Goal: Use online tool/utility: Utilize a website feature to perform a specific function

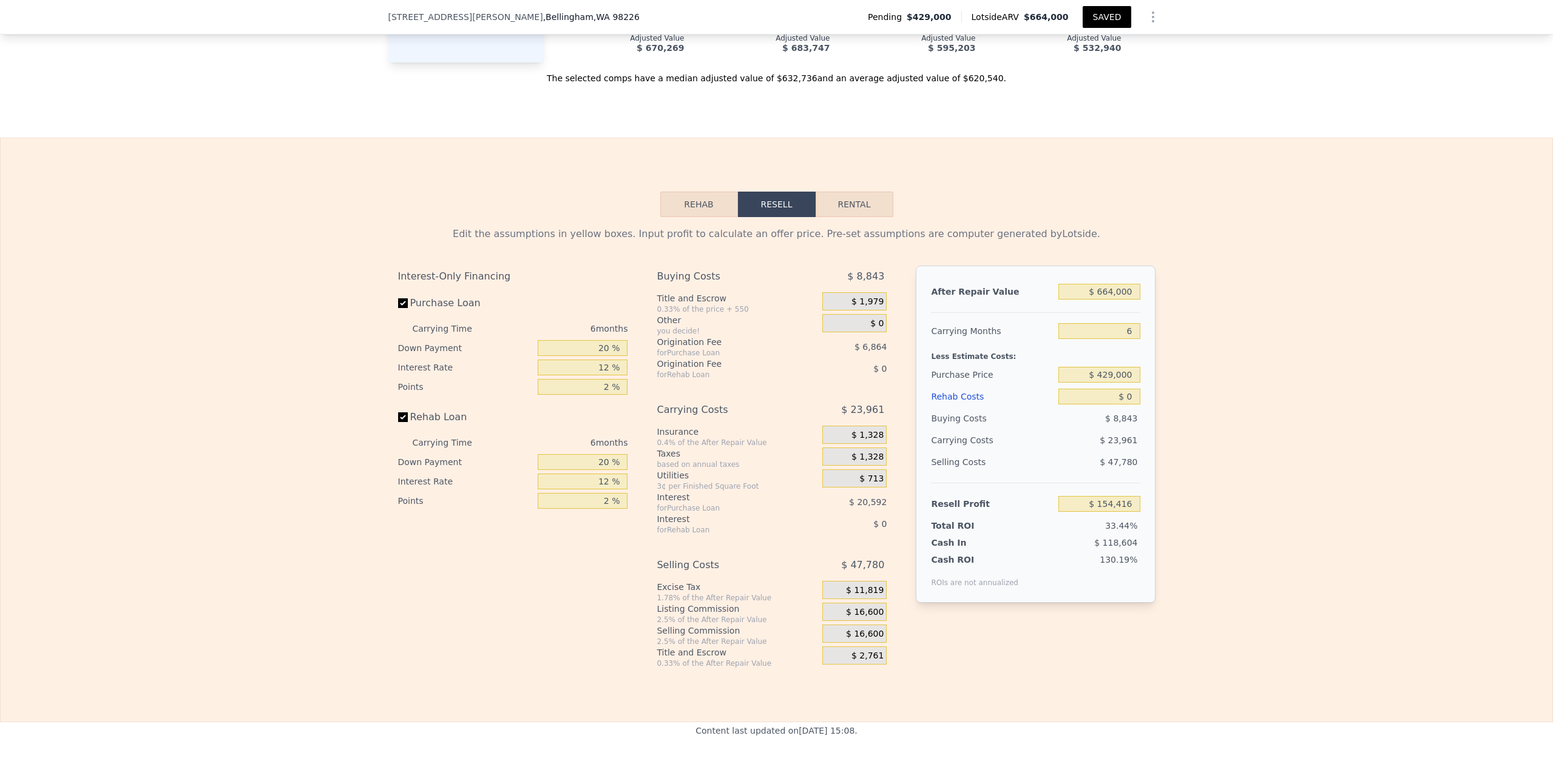
scroll to position [1838, 0]
click at [607, 338] on input "20 %" at bounding box center [583, 346] width 90 height 16
type input "2 %"
type input "$ 148,240"
type input "1 %"
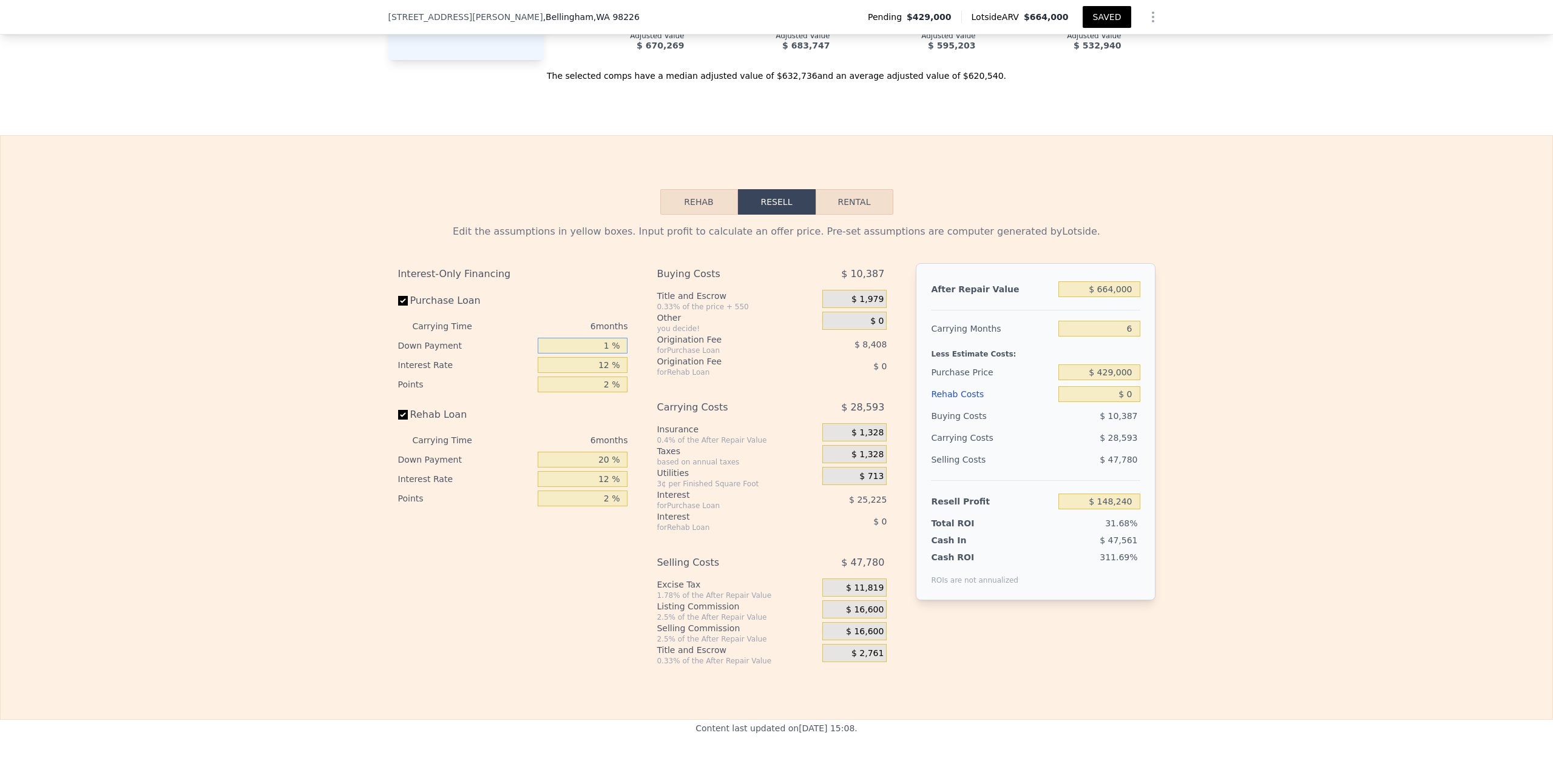
type input "$ 147,896"
type input "10 %"
type input "$ 150,984"
type input "10 %"
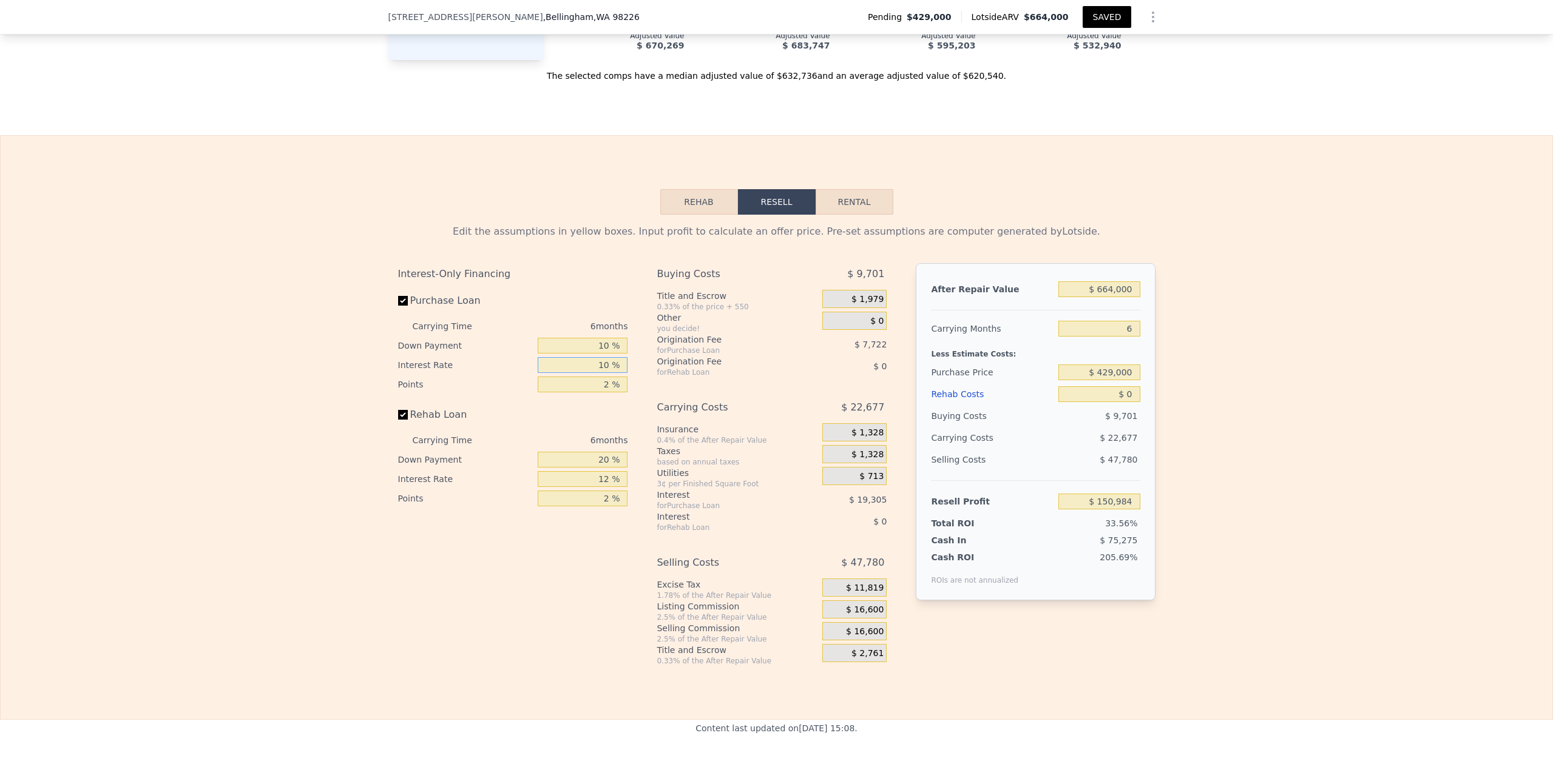
type input "$ 154,842"
type input "10.5 %"
type input "$ 153,882"
type input "10.5 %"
type input "1. %"
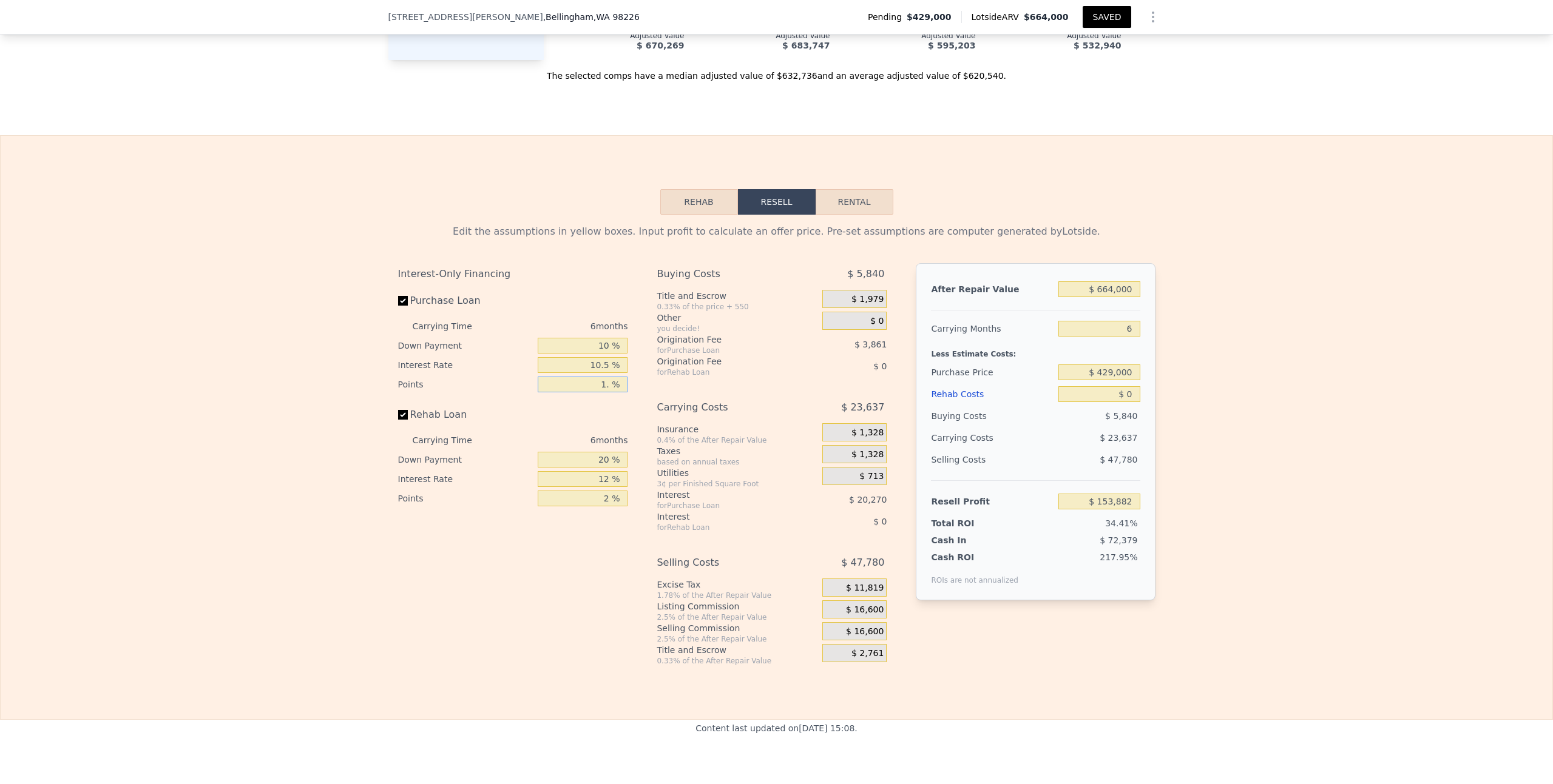
type input "$ 157,743"
type input "1.7 %"
type input "$ 155,040"
type input "1.75 %"
type input "$ 154,847"
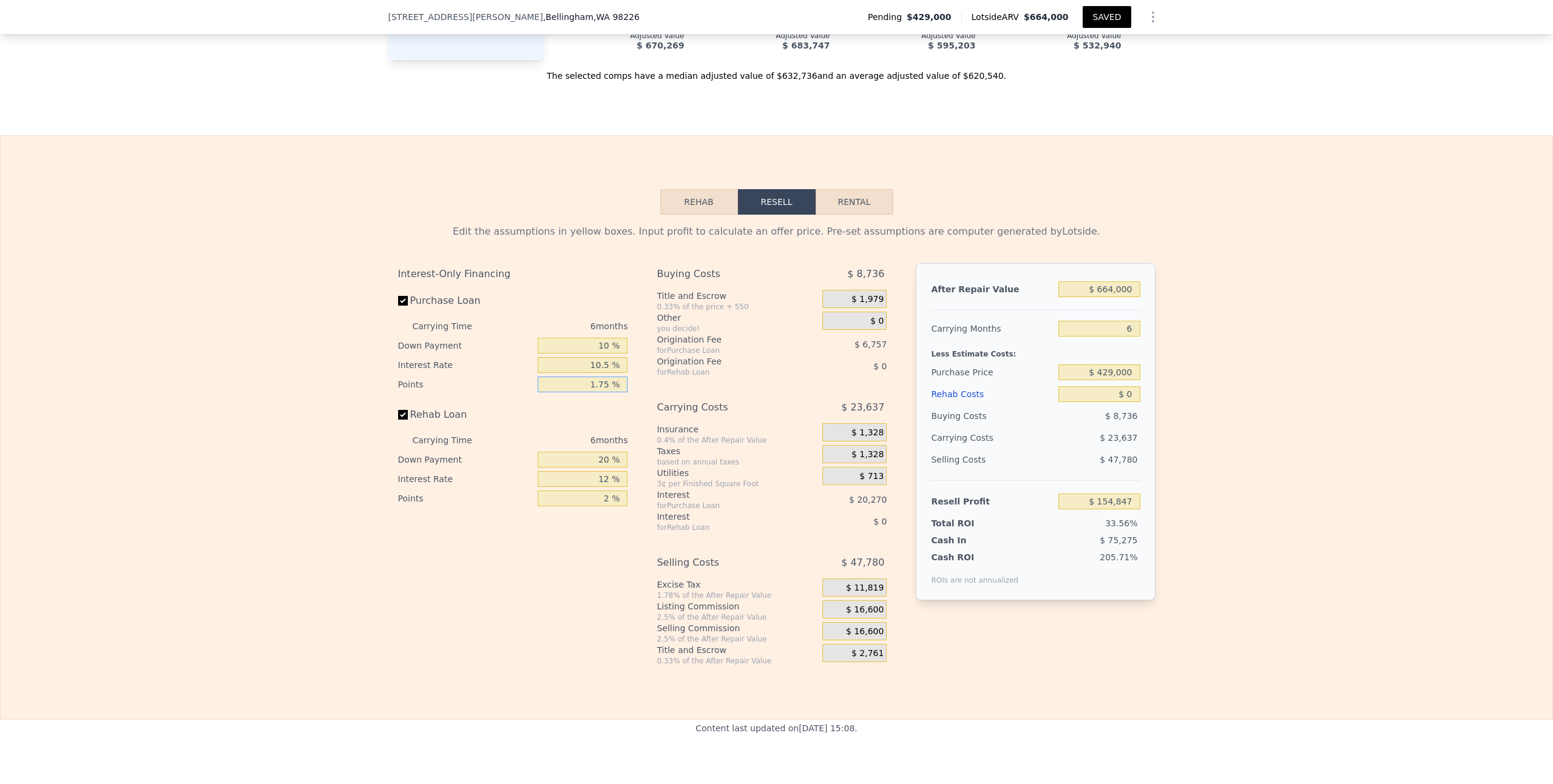
type input "1.75 %"
click at [602, 452] on input "20 %" at bounding box center [583, 460] width 90 height 16
type input "2 %"
type input "10 %"
type input "10.5 %"
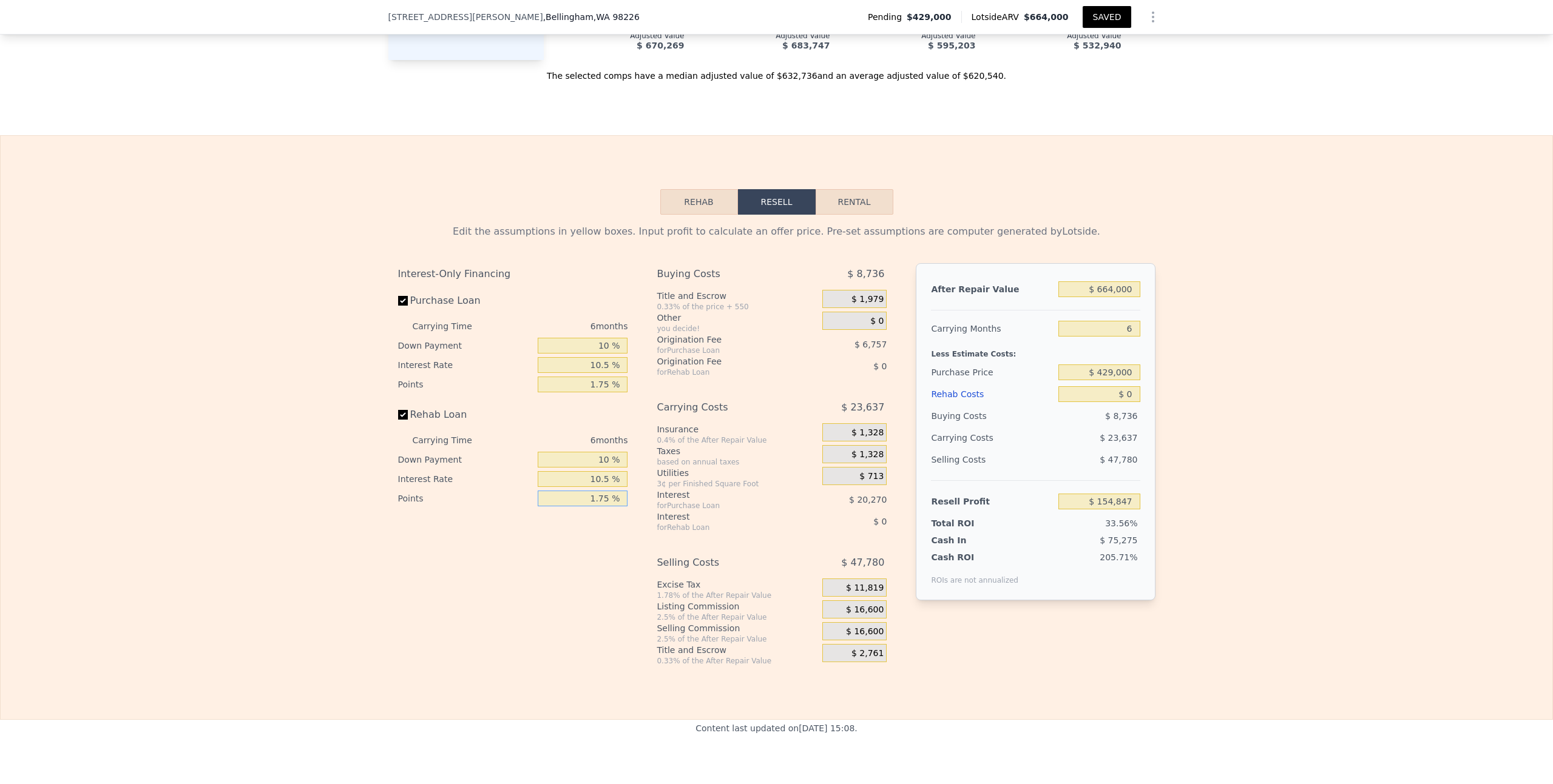
type input "1.75 %"
click at [869, 294] on span "$ 1,979" at bounding box center [868, 299] width 32 height 11
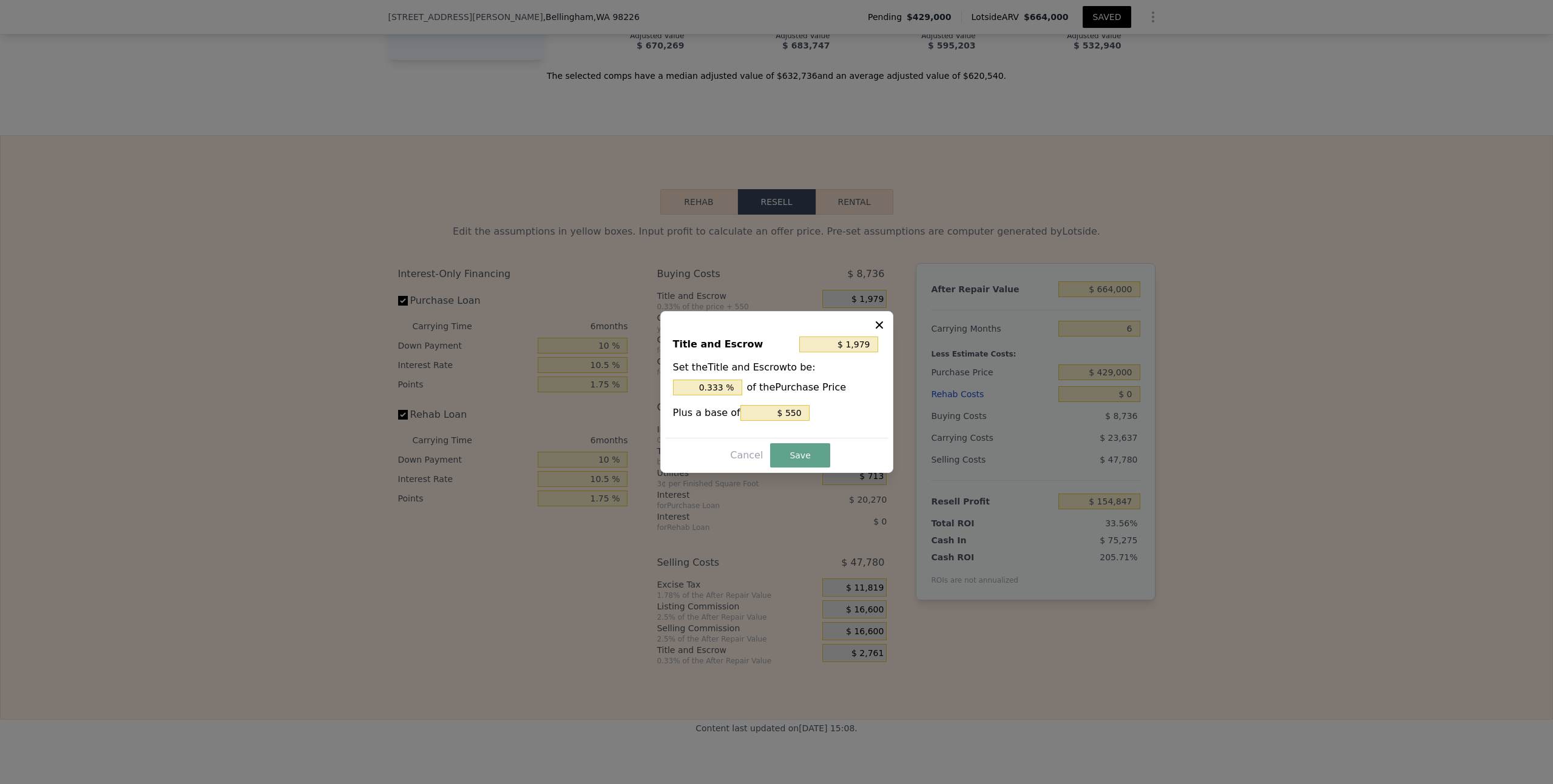
click at [880, 322] on icon at bounding box center [879, 325] width 12 height 12
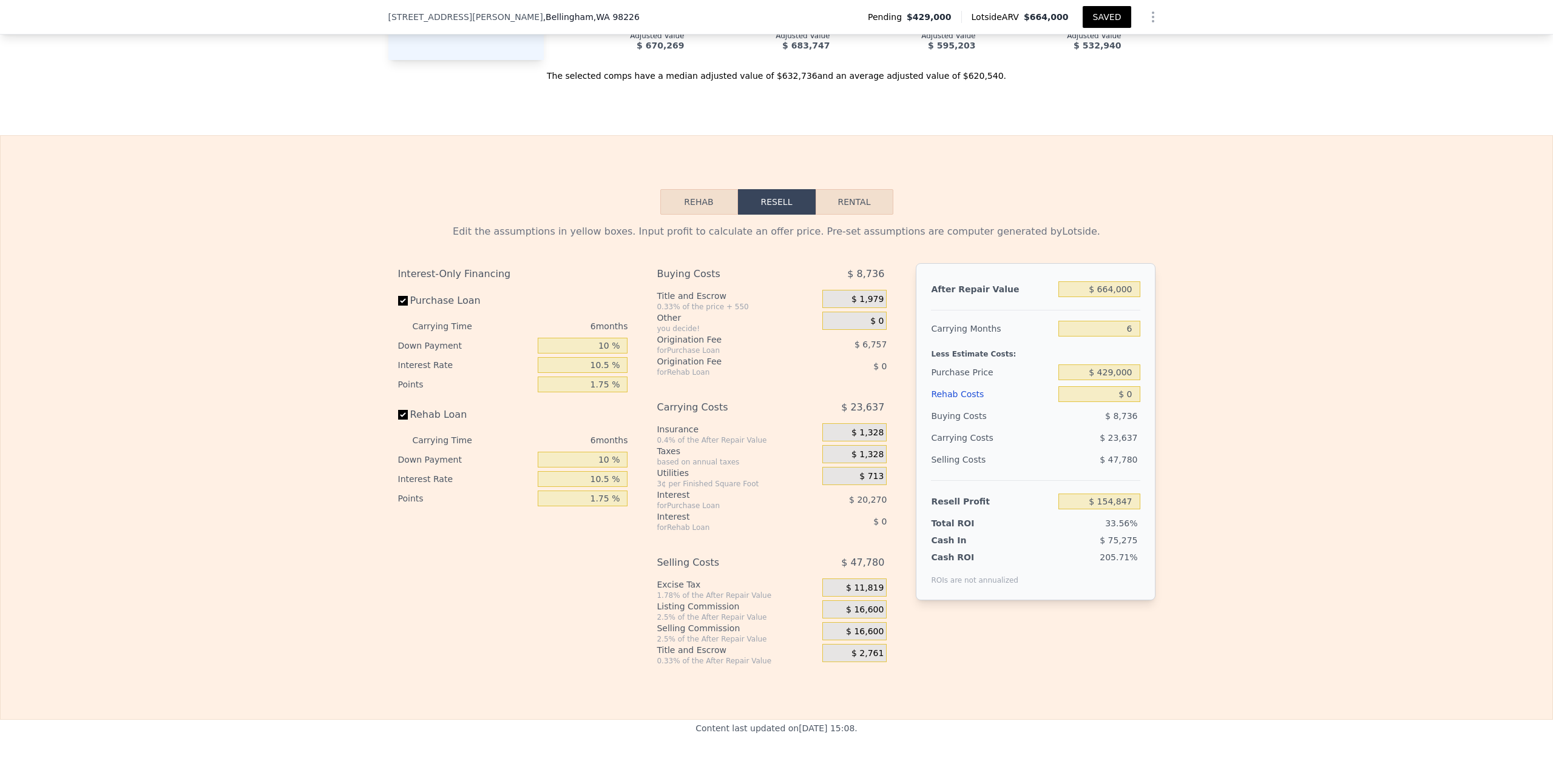
click at [870, 316] on span "$ 0" at bounding box center [877, 321] width 13 height 11
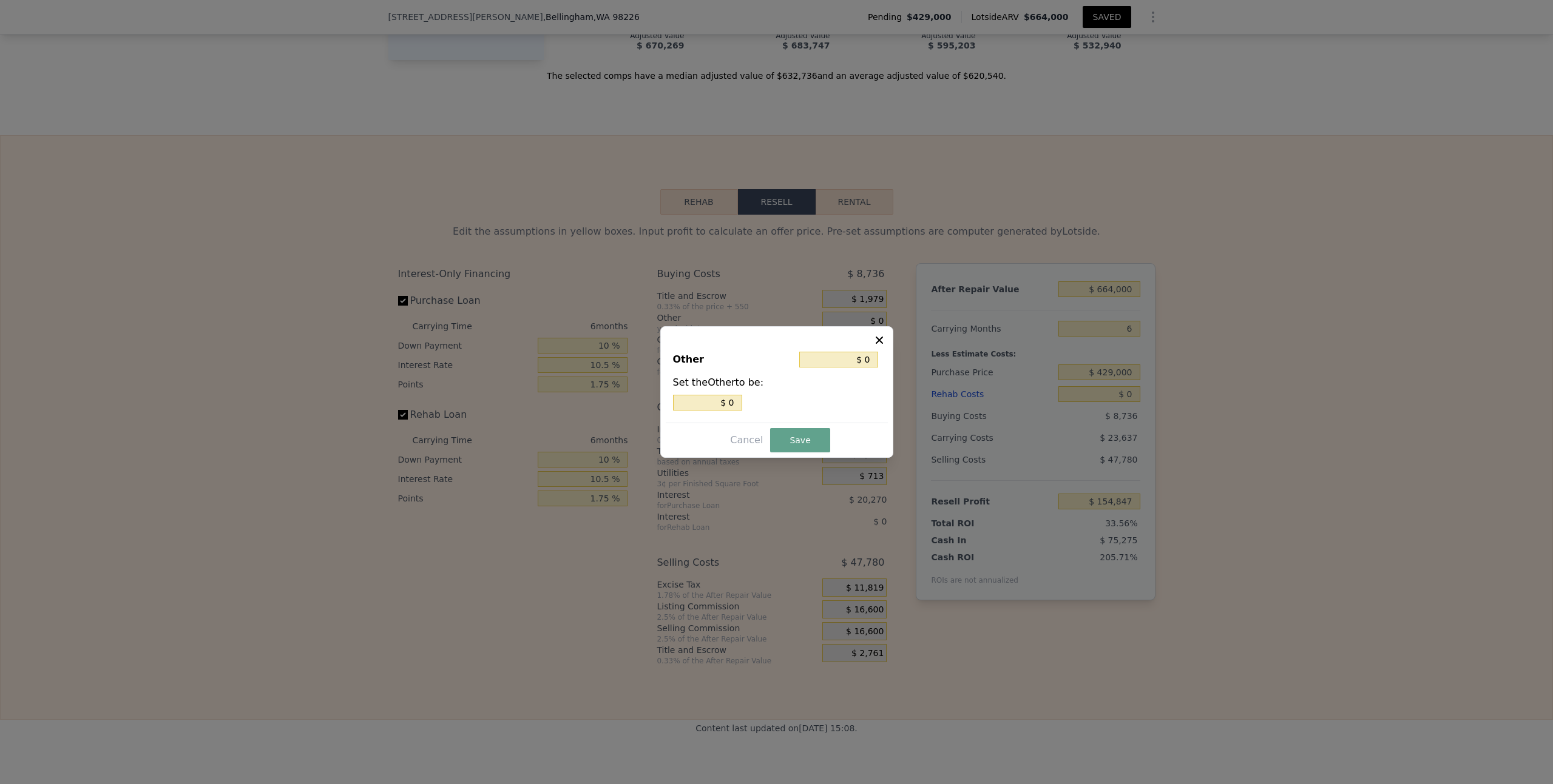
click at [881, 337] on icon at bounding box center [879, 340] width 7 height 7
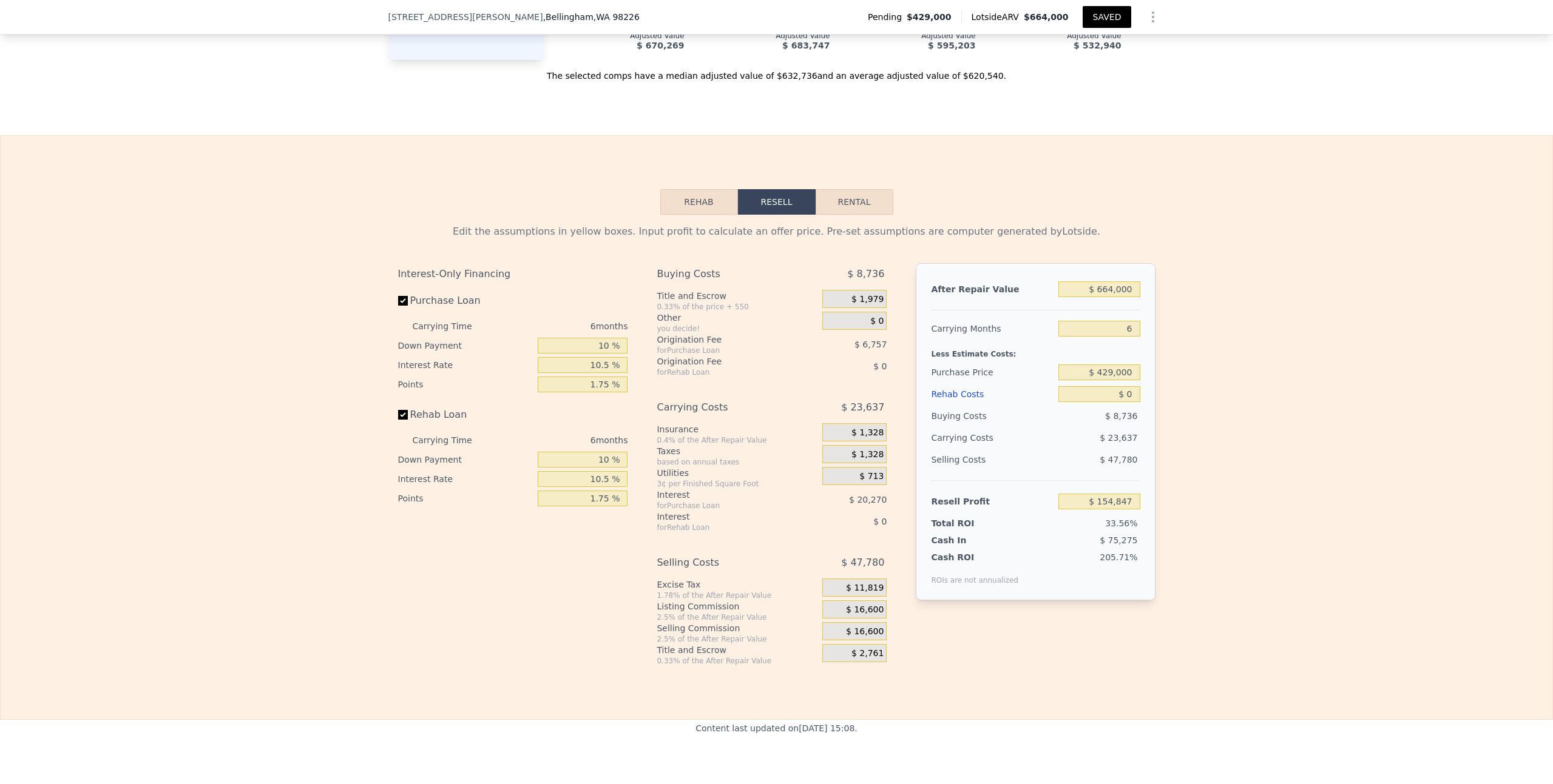
click at [868, 356] on div "$ 0" at bounding box center [842, 366] width 90 height 22
click at [873, 361] on span "$ 0" at bounding box center [880, 366] width 13 height 9
click at [595, 452] on input "10 %" at bounding box center [583, 460] width 90 height 16
click at [601, 471] on input "10.5 %" at bounding box center [583, 479] width 90 height 16
click at [611, 486] on div "Interest-Only Financing Purchase Loan Carrying Time 6 months Down Payment 10 % …" at bounding box center [518, 464] width 240 height 402
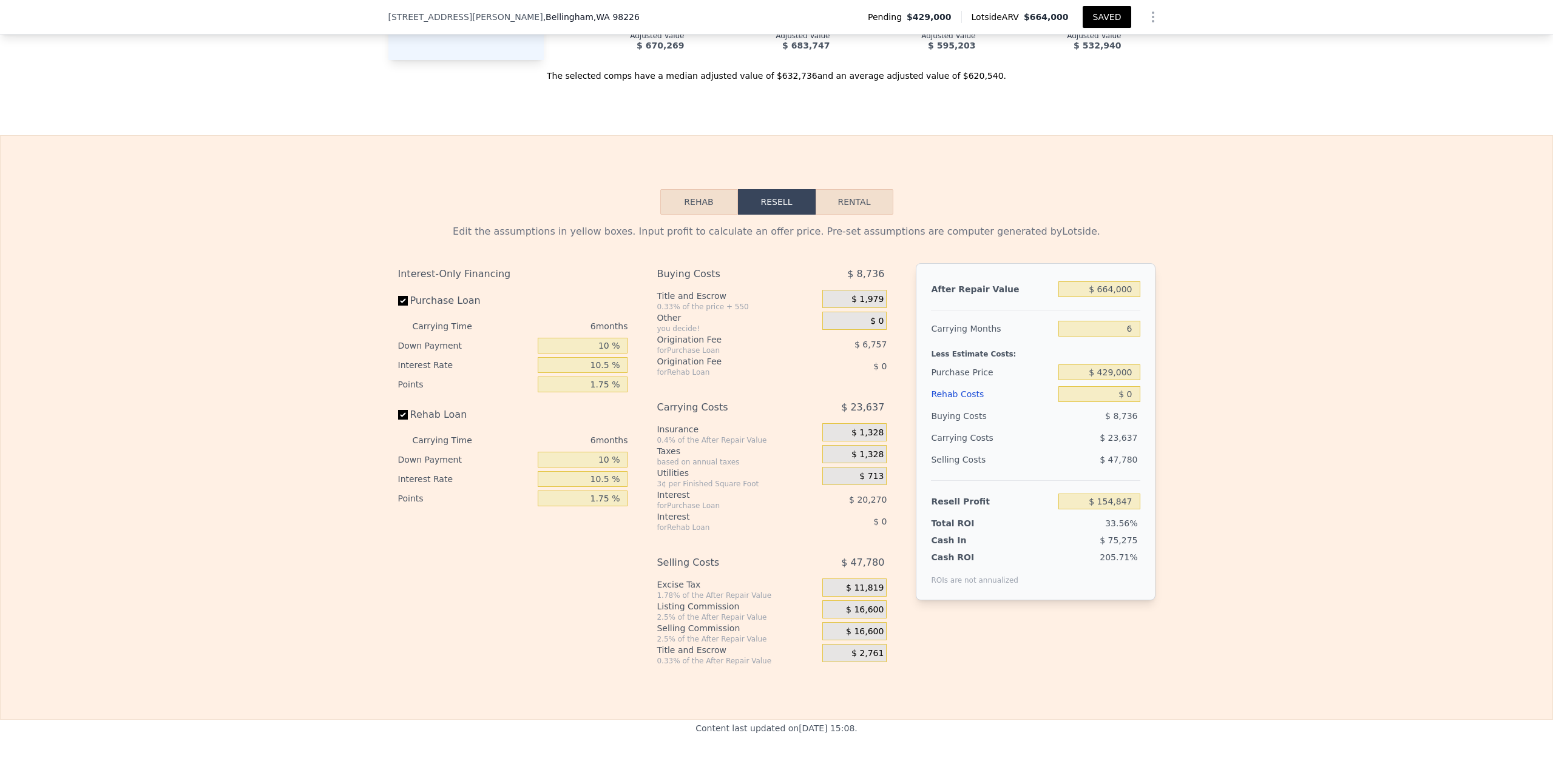
click at [874, 361] on span "$ 0" at bounding box center [880, 366] width 13 height 9
click at [858, 397] on span "$ 23,637" at bounding box center [863, 408] width 43 height 22
click at [1192, 269] on div "Edit the assumptions in yellow boxes. Input profit to calculate an offer price.…" at bounding box center [776, 440] width 1552 height 452
click at [1117, 281] on input "$ 664,000" at bounding box center [1099, 289] width 81 height 16
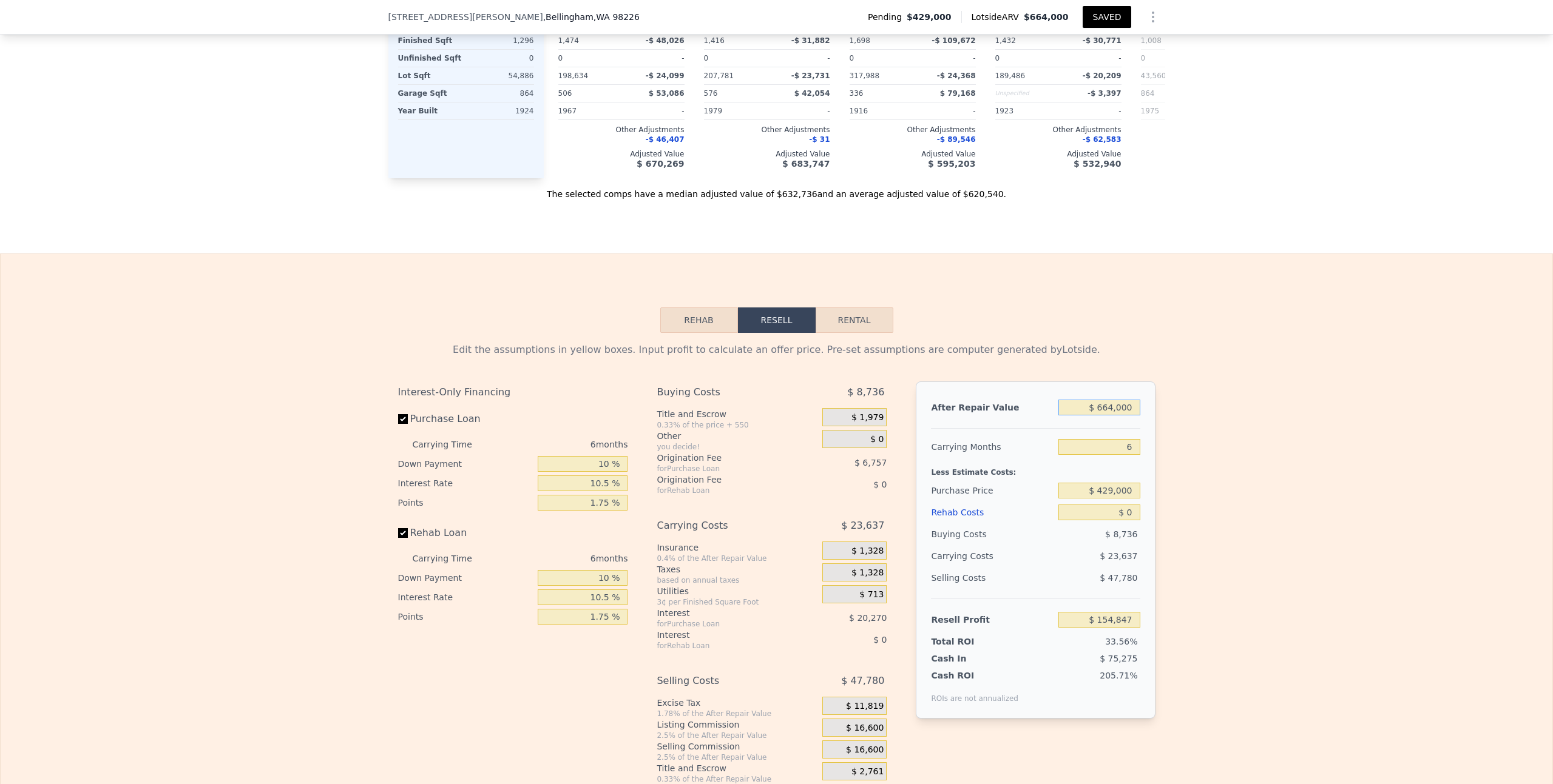
scroll to position [1723, 0]
click at [1107, 397] on input "$ 664,000" at bounding box center [1099, 405] width 81 height 16
type input "$ 6,000"
type input "-$ 455,034"
type input "$ 65,000"
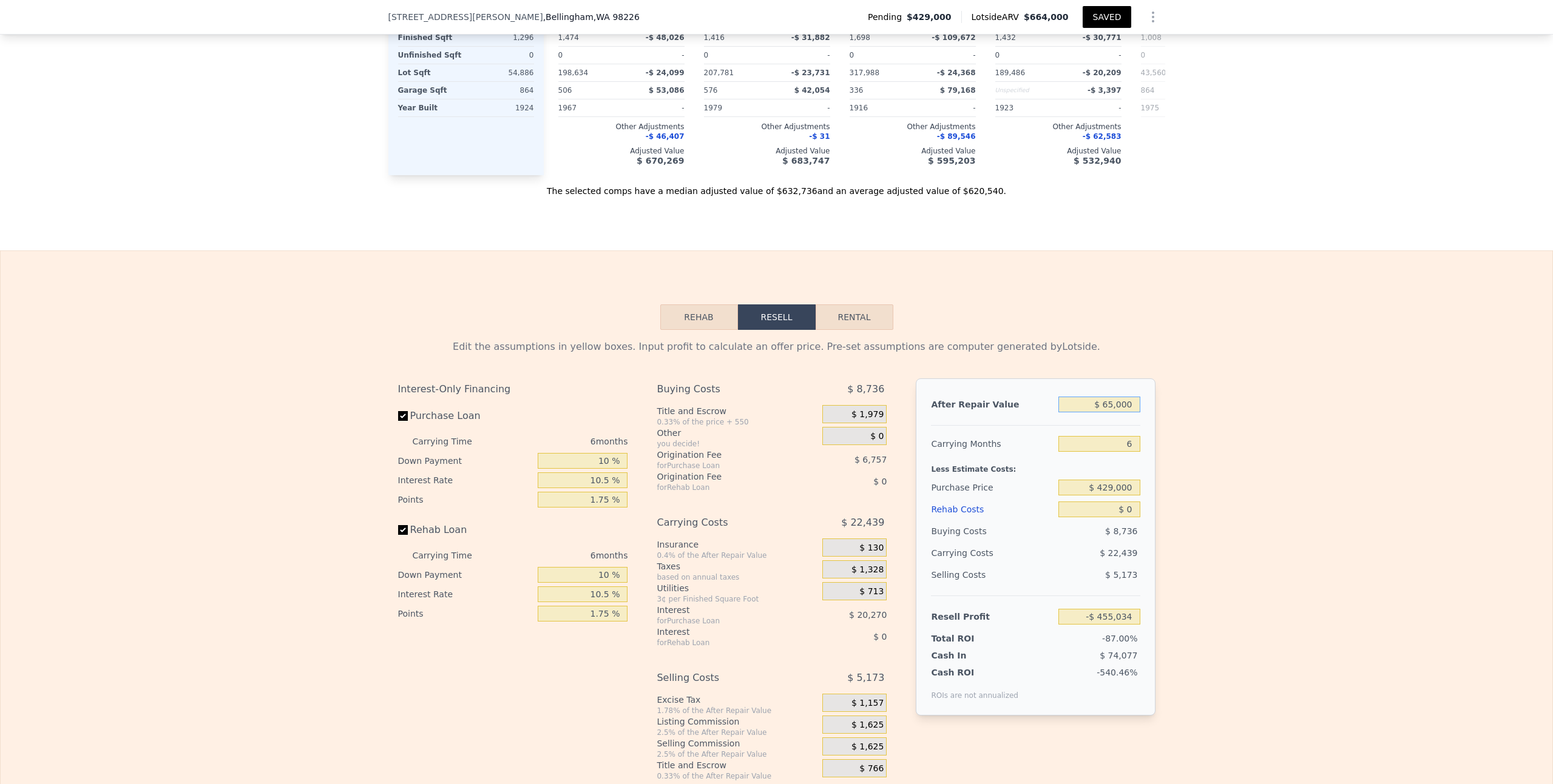
type input "-$ 400,348"
type input "$ 650,000"
type input "$ 141,870"
type input "$ 650,000"
click at [1233, 358] on div "Edit the assumptions in yellow boxes. Input profit to calculate an offer price.…" at bounding box center [776, 556] width 1552 height 452
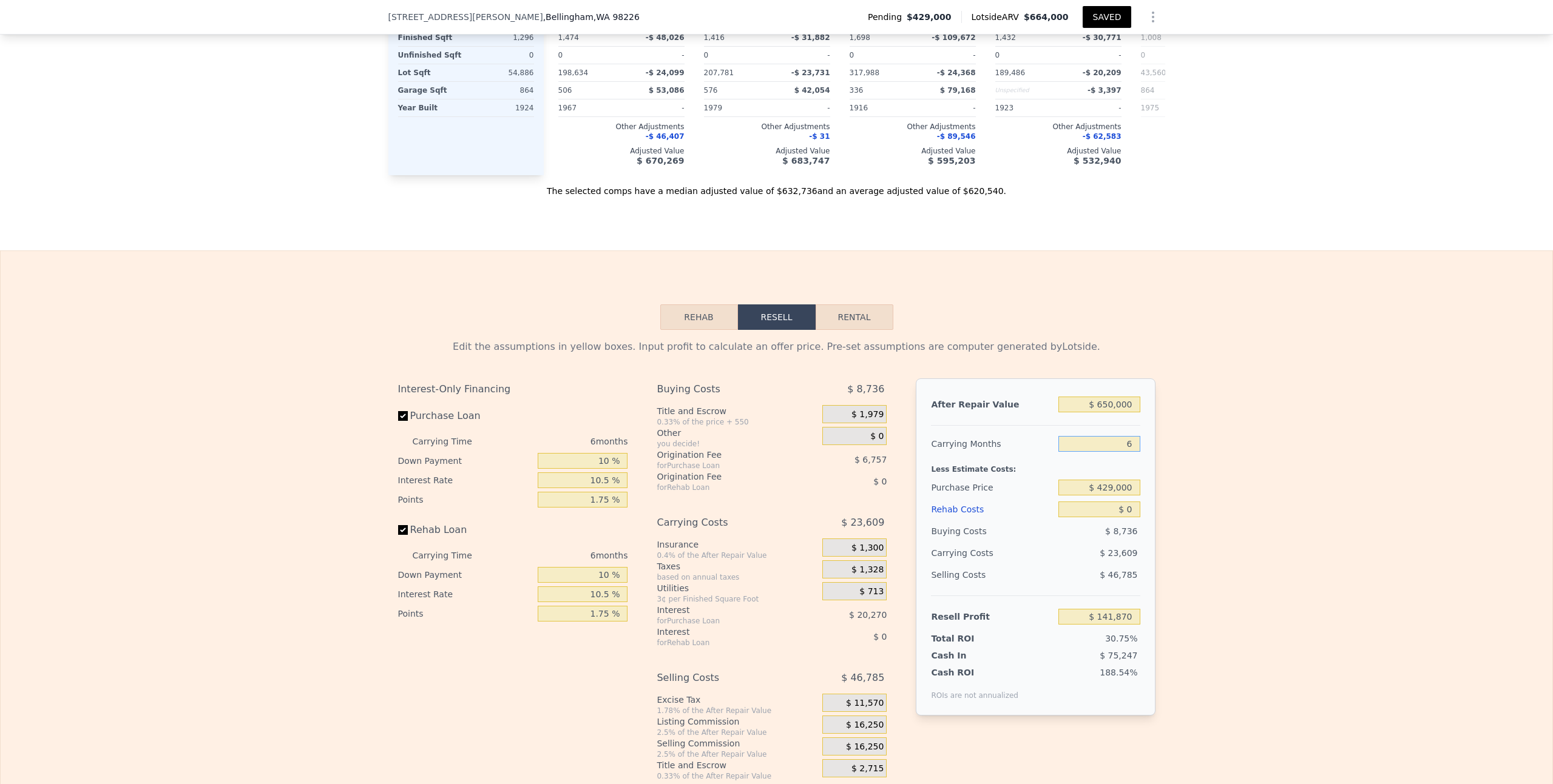
click at [1123, 436] on input "6" at bounding box center [1099, 444] width 81 height 16
type input "3"
type input "$ 153,674"
type input "3"
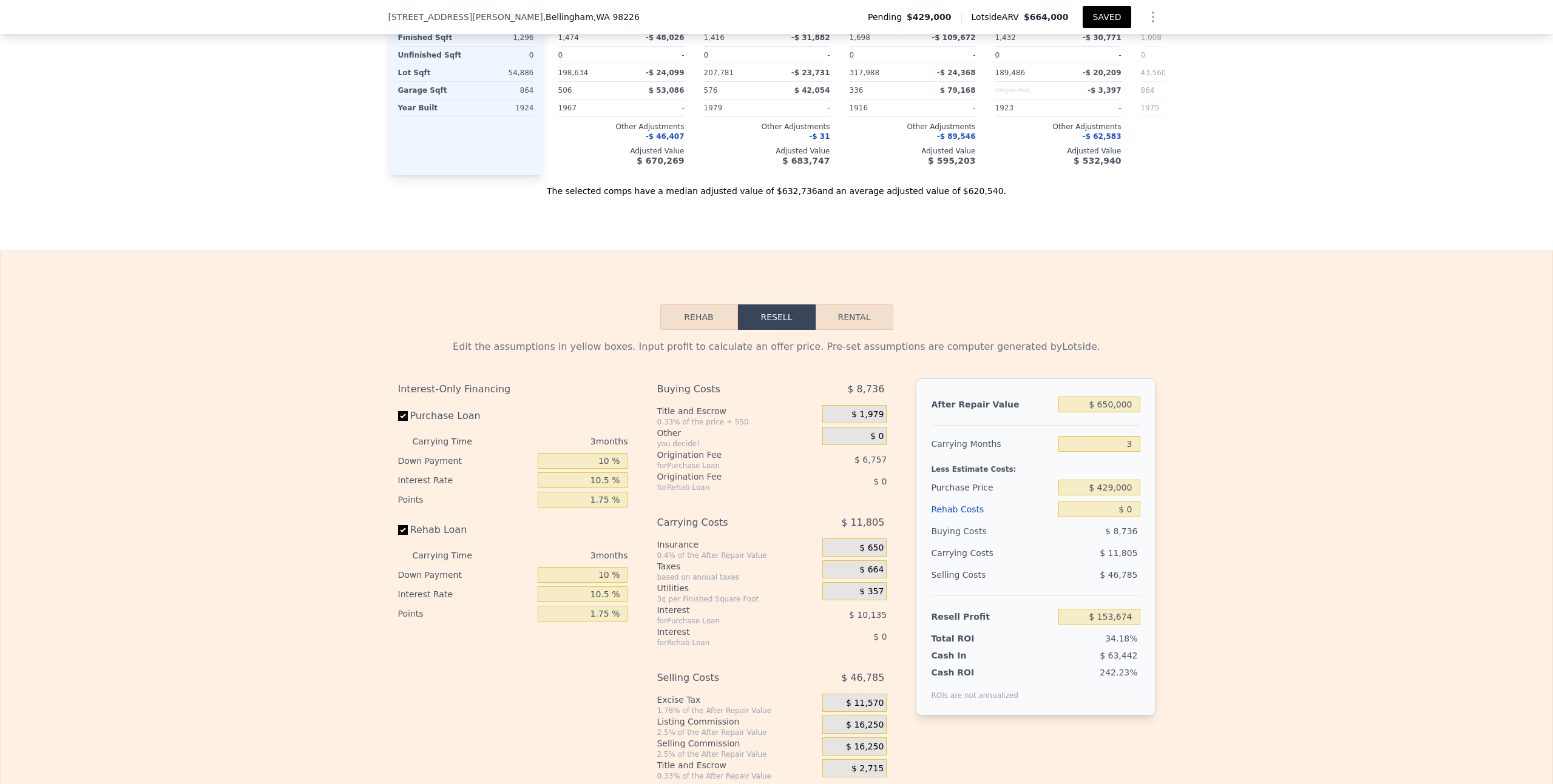
click at [1168, 385] on div "Edit the assumptions in yellow boxes. Input profit to calculate an offer price.…" at bounding box center [776, 556] width 1552 height 452
click at [1102, 480] on input "$ 429,000" at bounding box center [1099, 488] width 81 height 16
click at [1092, 501] on input "$ 0" at bounding box center [1099, 509] width 81 height 16
type input "$ 100"
type input "$ 153,569"
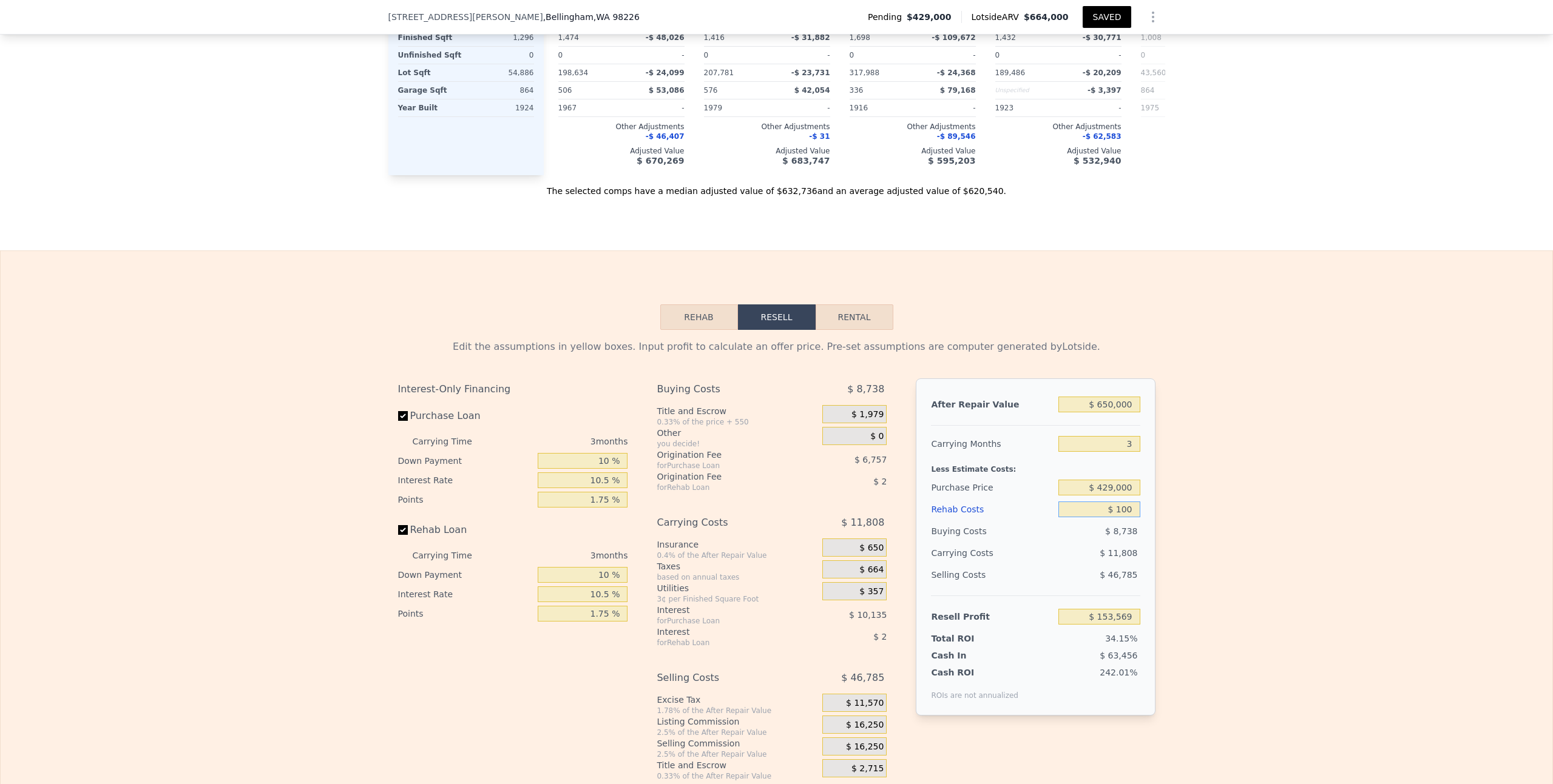
type input "$ 1,000"
type input "$ 152,634"
type input "$ 10,000"
type input "$ 143,279"
type input "$ 100,000"
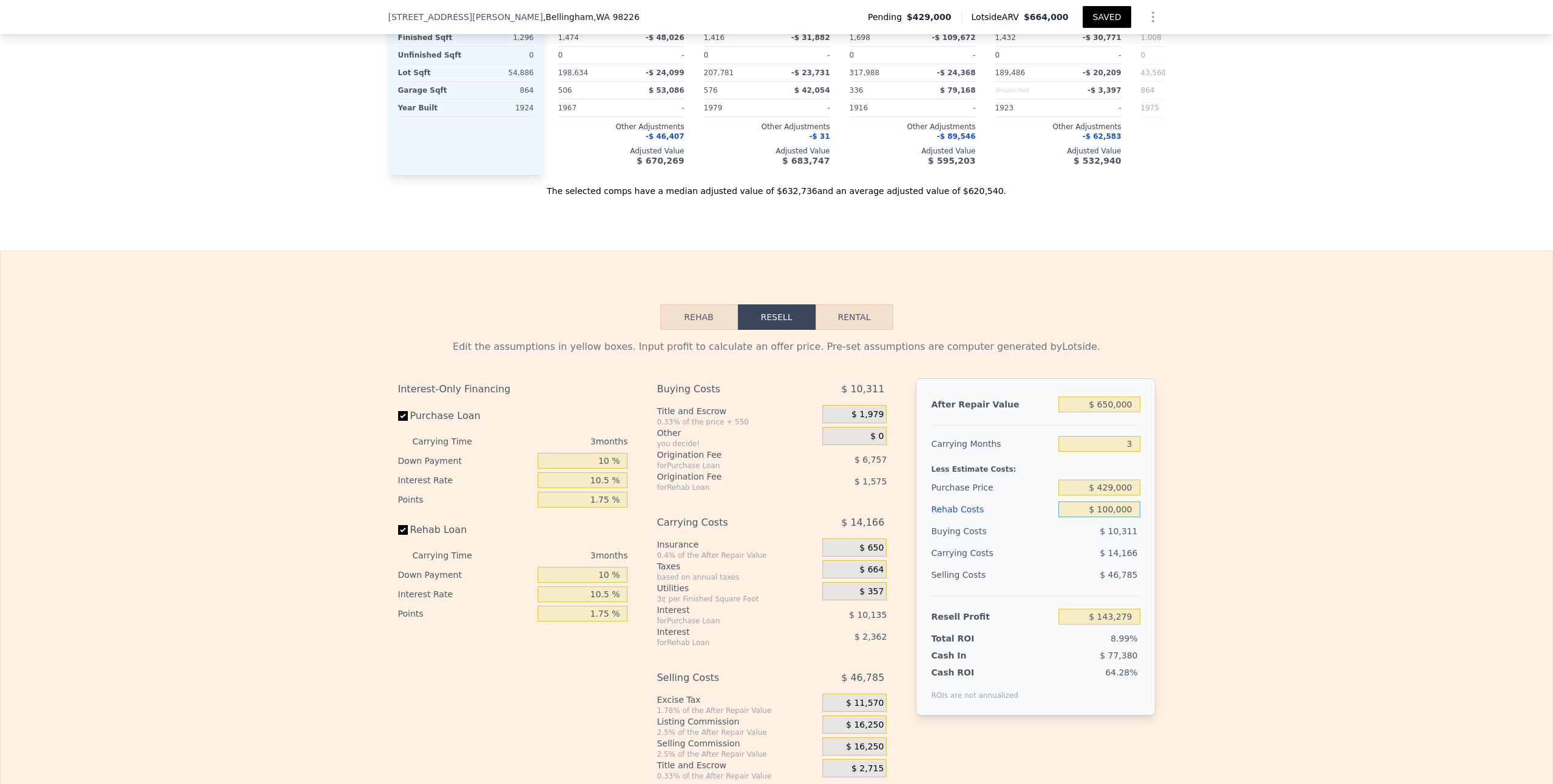
type input "$ 49,738"
type input "$ 100,000"
click at [1098, 480] on input "$ 429,000" at bounding box center [1099, 488] width 81 height 16
type input "$ 329,000"
click at [1173, 459] on div "Edit the assumptions in yellow boxes. Input profit to calculate an offer price.…" at bounding box center [776, 556] width 1552 height 452
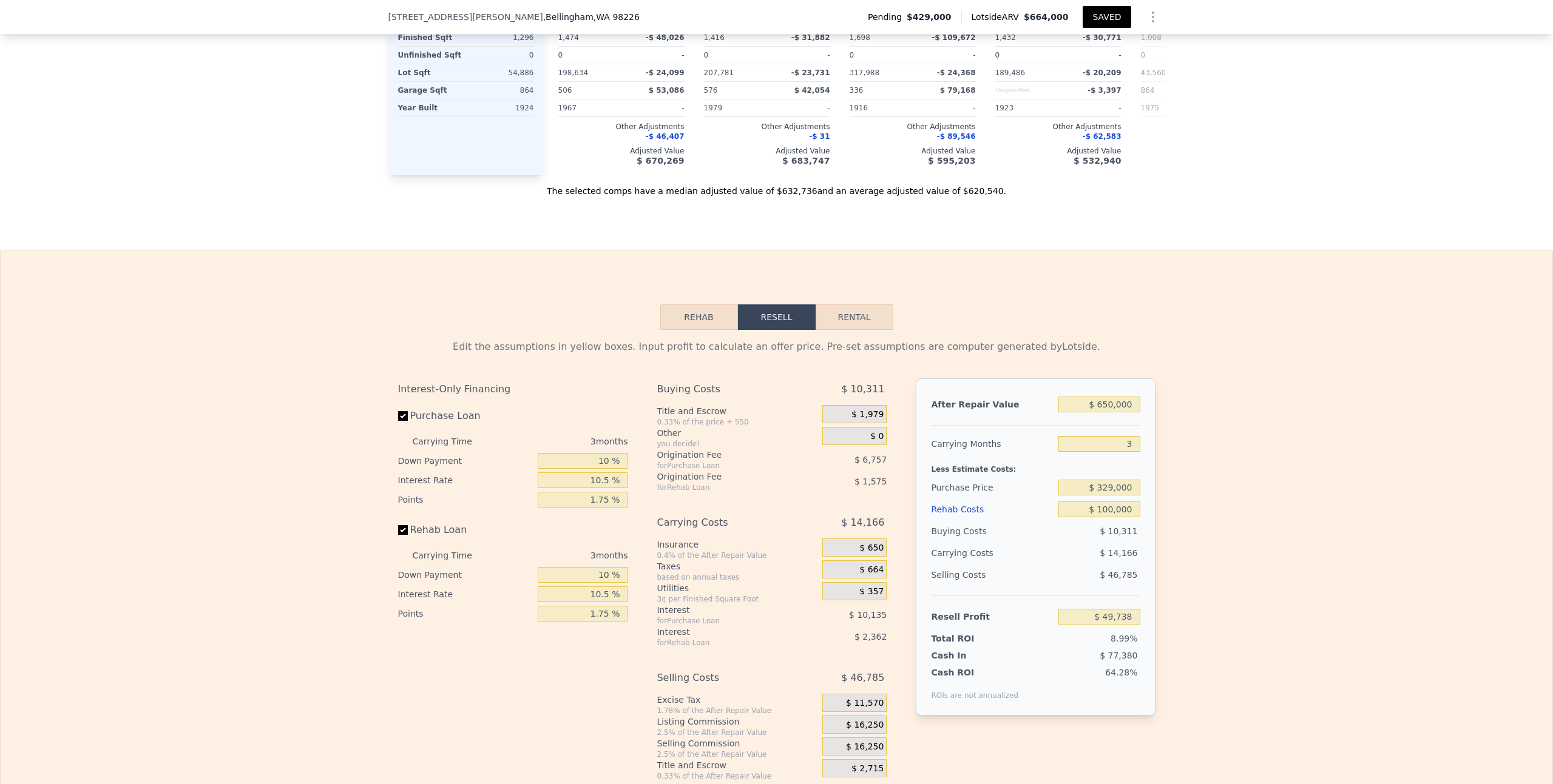
type input "$ 154,007"
click at [1109, 480] on input "$ 329,000" at bounding box center [1099, 488] width 81 height 16
type input "$ 350,000"
click at [1226, 417] on div "Edit the assumptions in yellow boxes. Input profit to calculate an offer price.…" at bounding box center [776, 556] width 1552 height 452
type input "$ 132,111"
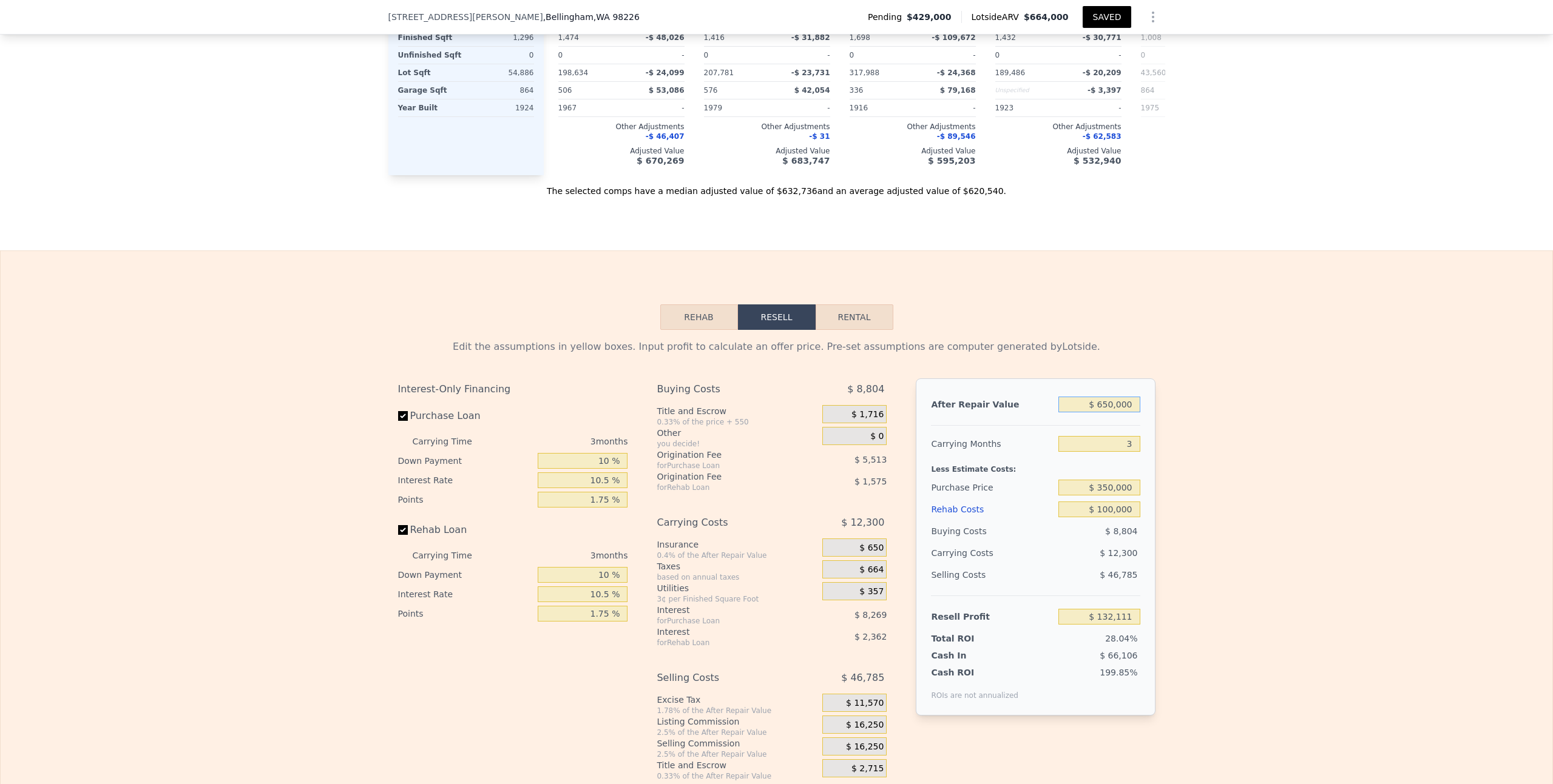
click at [1105, 397] on input "$ 650,000" at bounding box center [1099, 405] width 81 height 16
type input "$ 60,000"
type input "-$ 415,332"
type input "$ 660,000"
type input "$ 141,390"
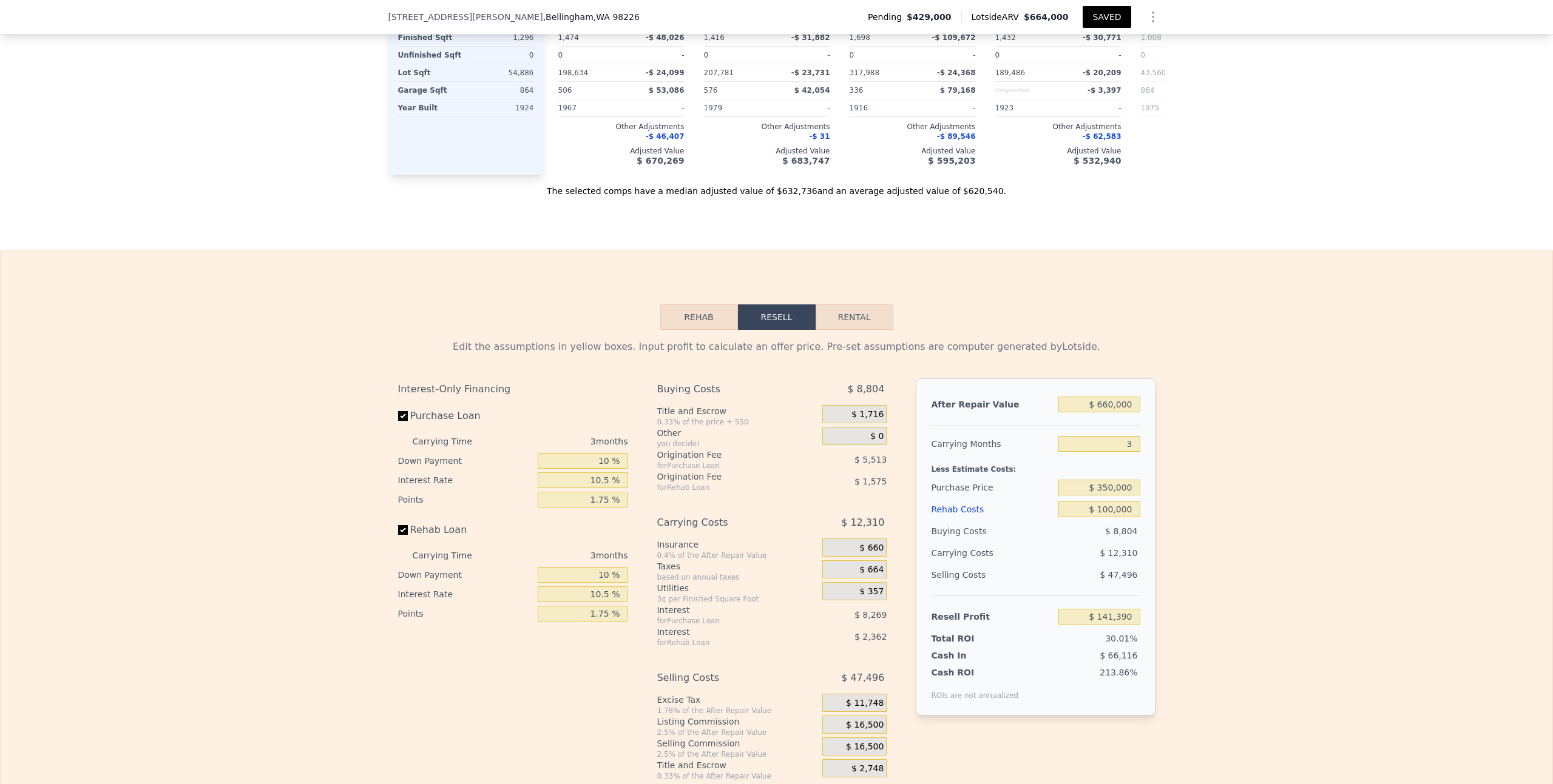
click at [1246, 460] on div "Edit the assumptions in yellow boxes. Input profit to calculate an offer price.…" at bounding box center [776, 556] width 1552 height 452
drag, startPoint x: 1102, startPoint y: 369, endPoint x: 1137, endPoint y: 363, distance: 35.5
click at [1102, 397] on input "$ 660,000" at bounding box center [1099, 405] width 81 height 16
type input "$ 60,000"
type input "-$ 415,332"
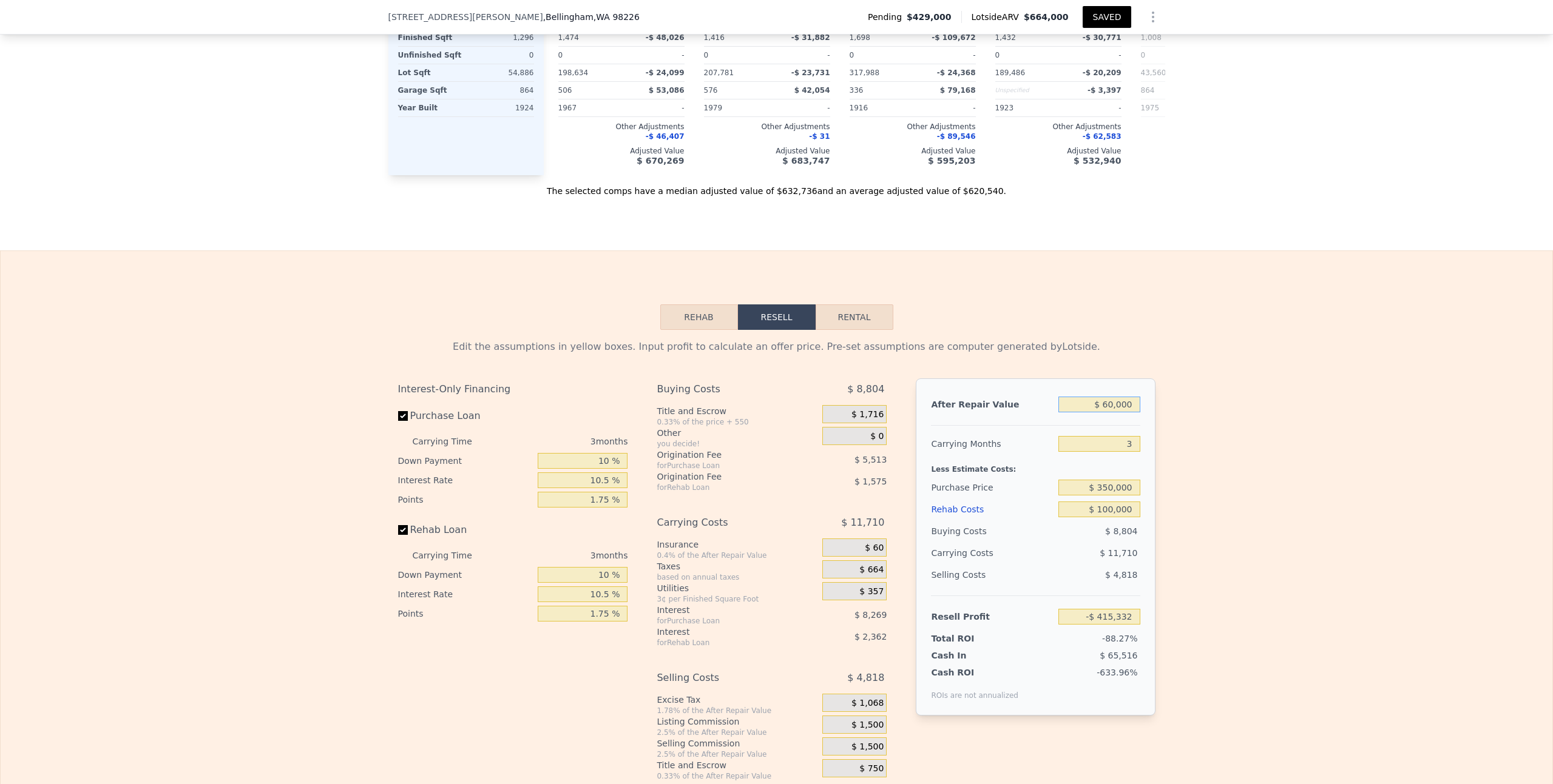
type input "$ 600,000"
type input "$ 85,718"
click at [1212, 330] on div "Edit the assumptions in yellow boxes. Input profit to calculate an offer price.…" at bounding box center [776, 556] width 1552 height 452
click at [1226, 363] on div "Edit the assumptions in yellow boxes. Input profit to calculate an offer price.…" at bounding box center [776, 556] width 1552 height 452
click at [1225, 456] on div "Edit the assumptions in yellow boxes. Input profit to calculate an offer price.…" at bounding box center [776, 556] width 1552 height 452
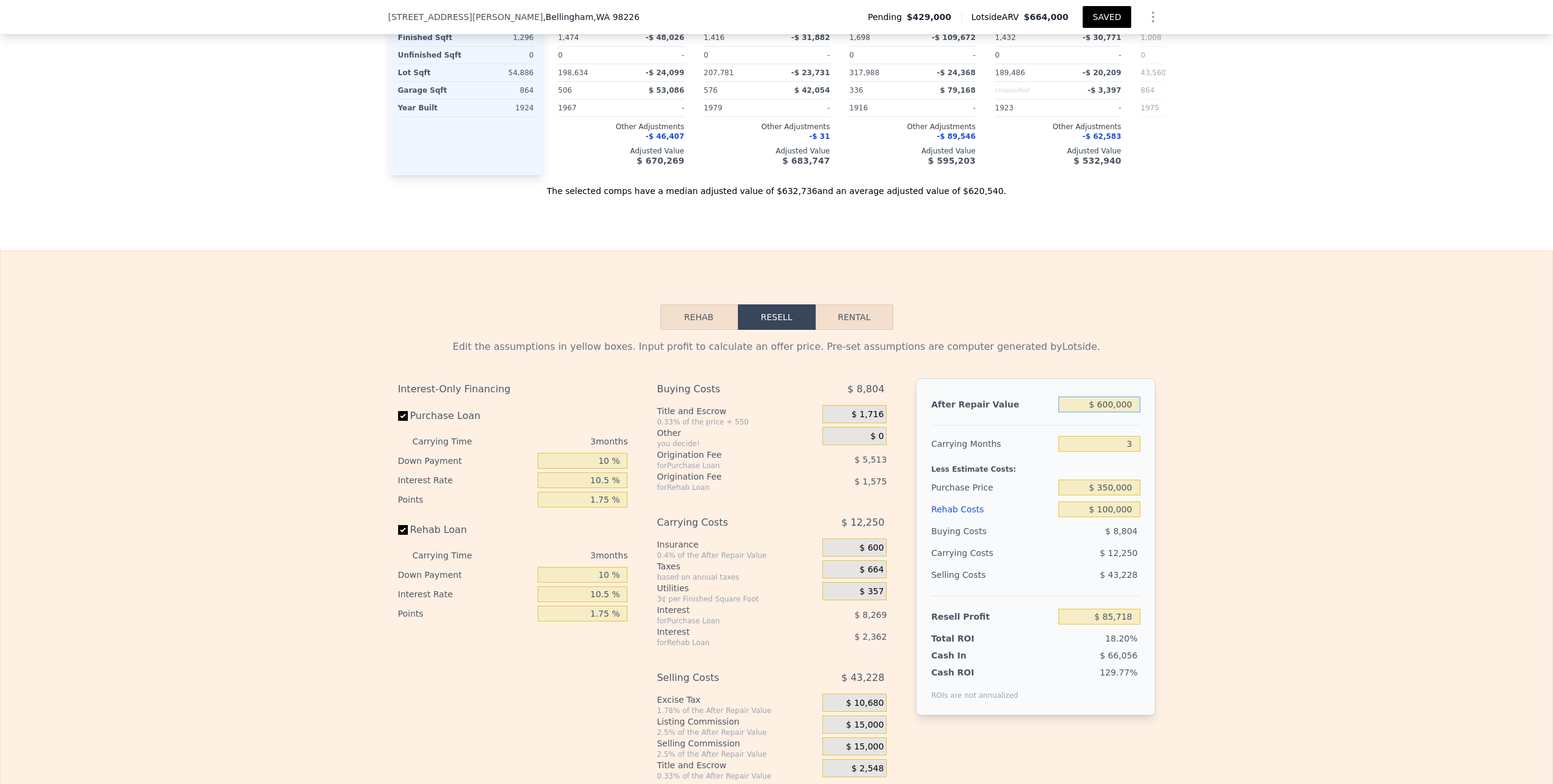
click at [1099, 397] on input "$ 600,000" at bounding box center [1099, 405] width 81 height 16
type input "$ 0000"
type input "-$ 471,004"
type input "$ 50,000"
type input "-$ 424,611"
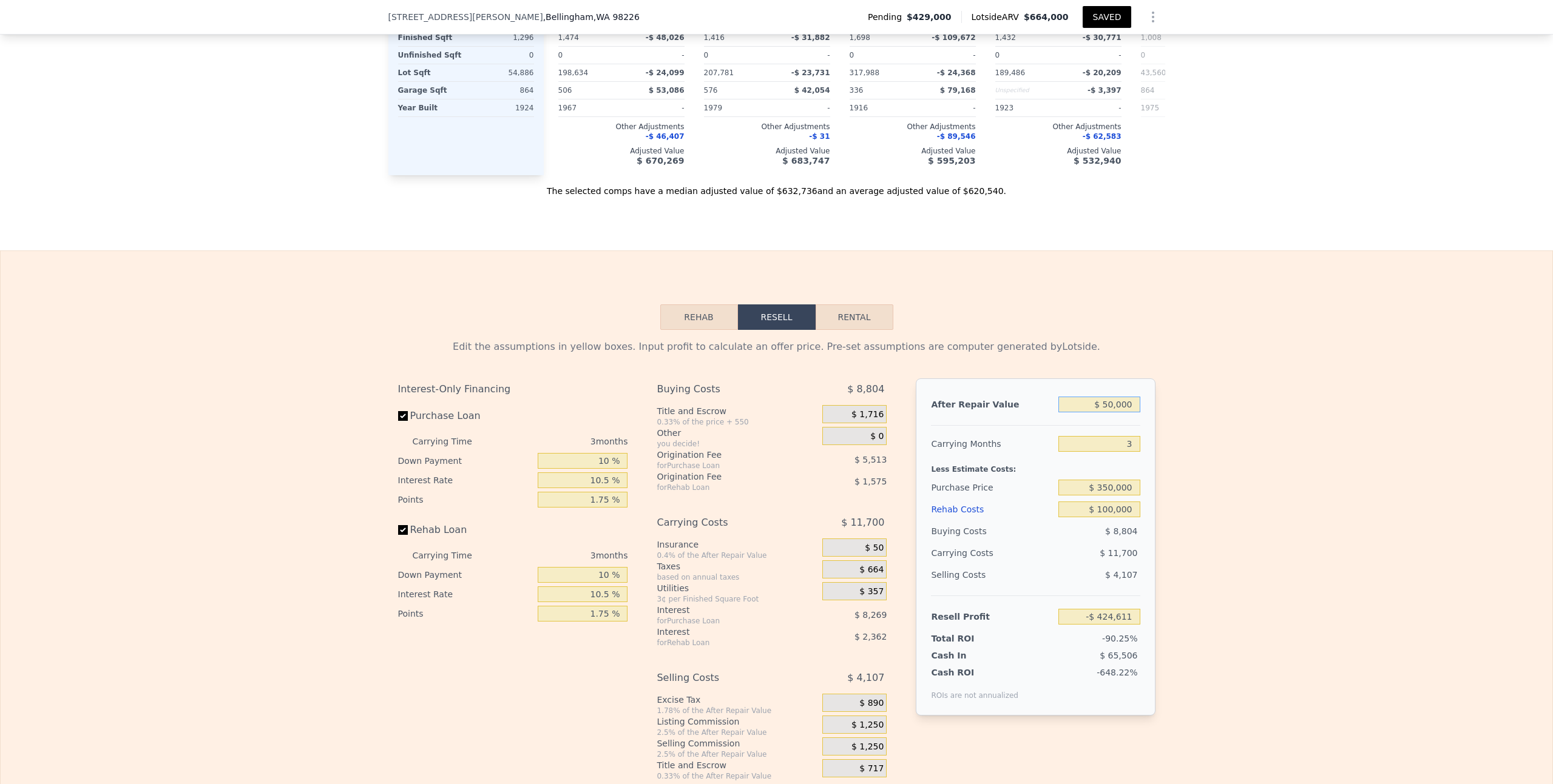
type input "$ 570,000"
type input "$ 57,882"
type input "$ 5,750,000"
type input "$ 4,864,248"
type input "$ 575,000"
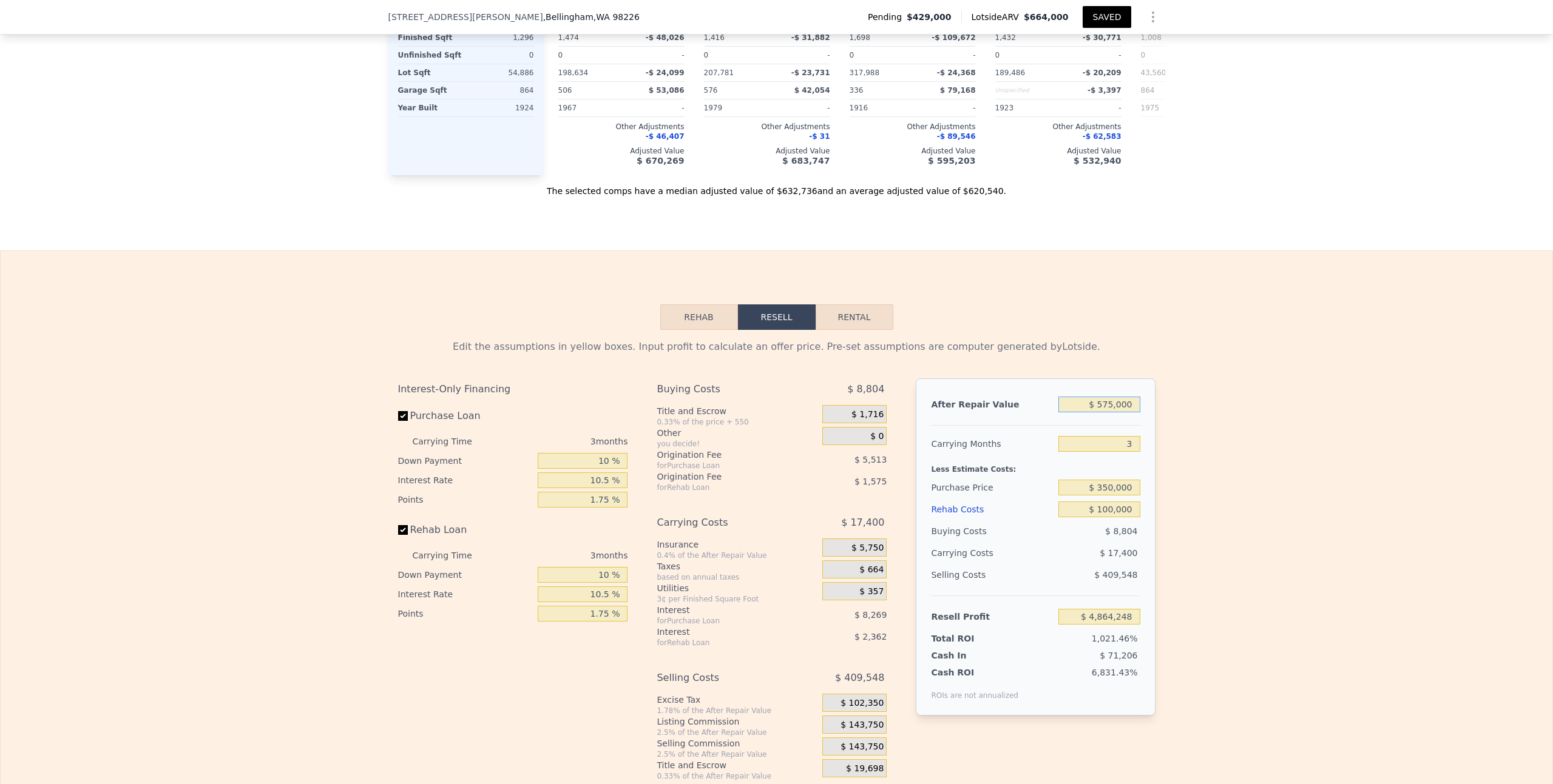
type input "$ 62,521"
type input "$ 575,000"
click at [1220, 430] on div "Edit the assumptions in yellow boxes. Input profit to calculate an offer price.…" at bounding box center [776, 556] width 1552 height 452
click at [1102, 480] on input "$ 350,000" at bounding box center [1099, 488] width 81 height 16
click at [1105, 480] on input "$ 350,000" at bounding box center [1099, 488] width 81 height 16
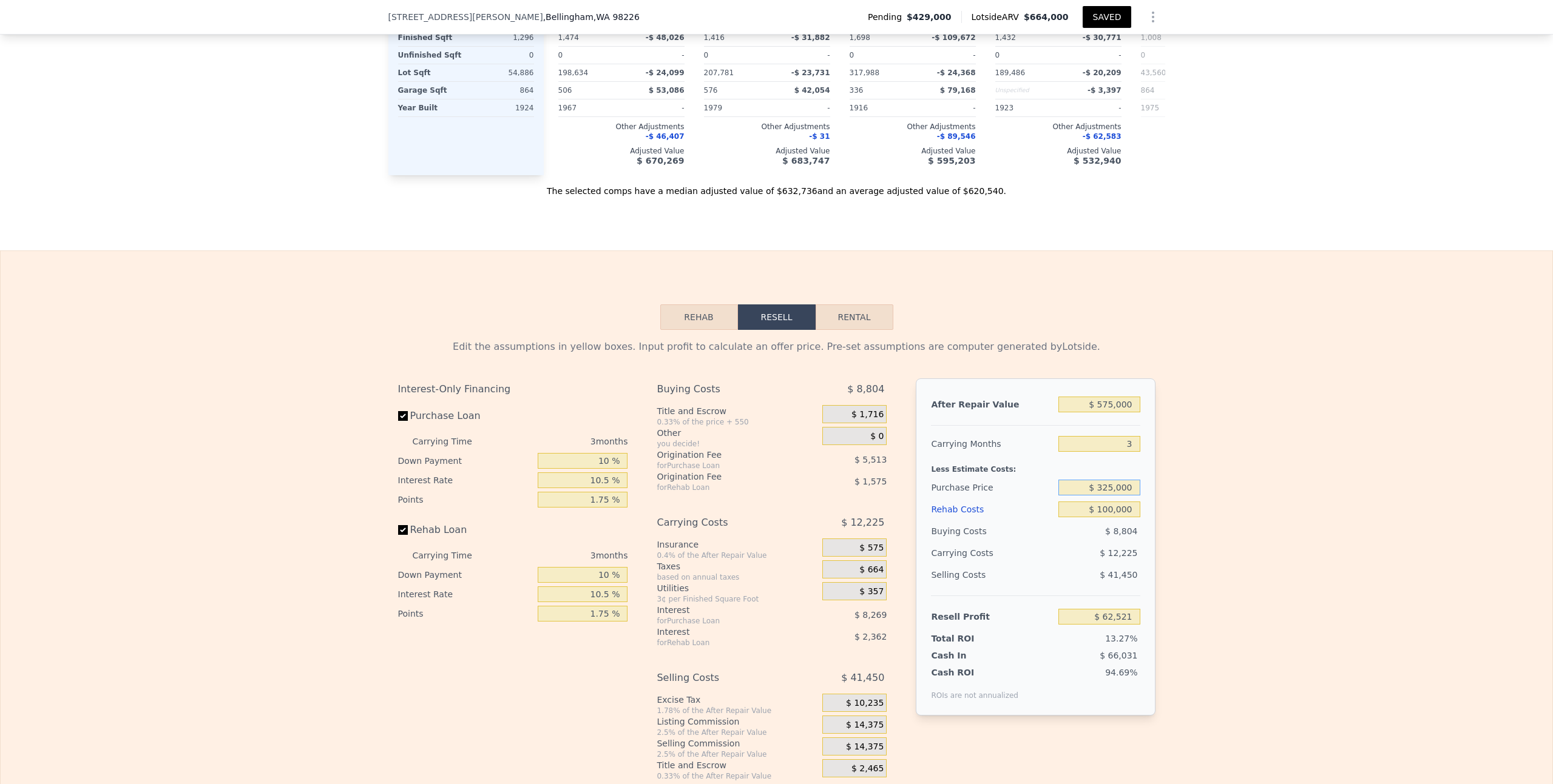
type input "$ 325,000"
click at [1212, 507] on div "Edit the assumptions in yellow boxes. Input profit to calculate an offer price.…" at bounding box center [776, 556] width 1552 height 452
type input "$ 88,590"
click at [1109, 480] on input "$ 325,000" at bounding box center [1099, 488] width 81 height 16
type input "$ 350,000"
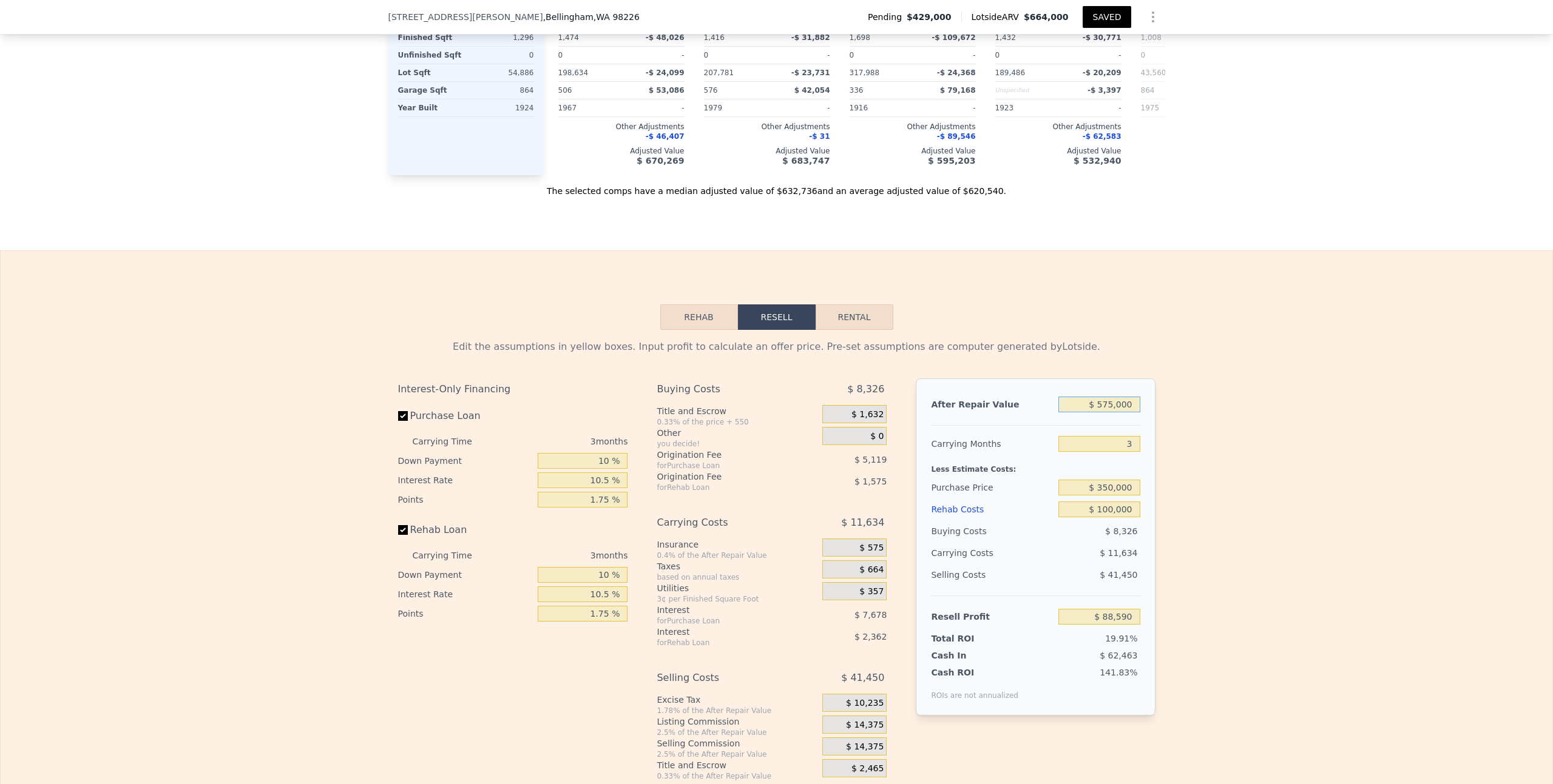
click at [1102, 397] on input "$ 575,000" at bounding box center [1099, 405] width 81 height 16
type input "$ 62,521"
click at [1103, 397] on input "$ 575,000" at bounding box center [1099, 405] width 81 height 16
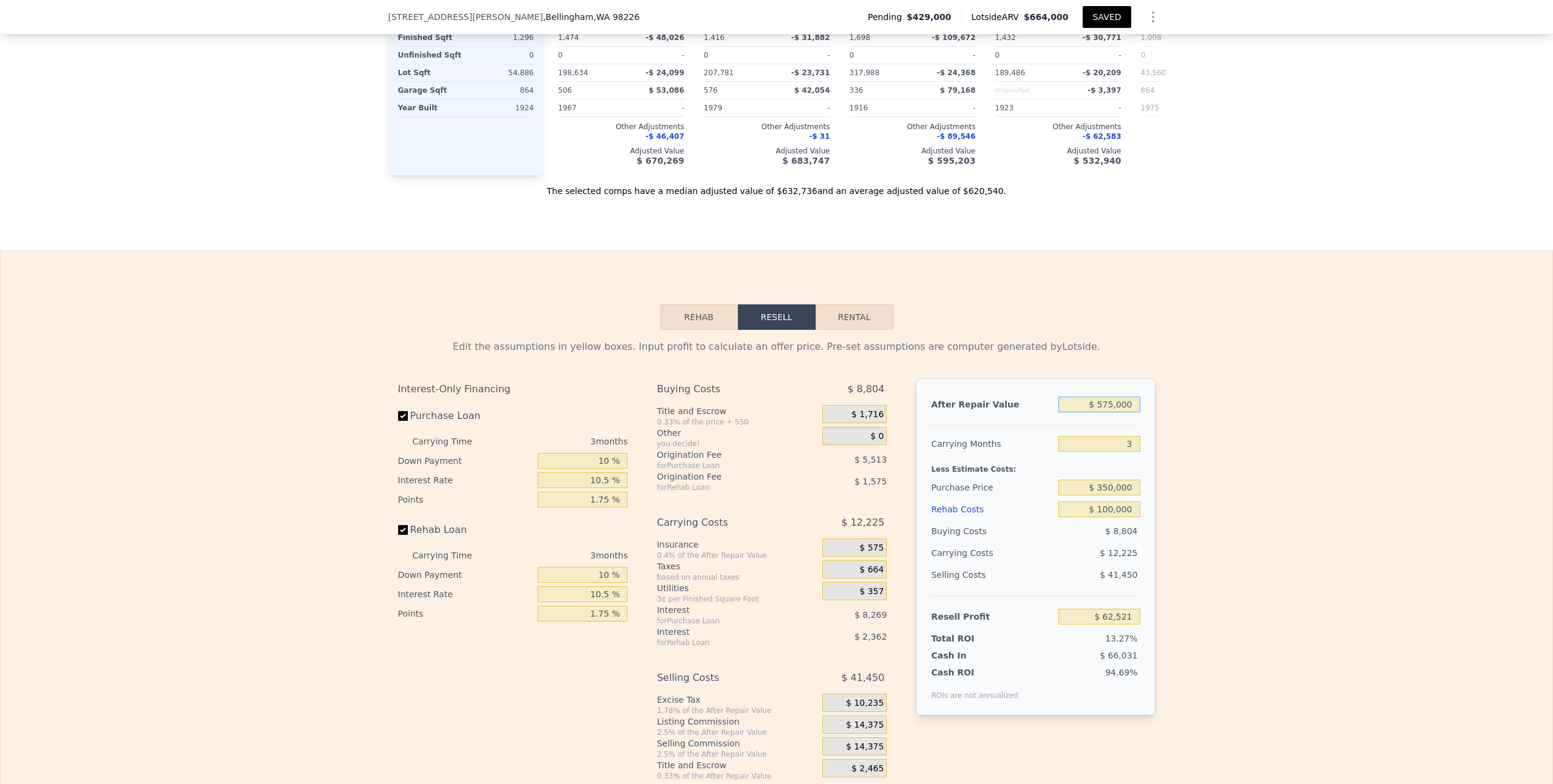
type input "$ 6"
type input "-$ 470,998"
type input "$ 65"
type input "-$ 470,944"
type input "$ 650"
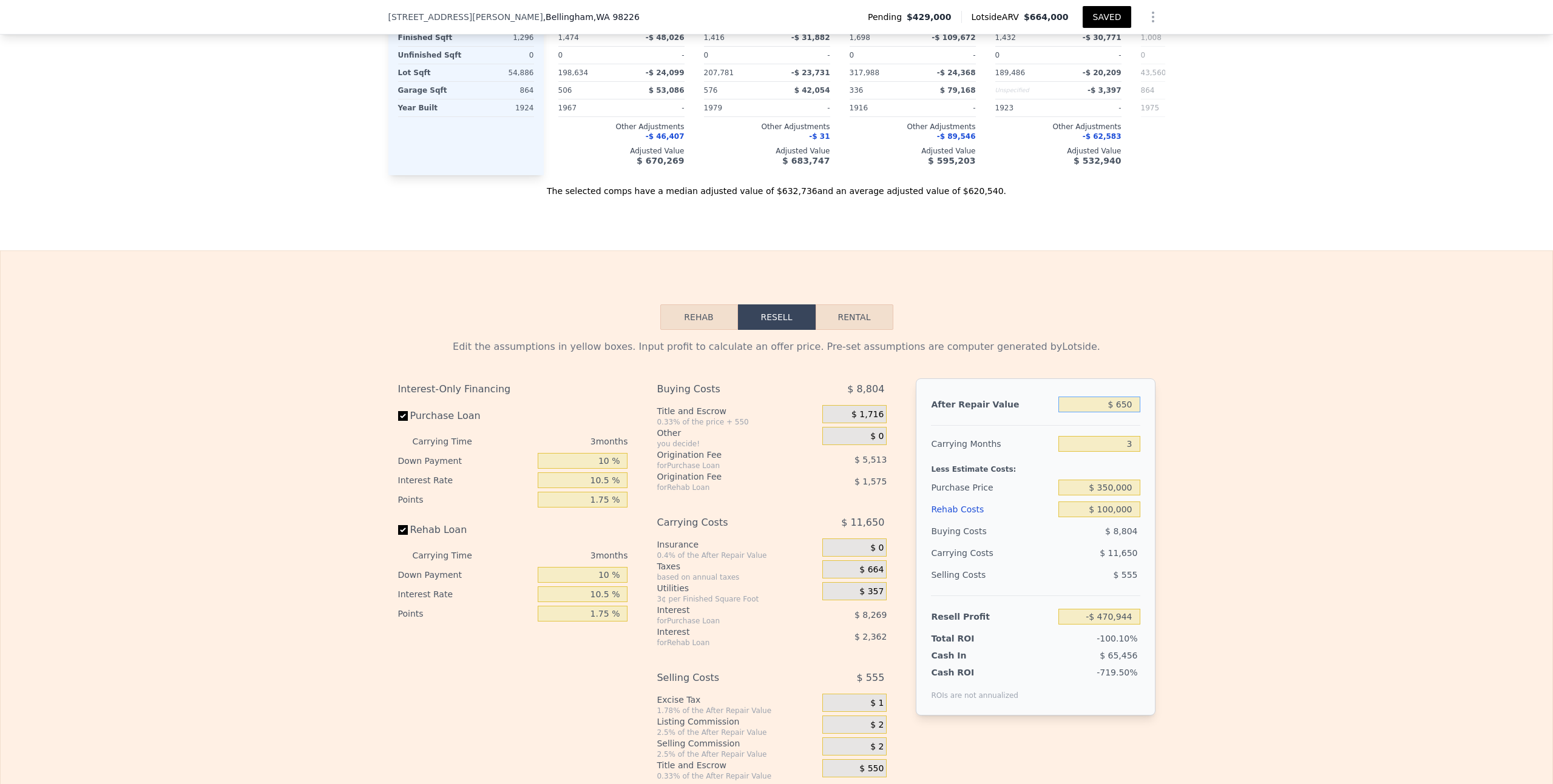
type input "-$ 470,401"
type input "$ 65,000"
type input "-$ 410,692"
type input "$ 650,000"
type input "$ 132,111"
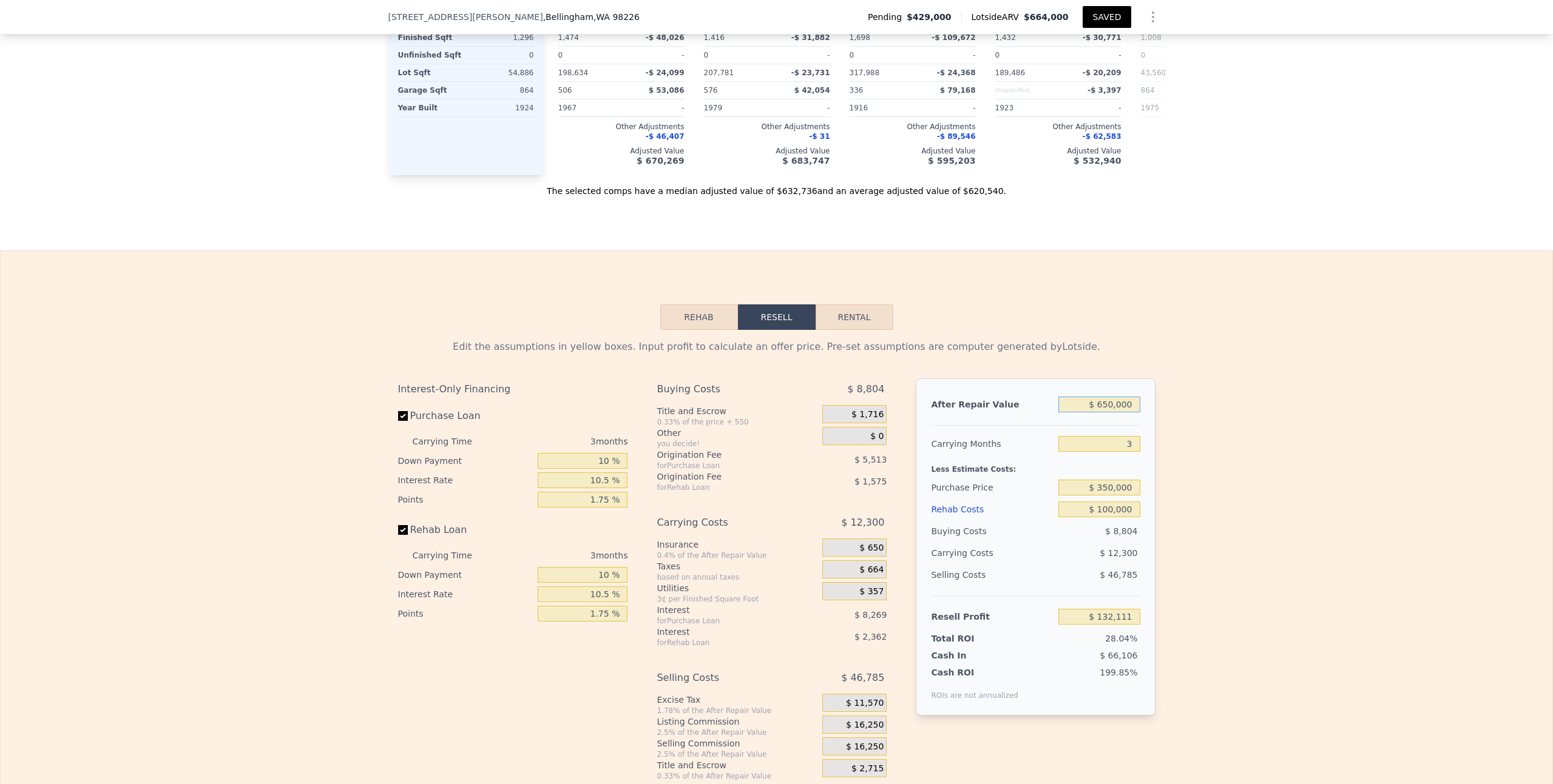
type input "$ 650,000"
click at [1254, 465] on div "Edit the assumptions in yellow boxes. Input profit to calculate an offer price.…" at bounding box center [776, 556] width 1552 height 452
click at [1301, 401] on div "Edit the assumptions in yellow boxes. Input profit to calculate an offer price.…" at bounding box center [776, 556] width 1552 height 452
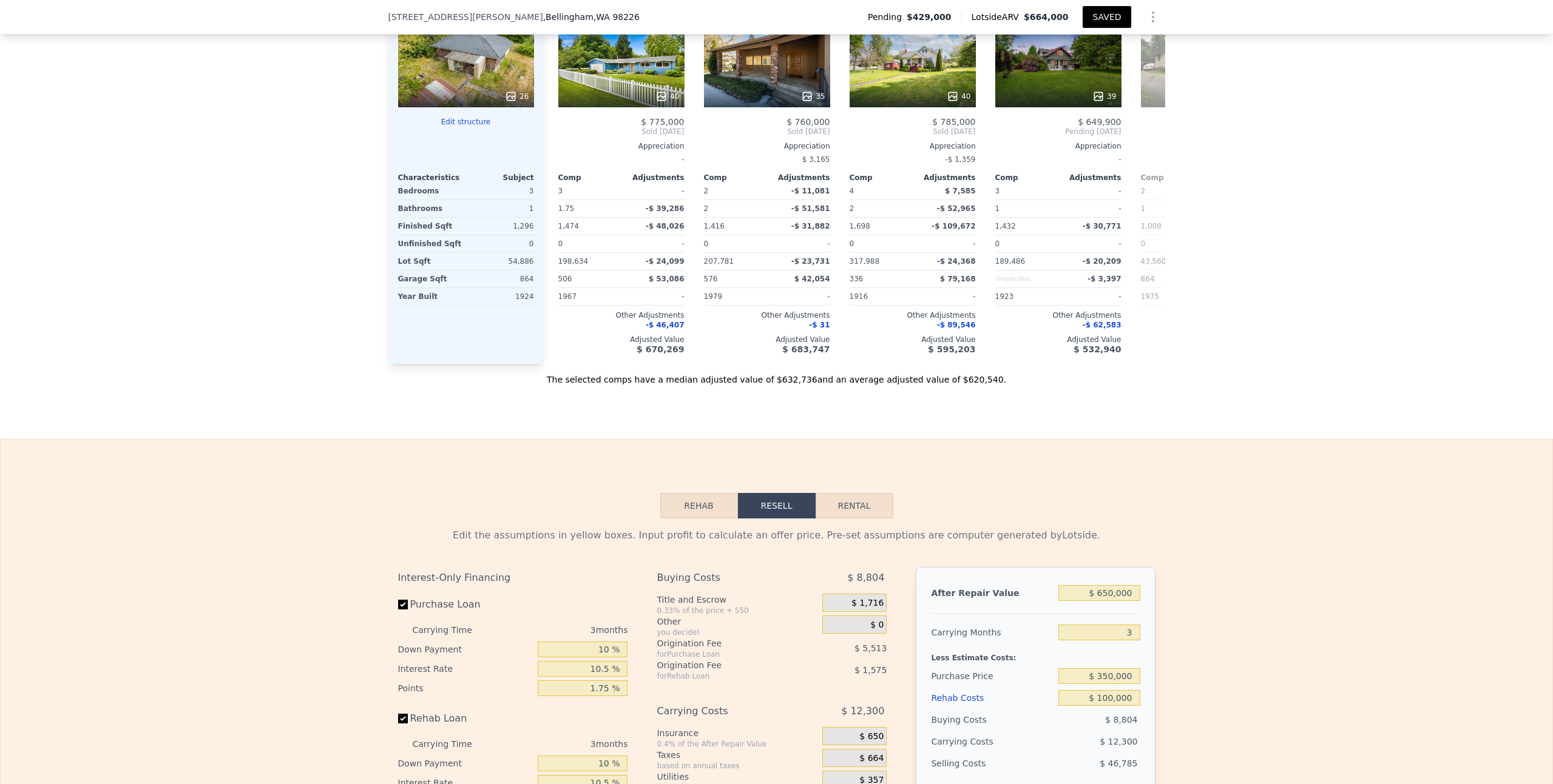
scroll to position [1532, 0]
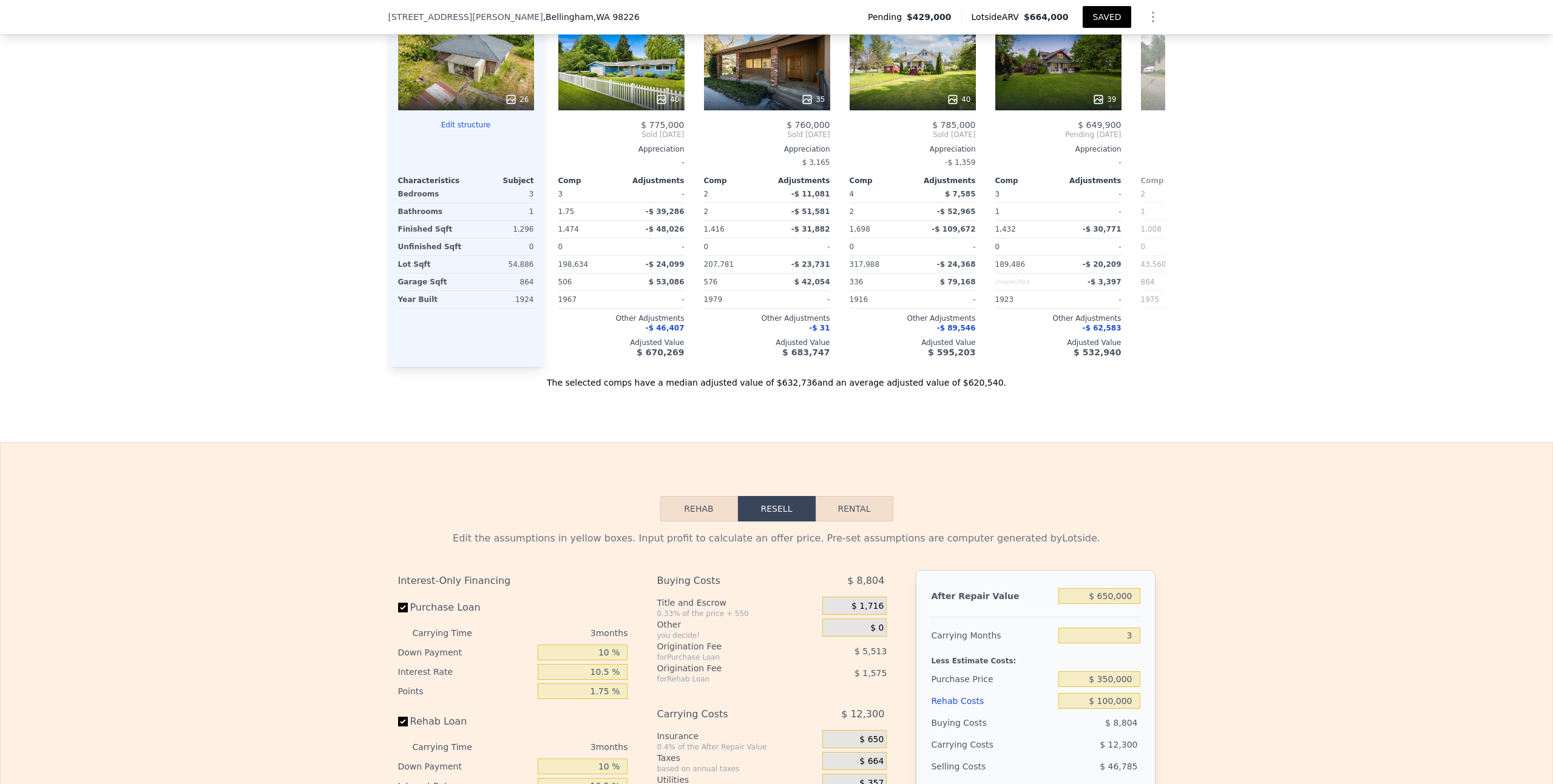
click at [708, 496] on button "Rehab" at bounding box center [698, 509] width 77 height 25
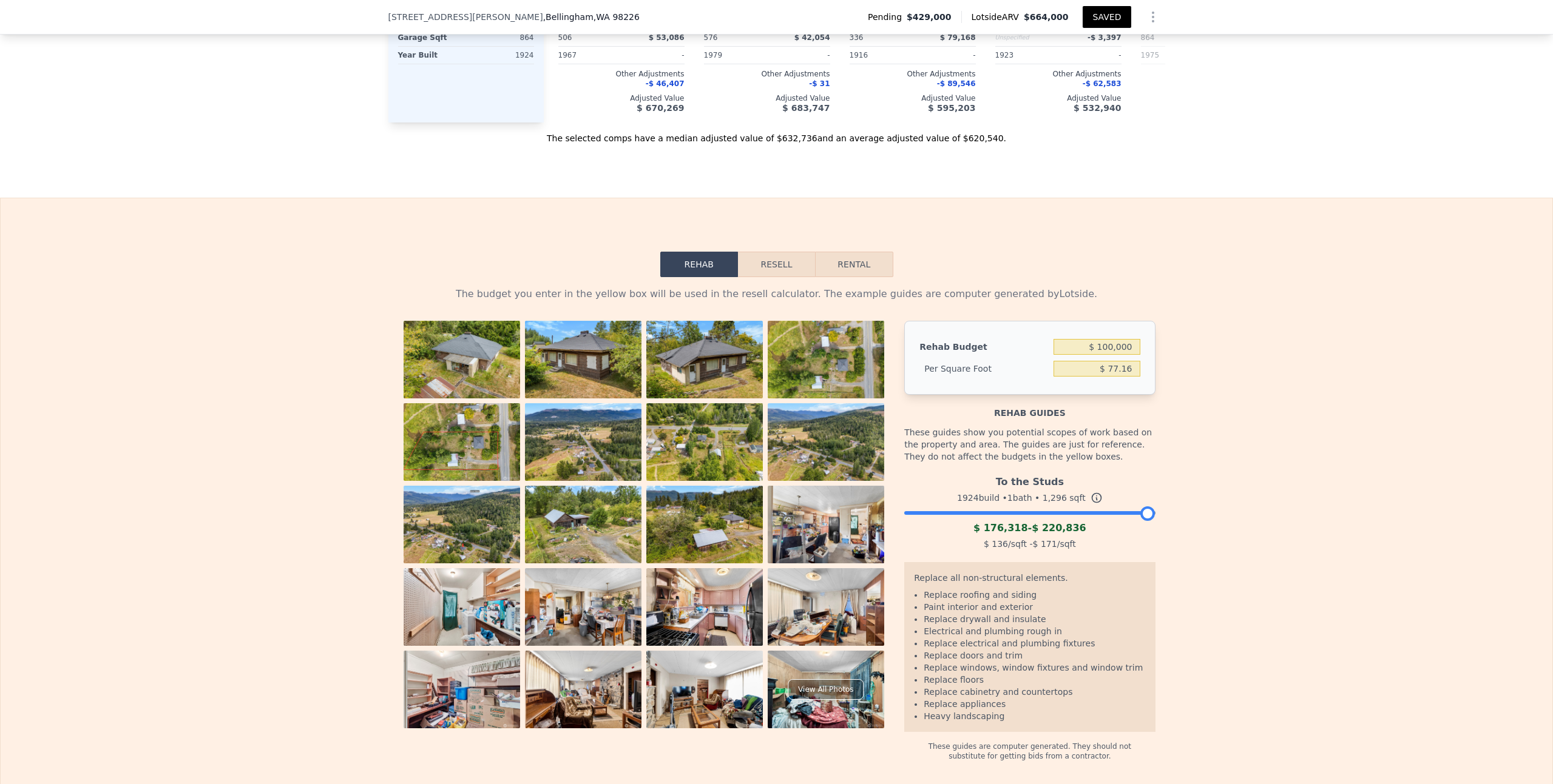
scroll to position [1785, 0]
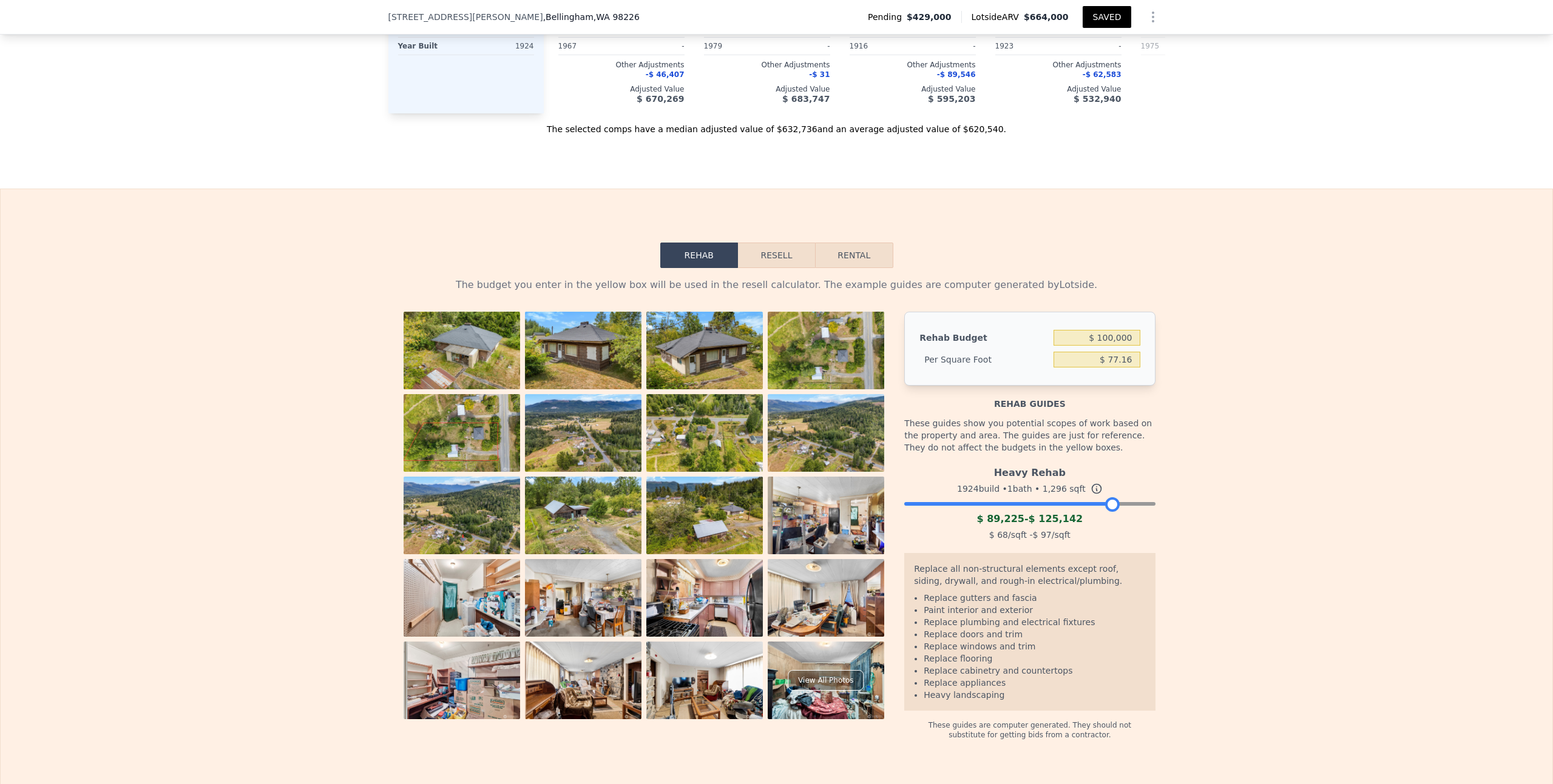
drag, startPoint x: 1139, startPoint y: 468, endPoint x: 1105, endPoint y: 465, distance: 34.1
click at [1105, 497] on div at bounding box center [1113, 504] width 14 height 14
drag, startPoint x: 1111, startPoint y: 468, endPoint x: 1163, endPoint y: 470, distance: 52.0
click at [1161, 470] on div "The budget you enter in the yellow box will be used in the resell calculator. T…" at bounding box center [776, 510] width 1552 height 484
click at [1192, 468] on div "The budget you enter in the yellow box will be used in the resell calculator. T…" at bounding box center [776, 510] width 1552 height 484
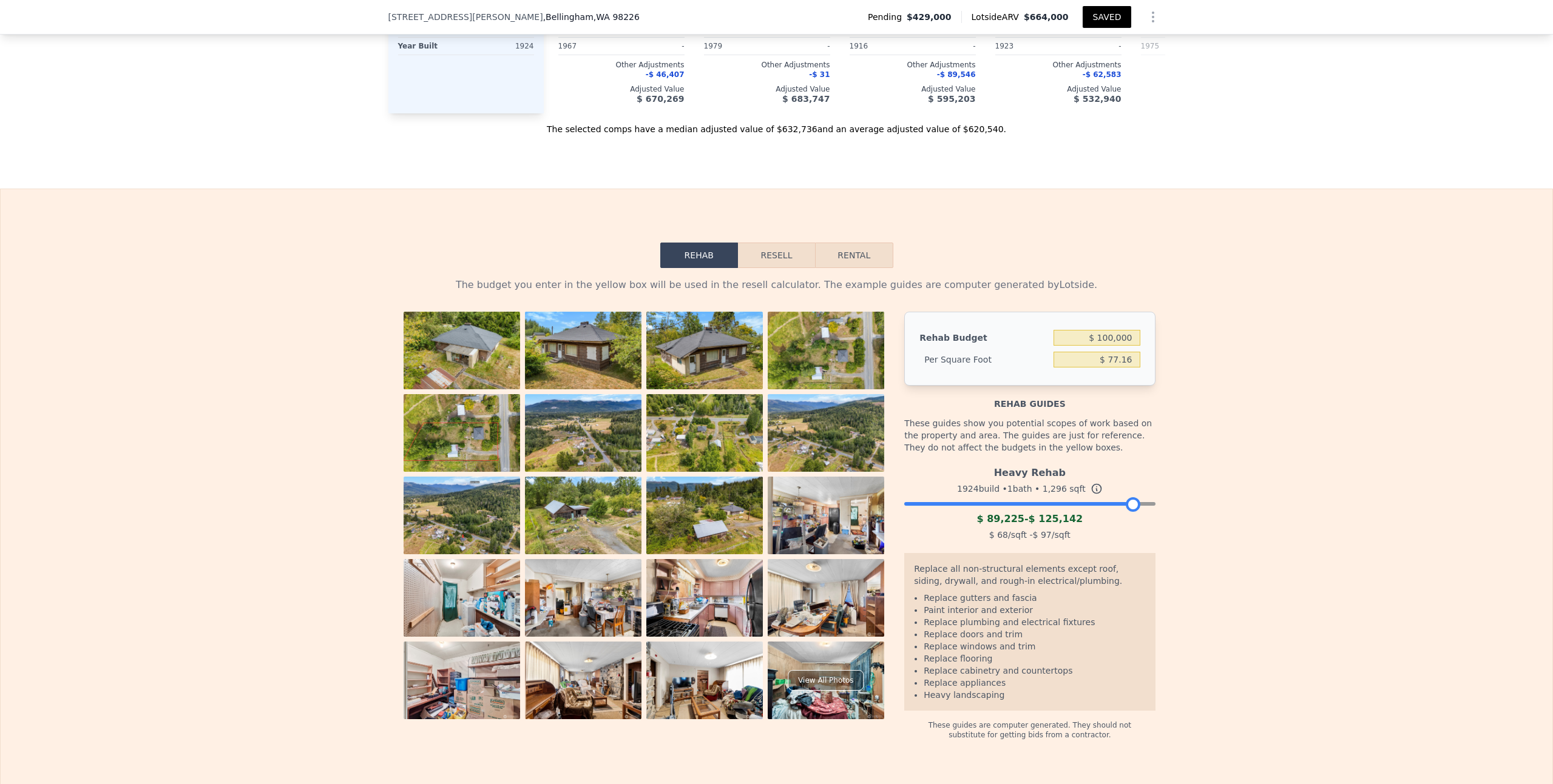
drag, startPoint x: 1148, startPoint y: 470, endPoint x: 1134, endPoint y: 463, distance: 15.7
click at [1134, 497] on div at bounding box center [1030, 501] width 251 height 7
drag, startPoint x: 1131, startPoint y: 467, endPoint x: 1075, endPoint y: 460, distance: 56.4
click at [1075, 461] on div "Medium Rehab 1924 build • 1 bath • 1,296 sqft $ 73,325 - $ 107,615 $ 56 /sqft -…" at bounding box center [1030, 502] width 251 height 82
drag, startPoint x: 1073, startPoint y: 468, endPoint x: 1088, endPoint y: 469, distance: 15.0
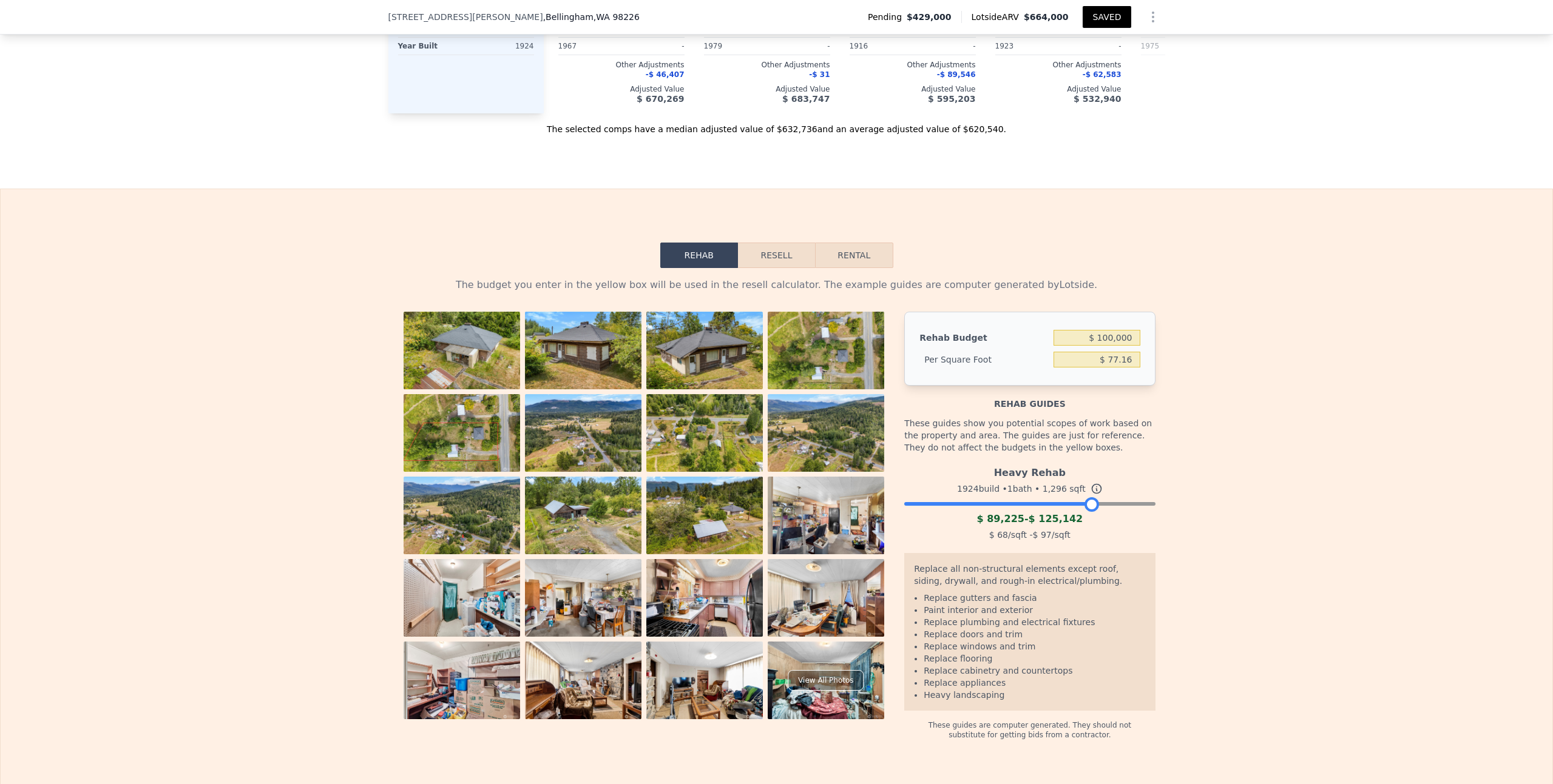
click at [1088, 497] on div at bounding box center [1092, 504] width 14 height 14
click at [1215, 477] on div "The budget you enter in the yellow box will be used in the resell calculator. T…" at bounding box center [776, 504] width 1552 height 472
click at [1102, 352] on input "$ 77.16" at bounding box center [1096, 360] width 86 height 16
click at [1127, 352] on input "$ 77.16" at bounding box center [1096, 360] width 86 height 16
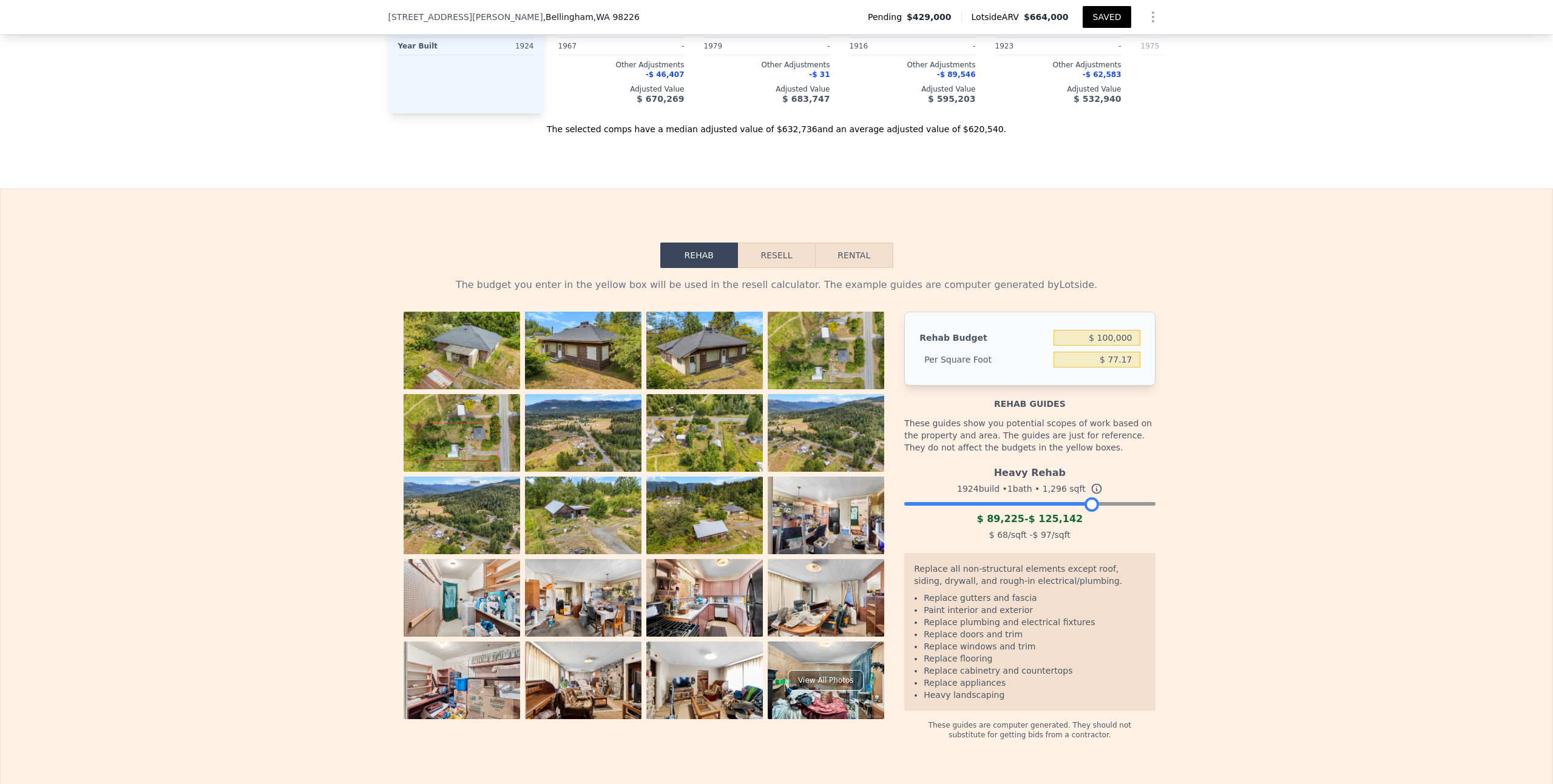
click at [1165, 376] on div "The budget you enter in the yellow box will be used in the resell calculator. T…" at bounding box center [776, 504] width 1552 height 472
click at [1126, 352] on input "$ 77.17" at bounding box center [1096, 360] width 86 height 16
type input "$ 77.16"
click at [1163, 301] on div "The budget you enter in the yellow box will be used in the resell calculator. T…" at bounding box center [776, 504] width 1552 height 472
click at [1126, 330] on input "$ 99,999" at bounding box center [1096, 338] width 86 height 16
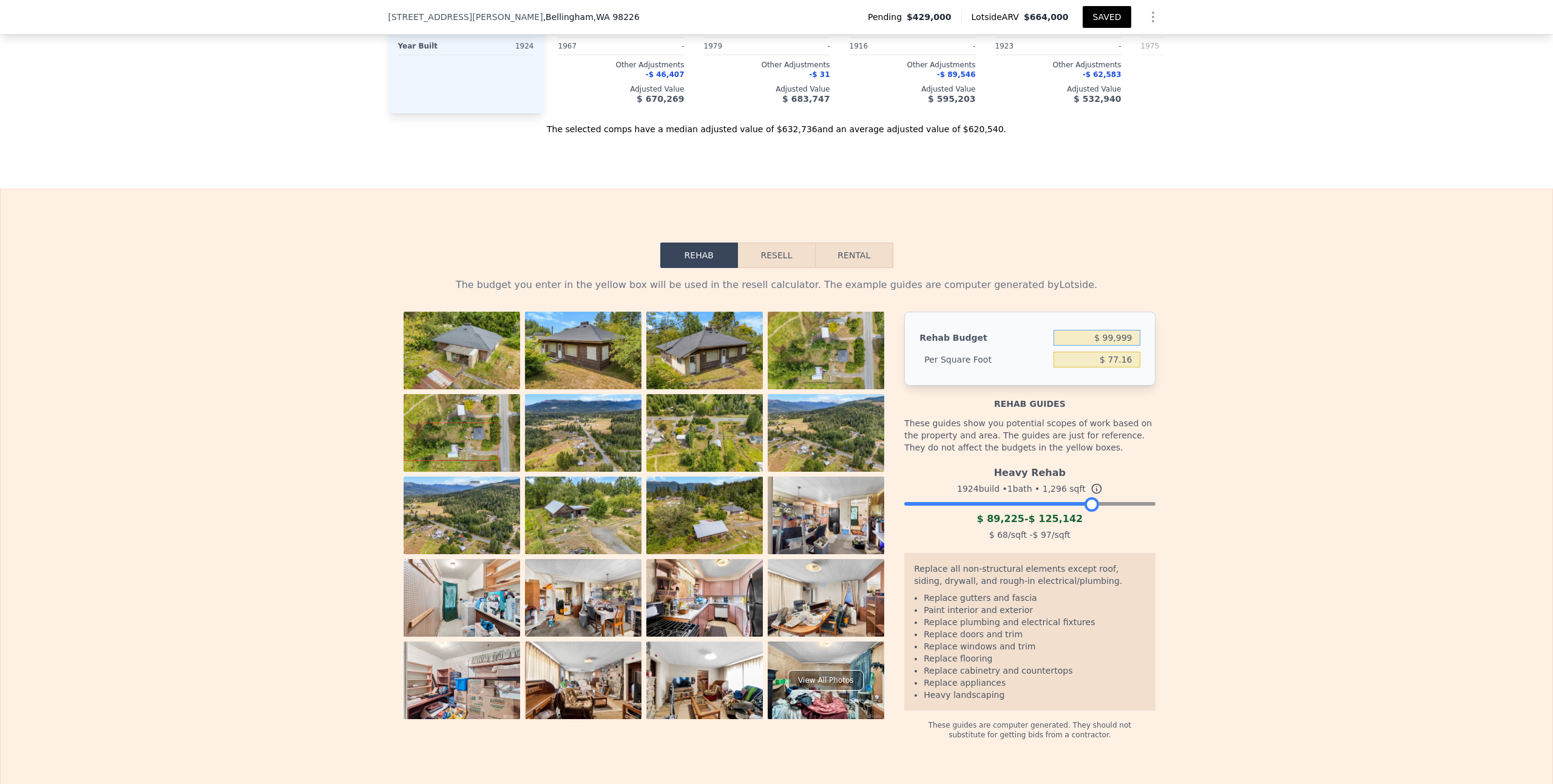
click at [1126, 330] on input "$ 99,999" at bounding box center [1096, 338] width 86 height 16
type input "$ 100,000"
click at [1185, 364] on div "The budget you enter in the yellow box will be used in the resell calculator. T…" at bounding box center [776, 504] width 1552 height 472
click at [1132, 410] on div "These guides show you potential scopes of work based on the property and area. …" at bounding box center [1030, 435] width 251 height 51
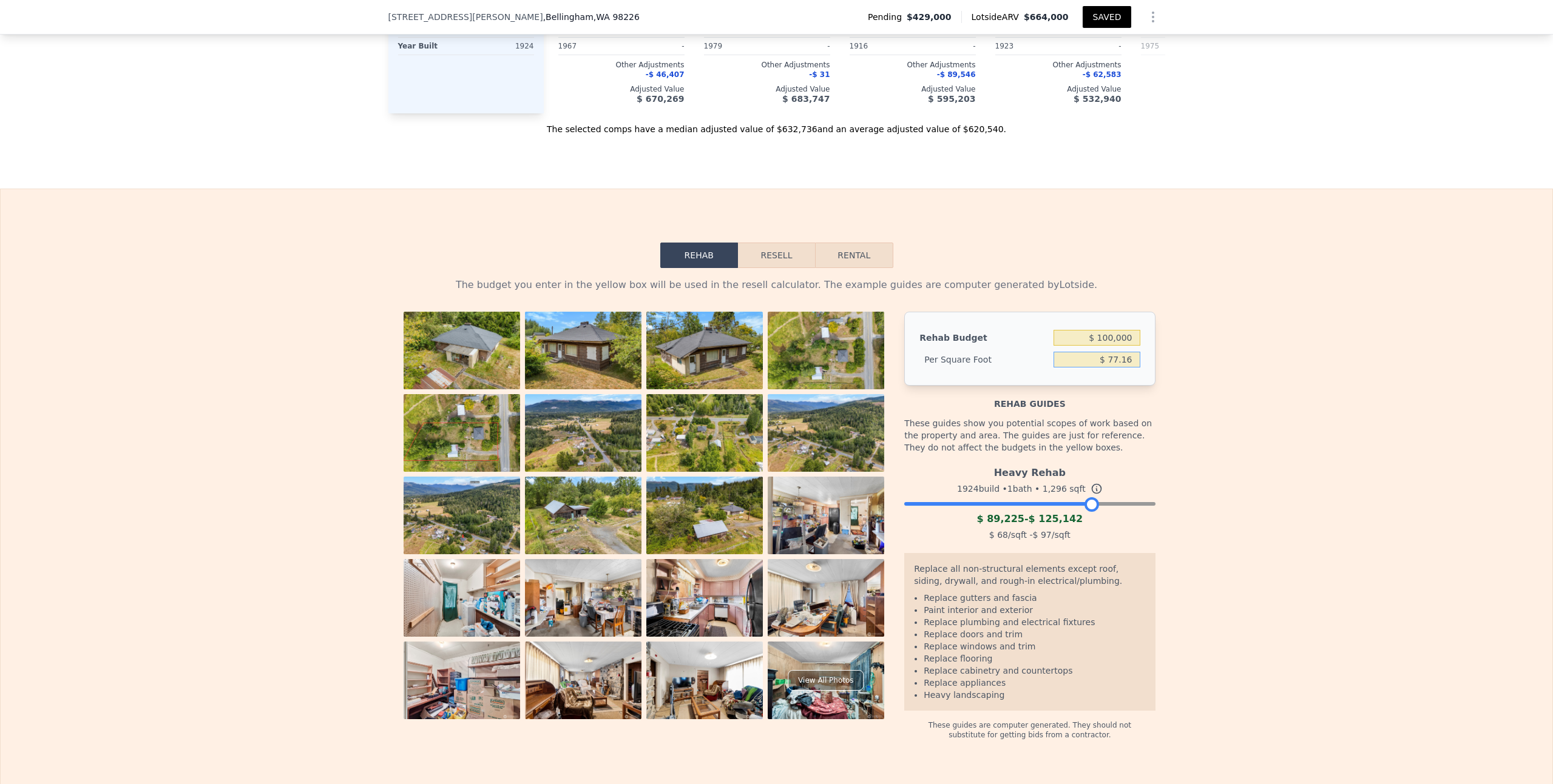
click at [1077, 352] on input "$ 77.16" at bounding box center [1096, 360] width 86 height 16
click at [1103, 352] on input "$ 77.16" at bounding box center [1096, 360] width 86 height 16
click at [1117, 352] on input "$ 77.16" at bounding box center [1096, 360] width 86 height 16
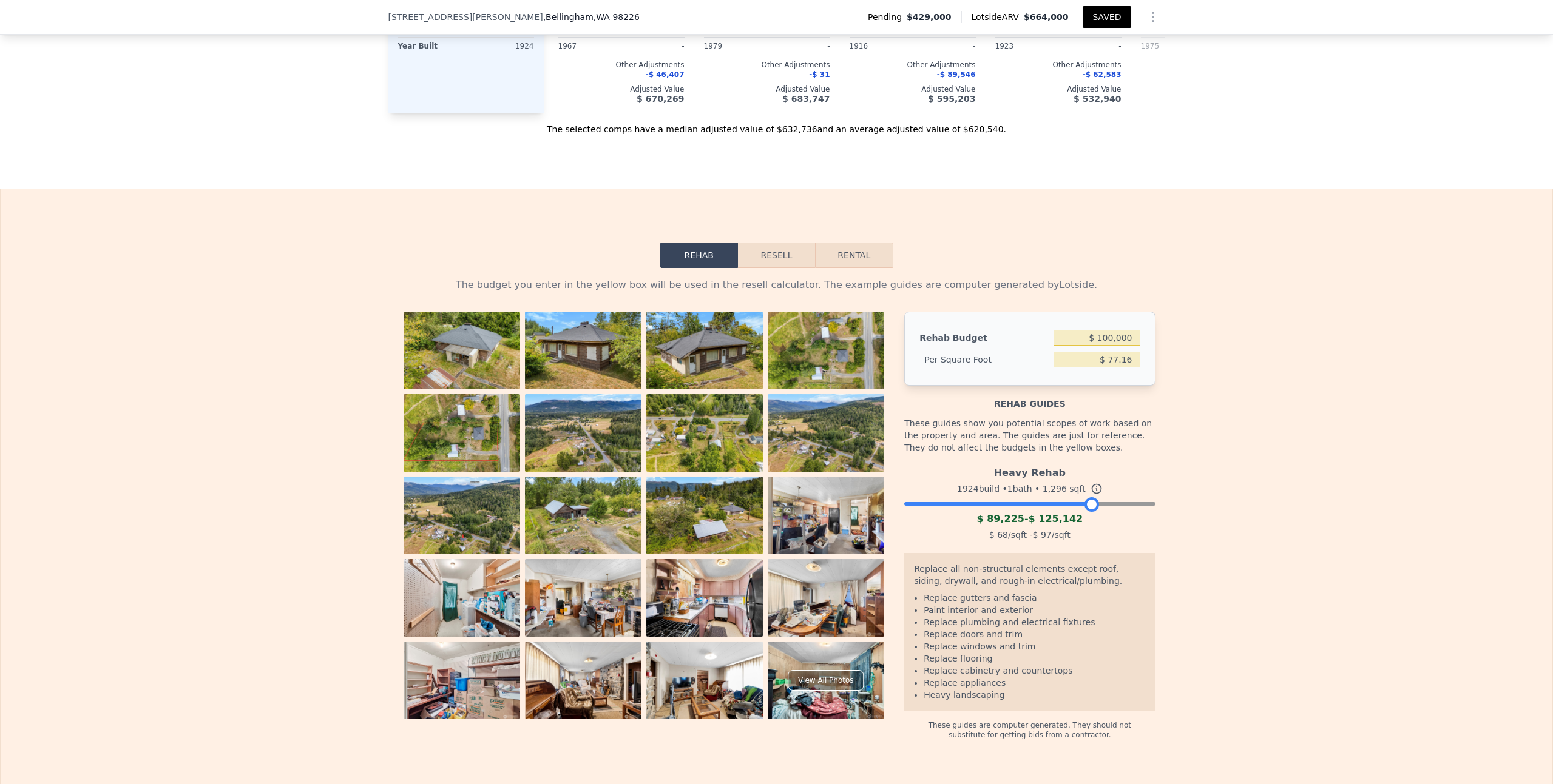
click at [1117, 352] on input "$ 77.16" at bounding box center [1096, 360] width 86 height 16
type input "$ 0"
click at [1145, 410] on div "These guides show you potential scopes of work based on the property and area. …" at bounding box center [1030, 435] width 251 height 51
click at [1123, 330] on input "$ 0" at bounding box center [1096, 338] width 86 height 16
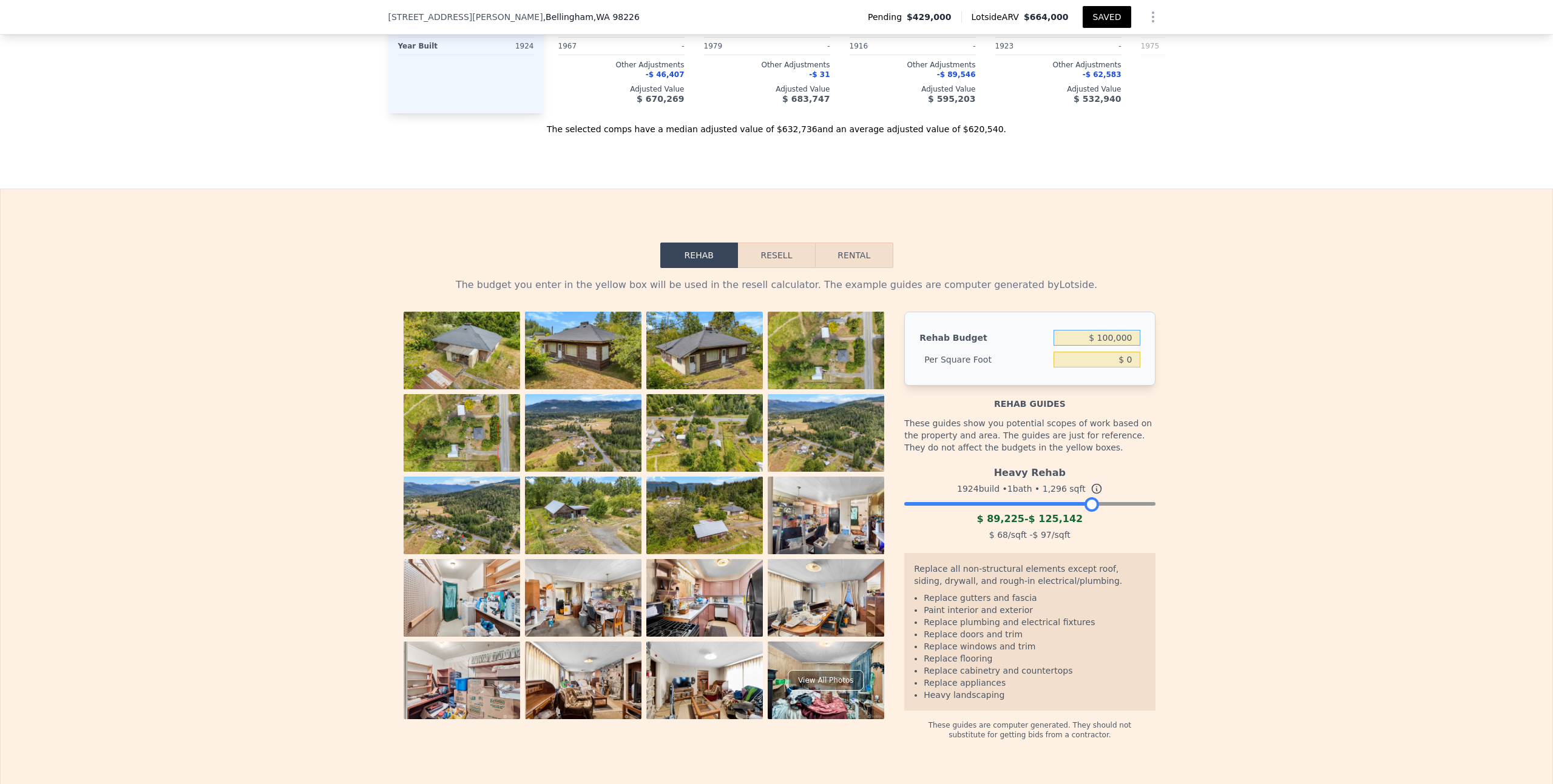
type input "$ 100,000"
click at [1119, 352] on input "$ 0" at bounding box center [1096, 360] width 86 height 16
type input "$ 77.16"
click at [1117, 386] on div "Rehab guides" at bounding box center [1030, 398] width 251 height 25
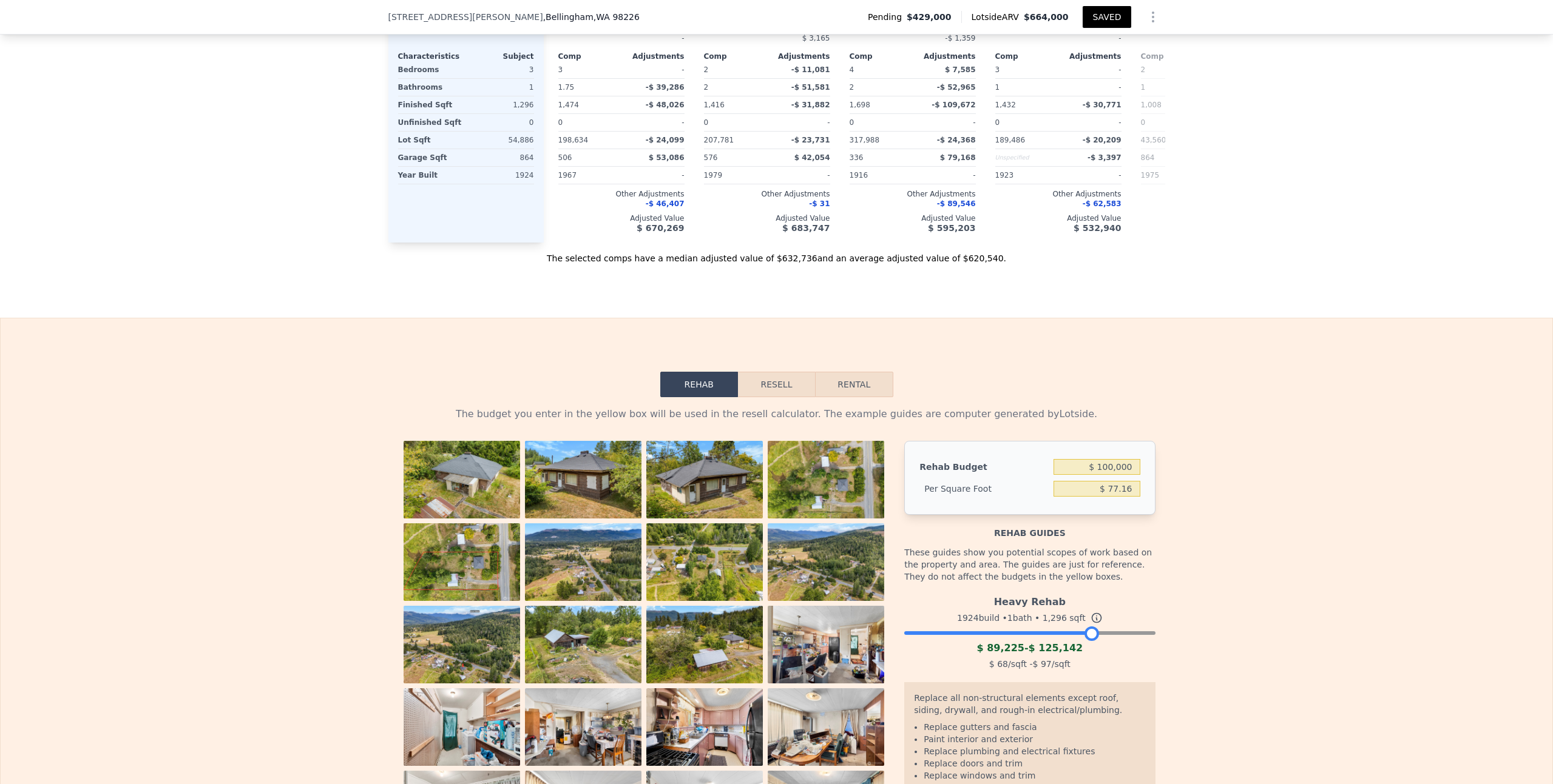
scroll to position [1645, 0]
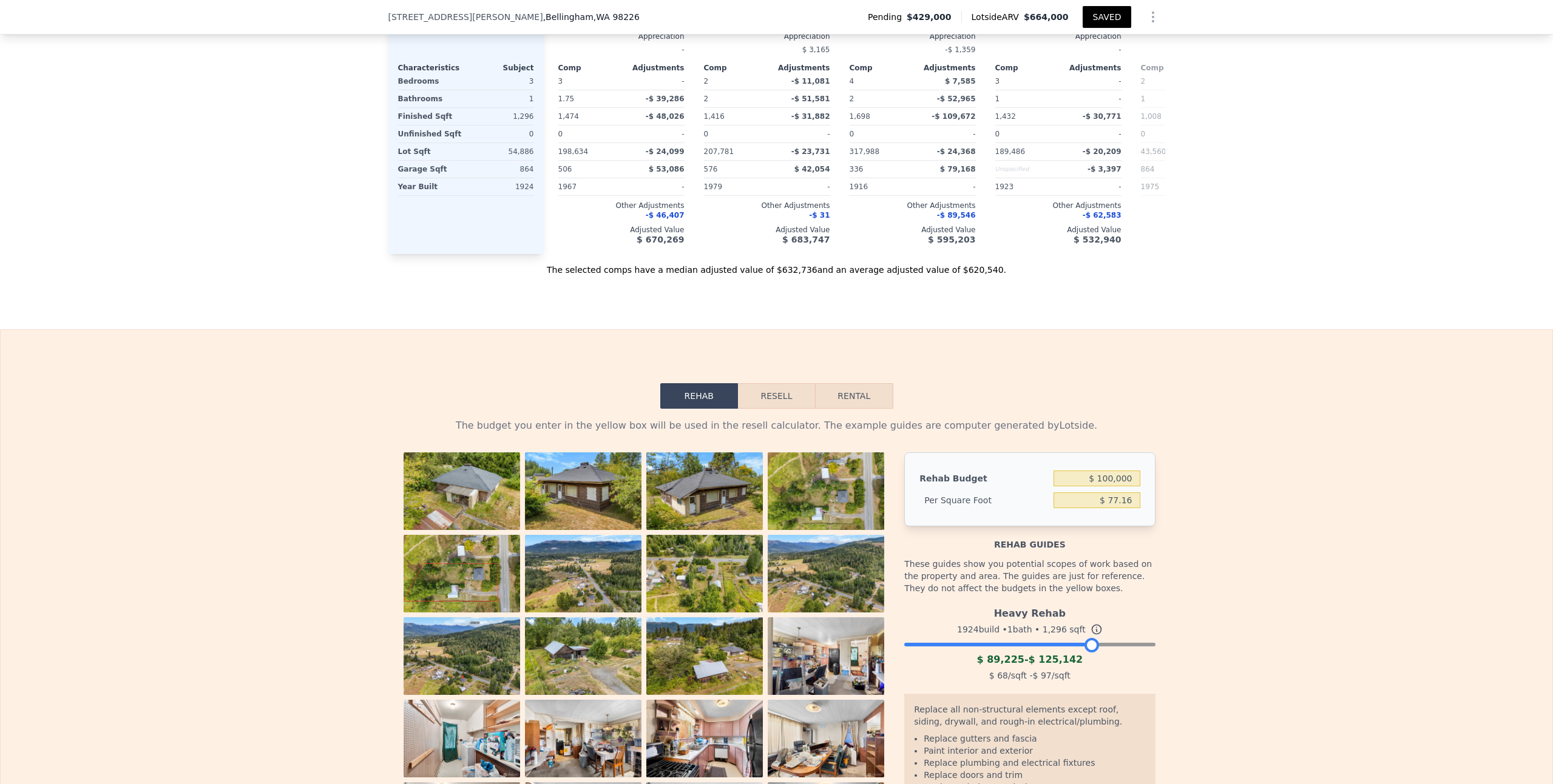
click at [781, 384] on button "Resell" at bounding box center [776, 396] width 77 height 25
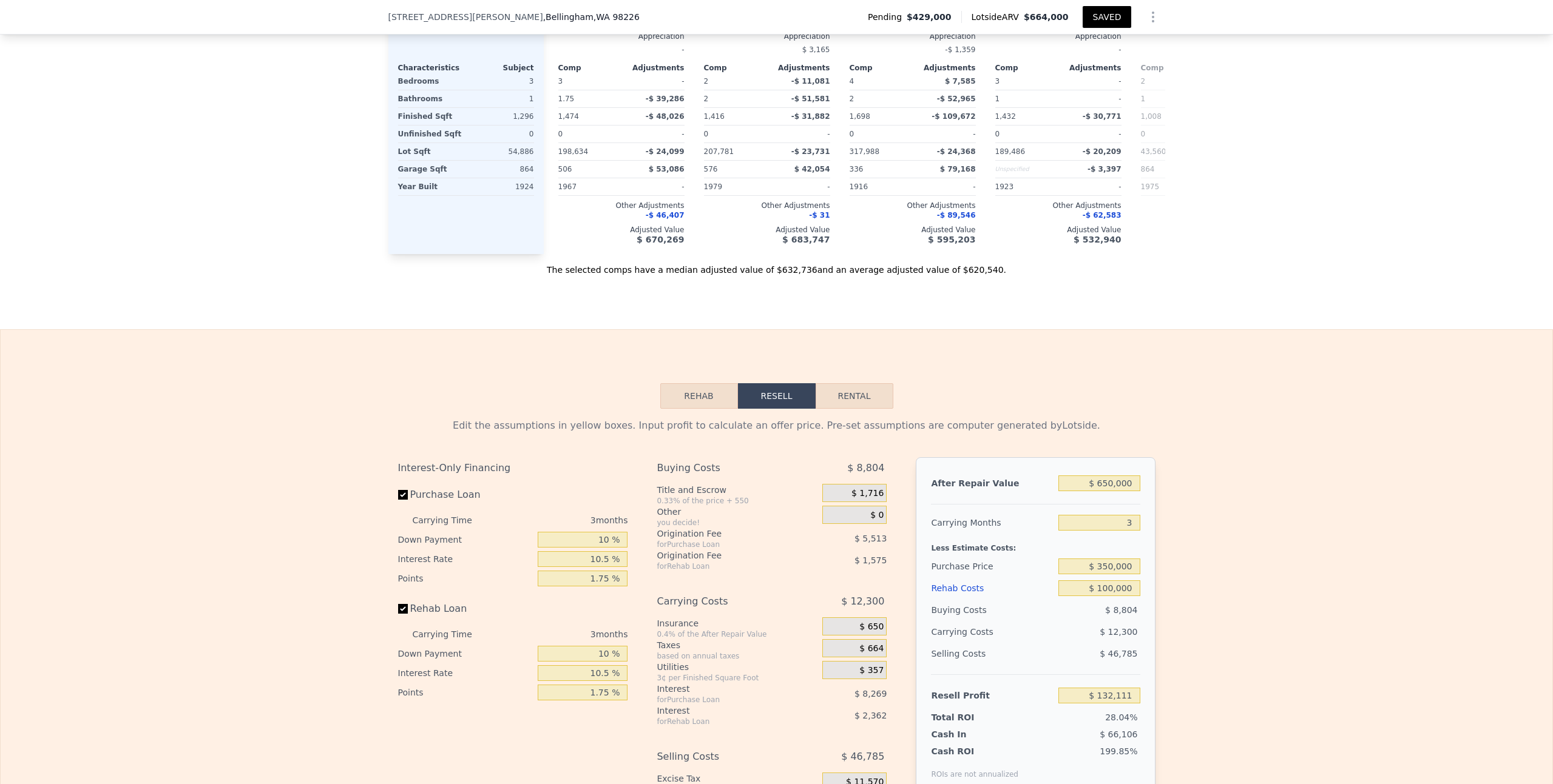
click at [864, 384] on button "Rental" at bounding box center [854, 396] width 77 height 25
select select "30"
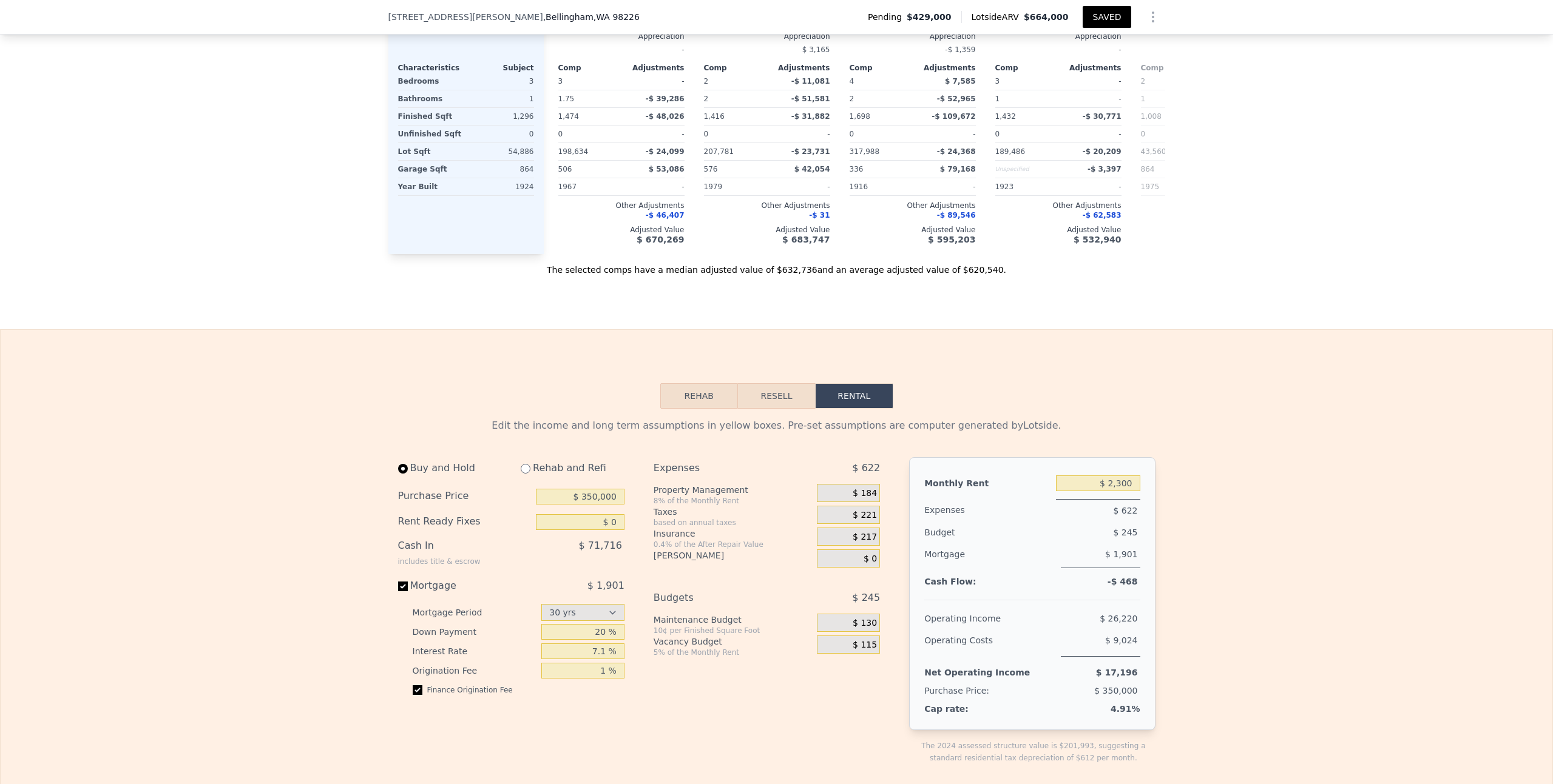
click at [784, 384] on button "Resell" at bounding box center [776, 396] width 77 height 25
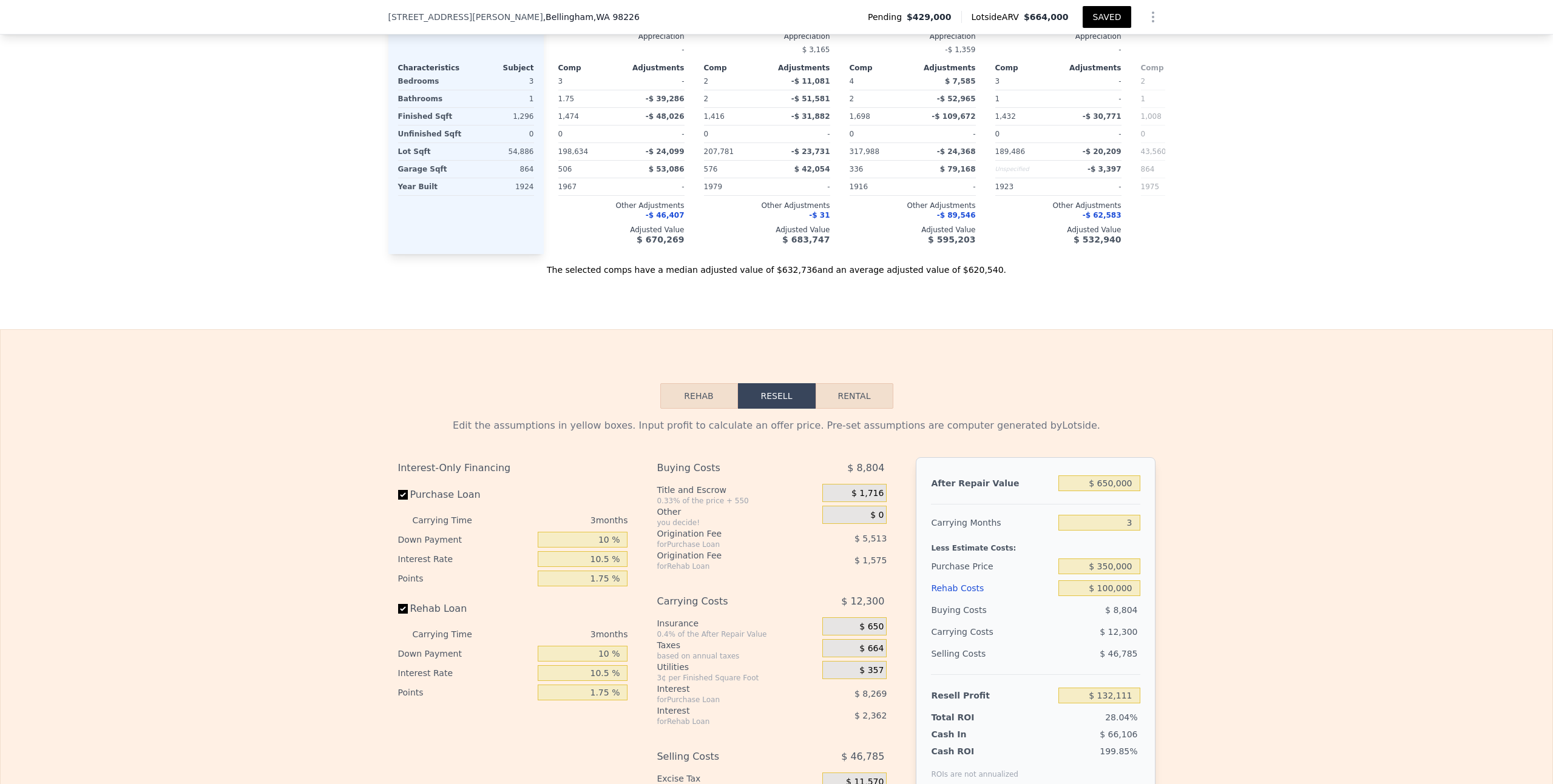
click at [856, 384] on button "Rental" at bounding box center [854, 396] width 77 height 25
select select "30"
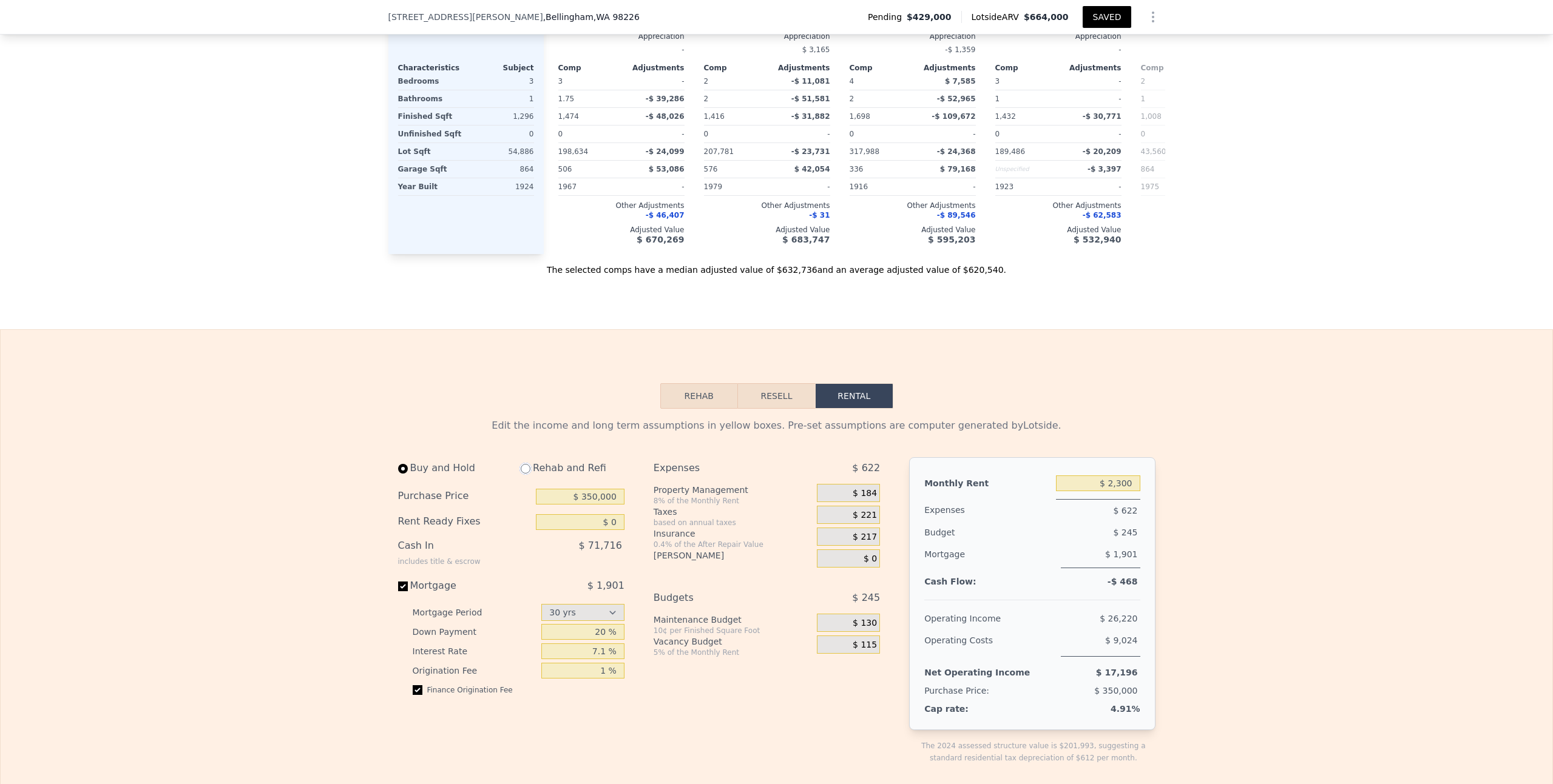
click at [521, 464] on input "radio" at bounding box center [525, 468] width 9 height 9
radio input "true"
type input "$ 100,000"
type input "$ 2,750"
select select "30"
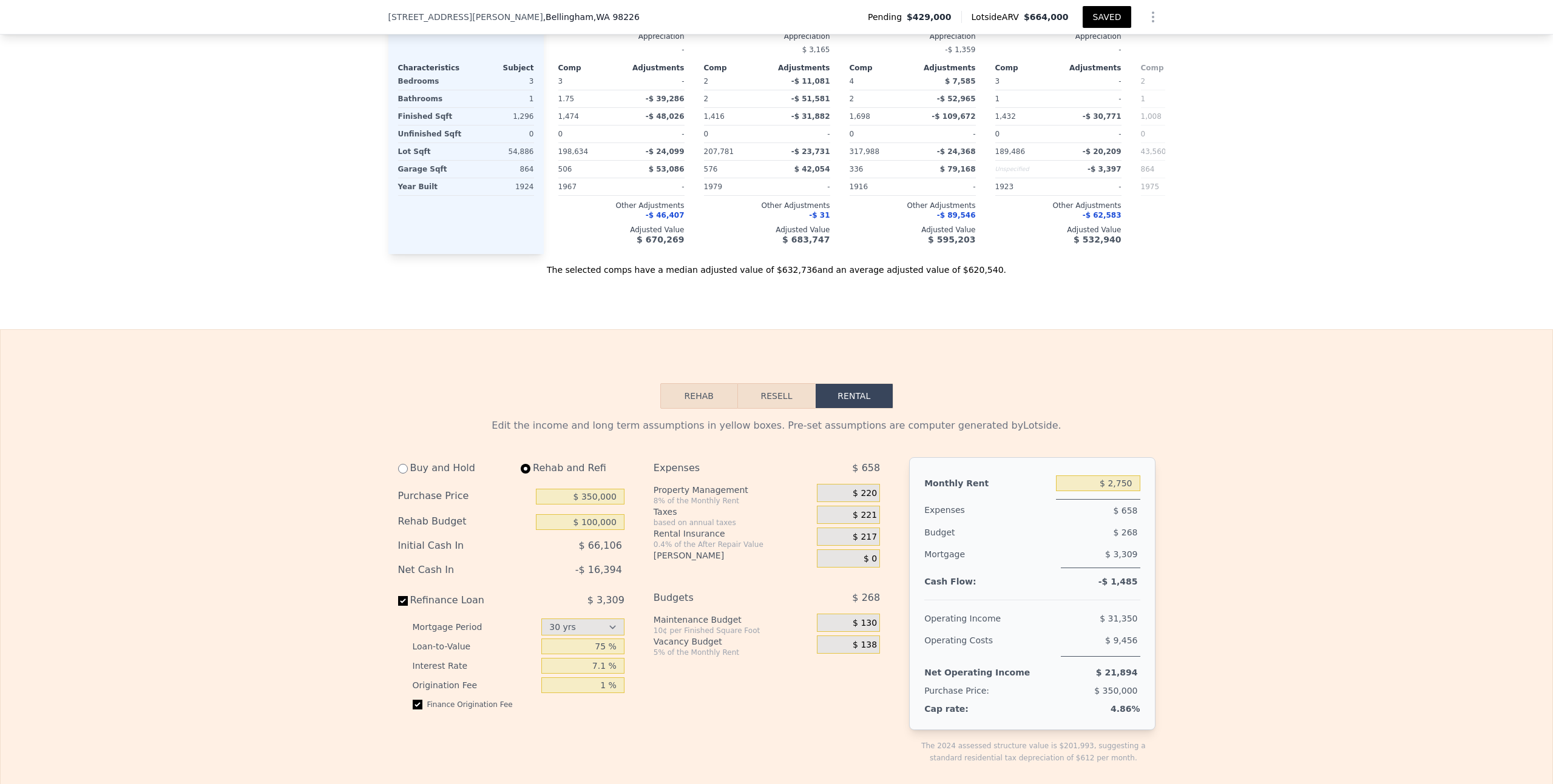
click at [403, 457] on div "Buy and Hold" at bounding box center [452, 468] width 108 height 22
click at [398, 464] on input "radio" at bounding box center [403, 468] width 9 height 9
radio input "true"
type input "$ 0"
type input "$ 2,300"
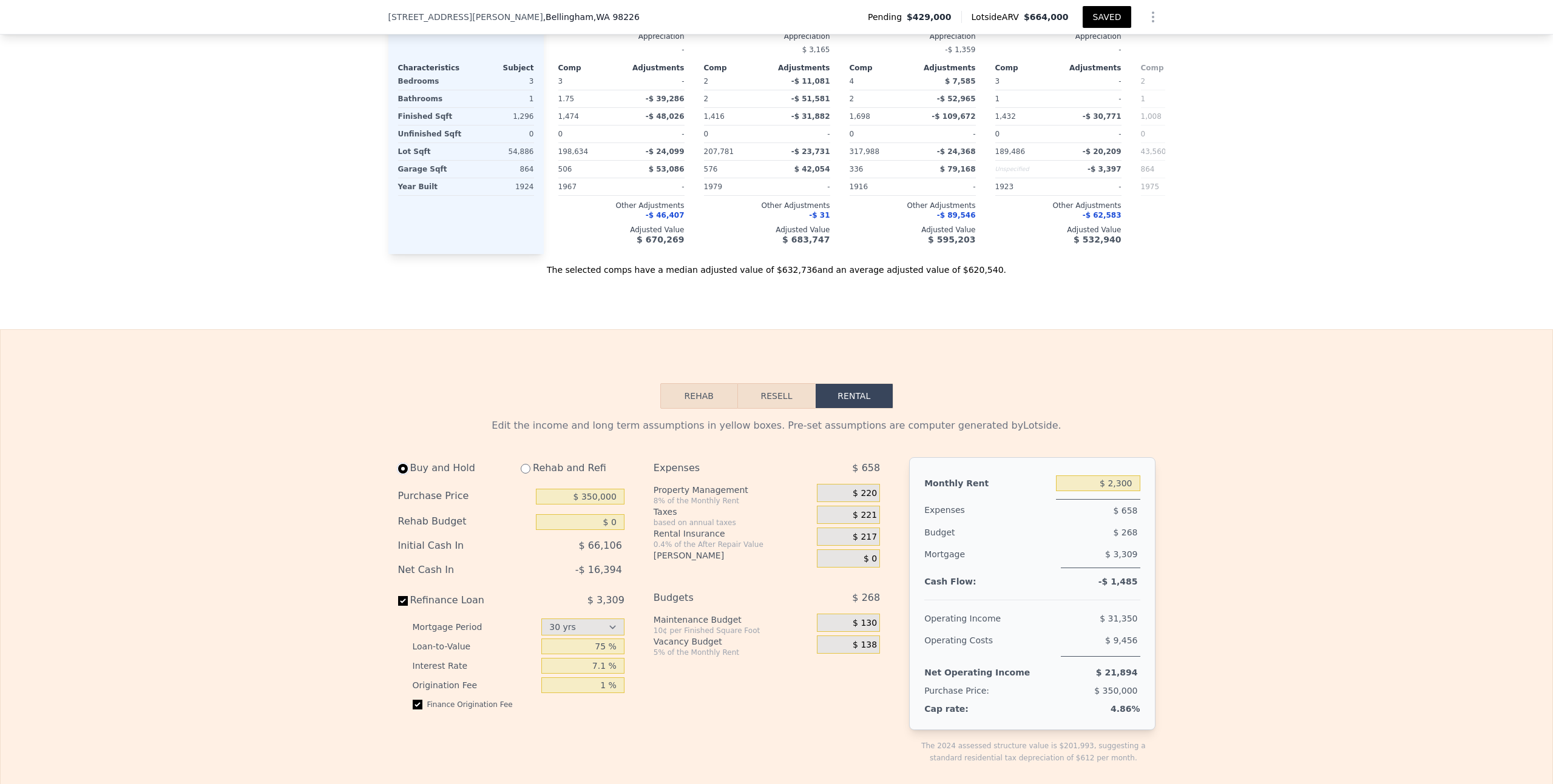
select select "30"
click at [612, 514] on input "$ 0" at bounding box center [580, 522] width 89 height 16
type input "$ 10,000"
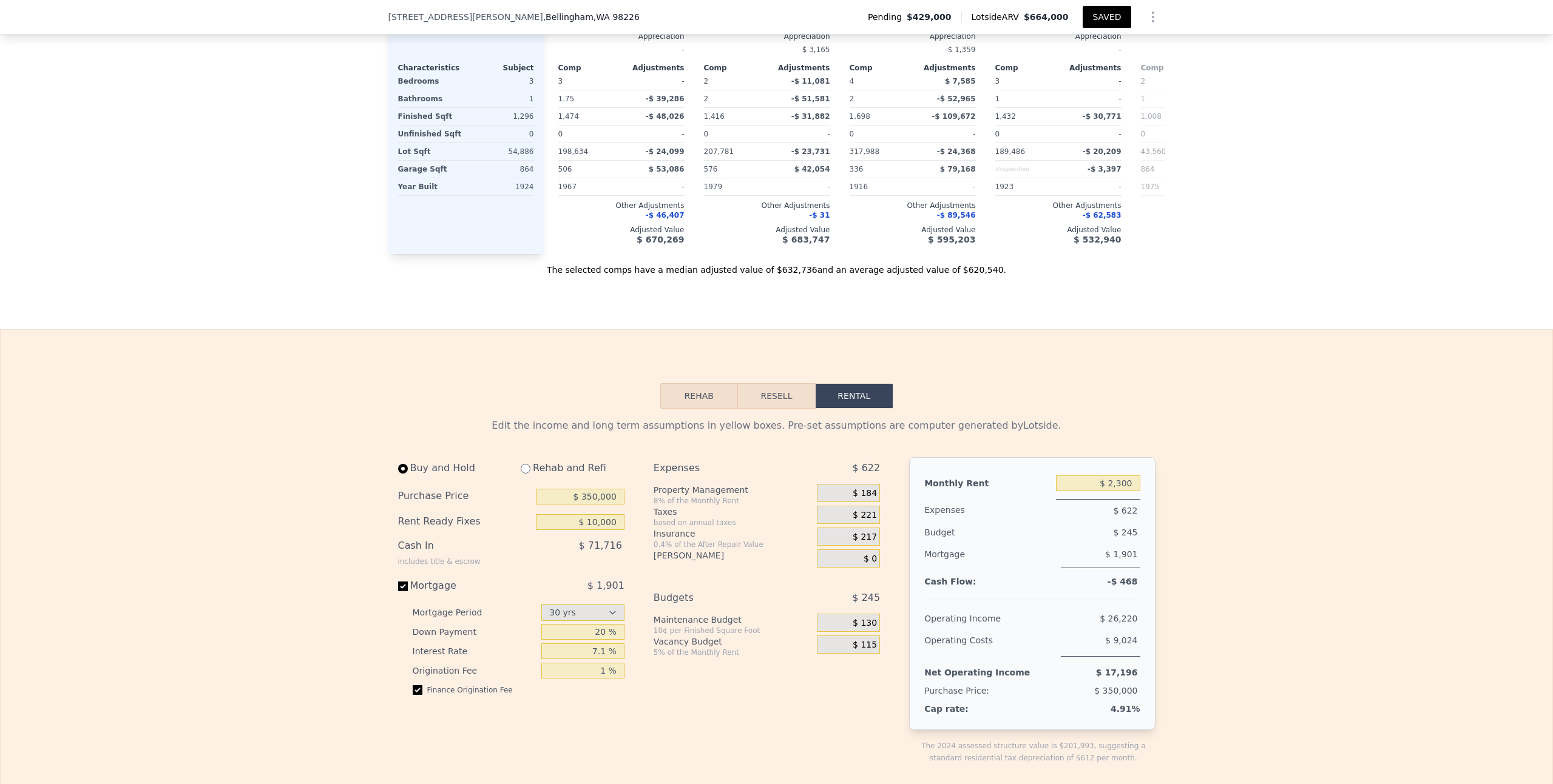
click at [660, 527] on div "Insurance" at bounding box center [732, 533] width 158 height 12
click at [599, 624] on input "20 %" at bounding box center [583, 632] width 83 height 16
click at [601, 624] on input "20 %" at bounding box center [583, 632] width 83 height 16
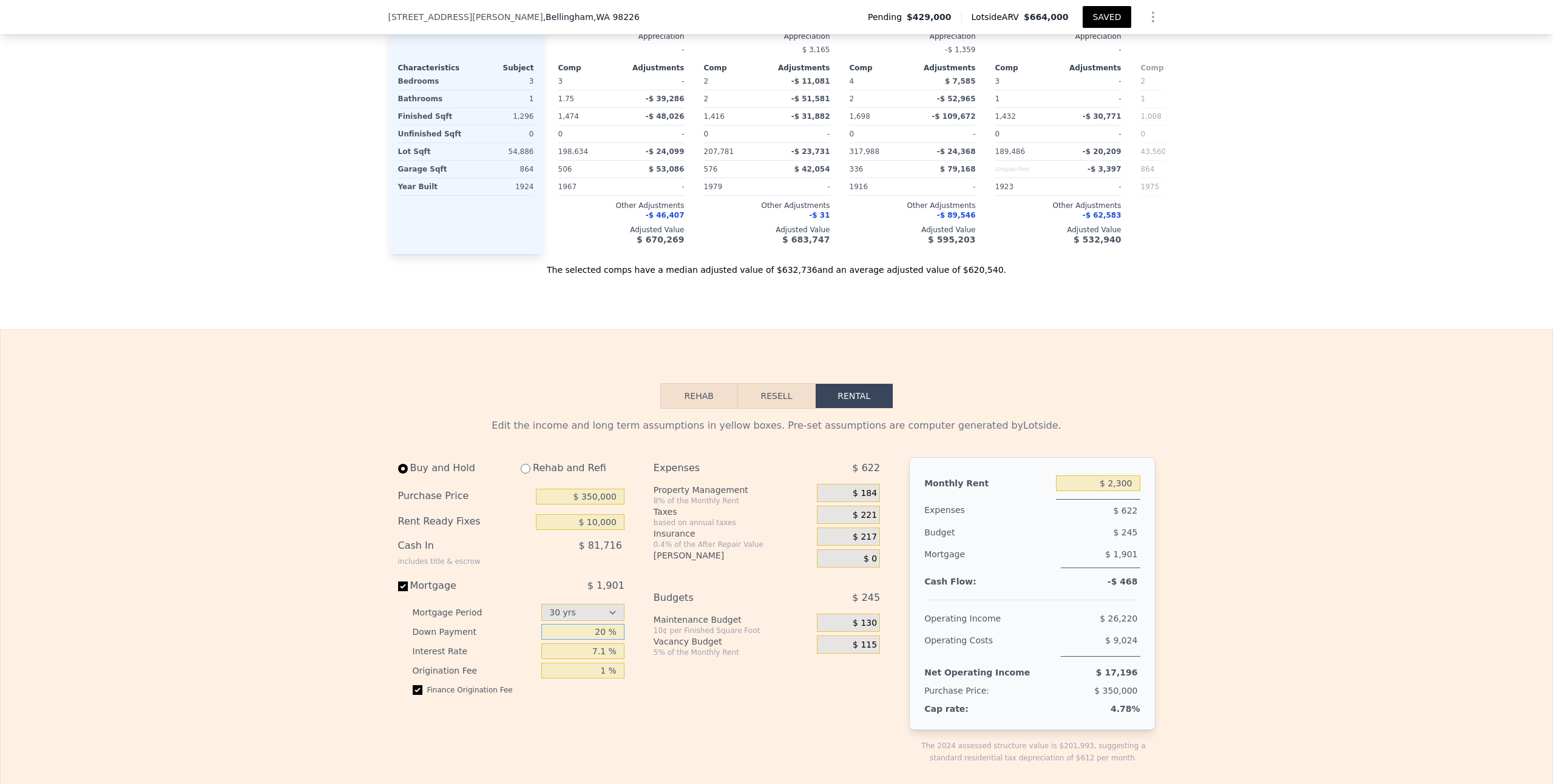
click at [595, 624] on input "20 %" at bounding box center [583, 632] width 83 height 16
type input "10 %"
type input "7.5 %"
click at [711, 636] on div "Vacancy Budget" at bounding box center [732, 642] width 158 height 12
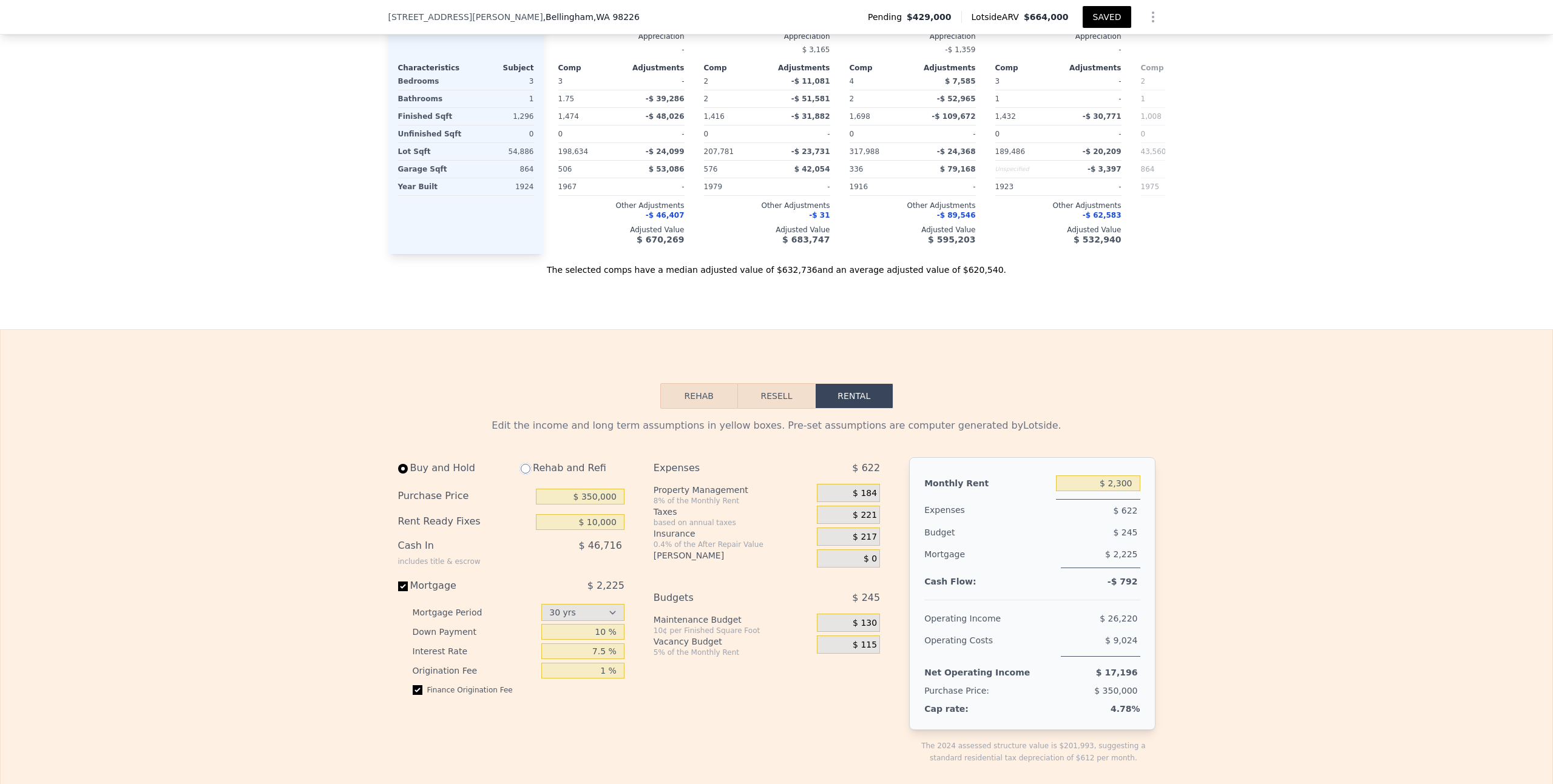
click at [523, 464] on input "radio" at bounding box center [525, 468] width 9 height 9
radio input "true"
type input "$ 100,000"
type input "$ 2,750"
select select "30"
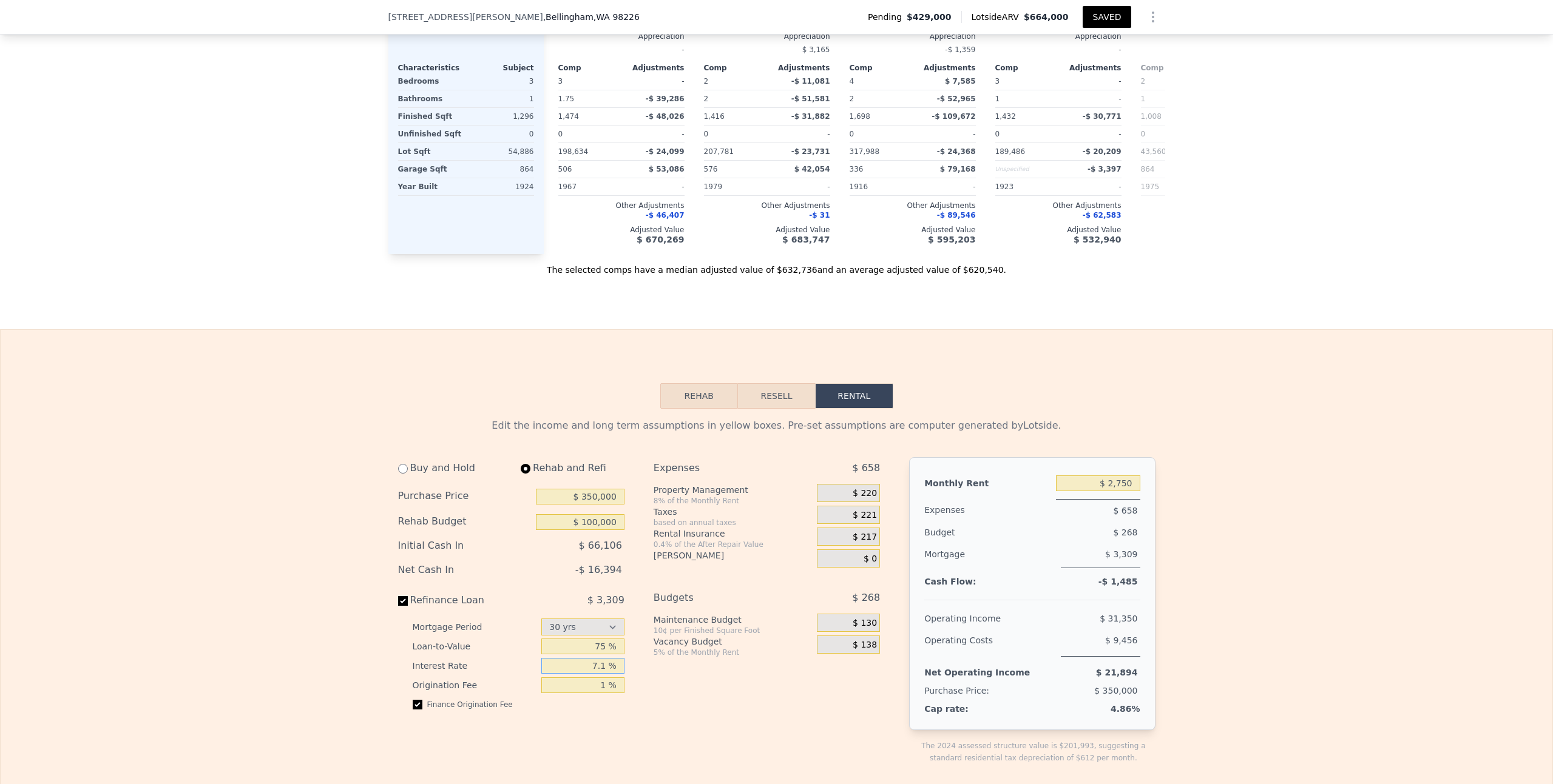
click at [591, 658] on input "7.1 %" at bounding box center [583, 666] width 83 height 16
type input "7.5 %"
click at [695, 630] on div "Expenses $ 658 Property Management 8% of the Monthly Rent $ 220 Taxes based on …" at bounding box center [771, 621] width 236 height 327
click at [758, 384] on button "Resell" at bounding box center [776, 396] width 77 height 25
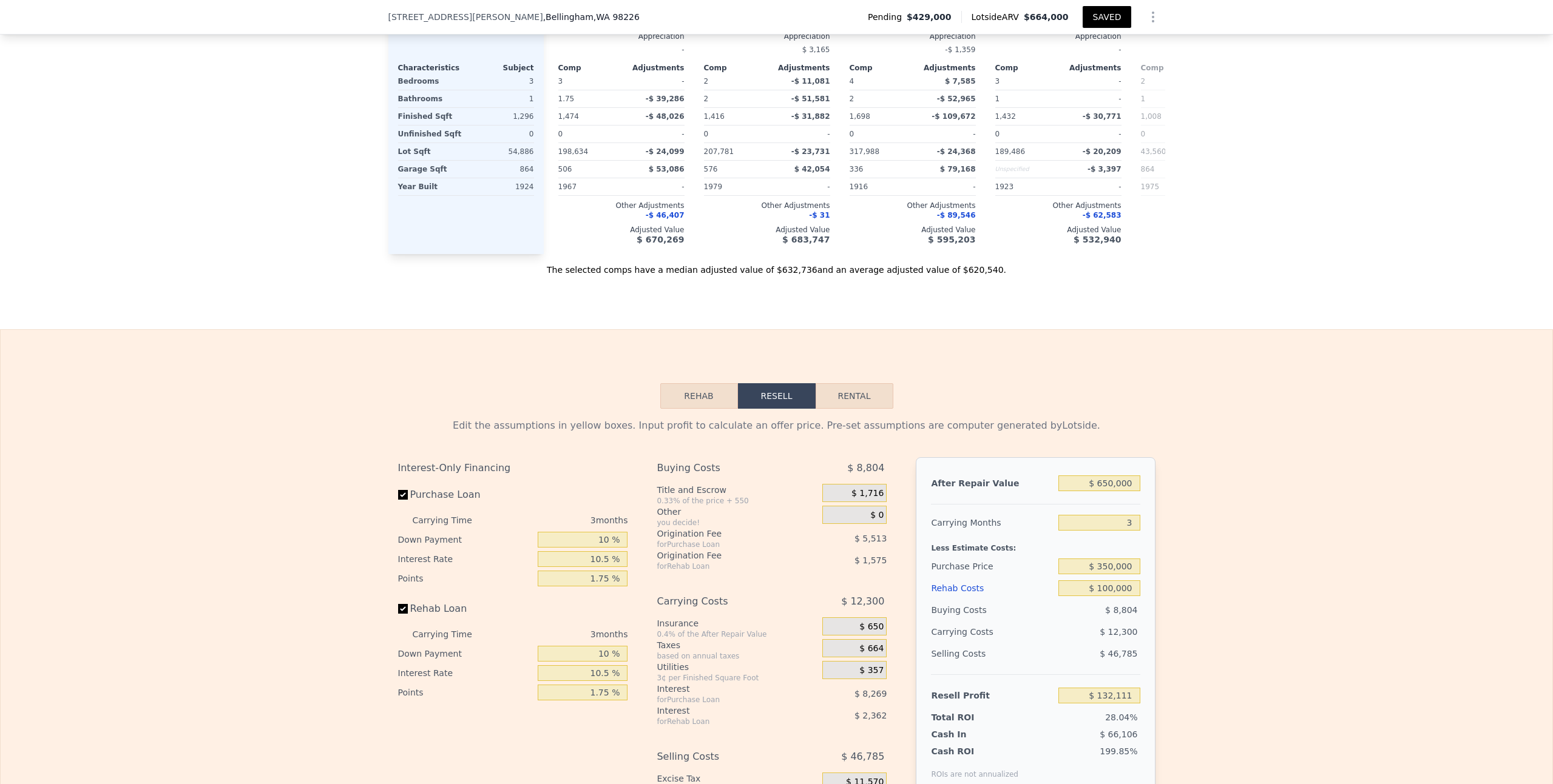
click at [1385, 455] on div "Edit the assumptions in yellow boxes. Input profit to calculate an offer price.…" at bounding box center [776, 634] width 1552 height 452
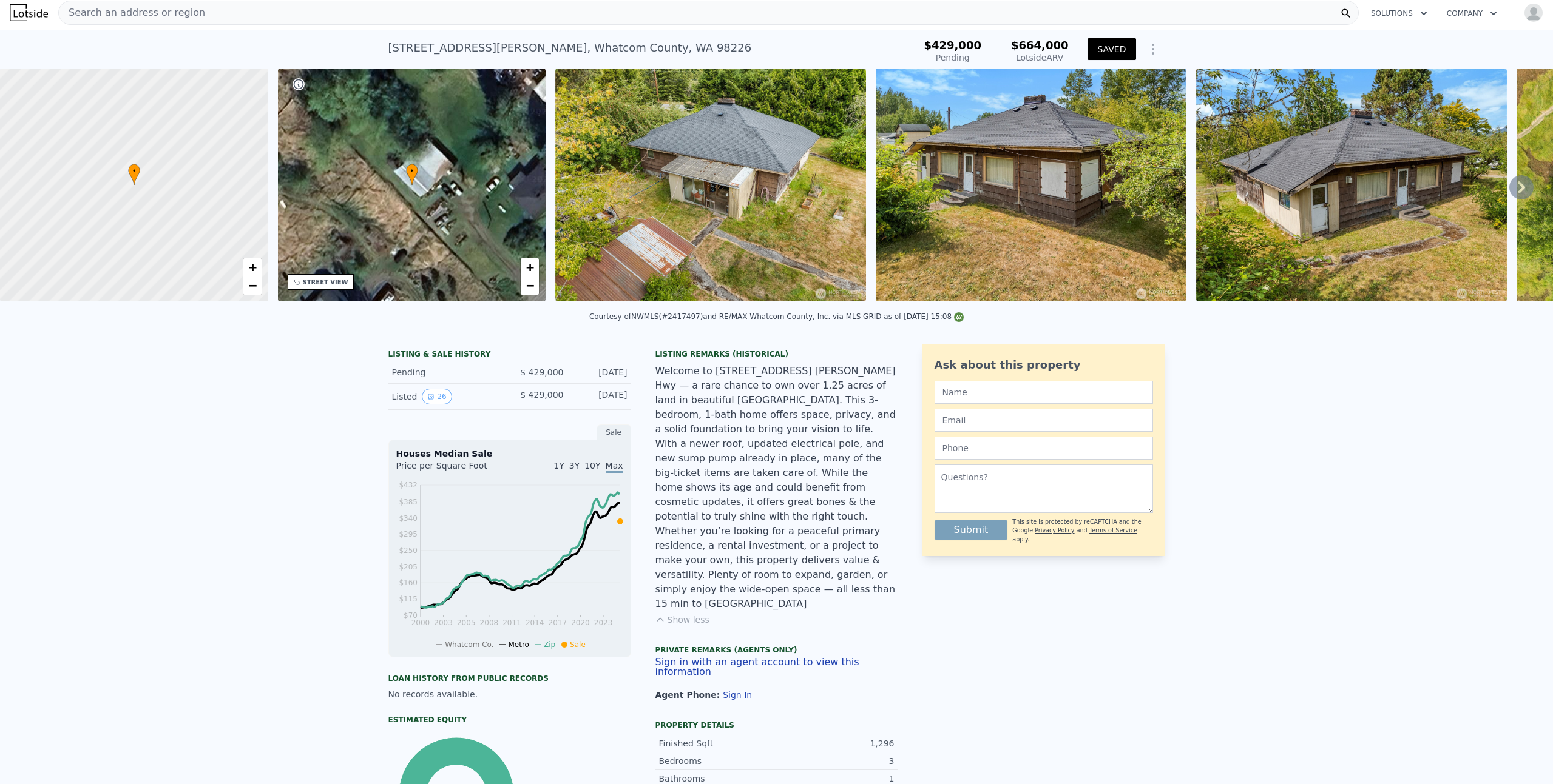
scroll to position [0, 0]
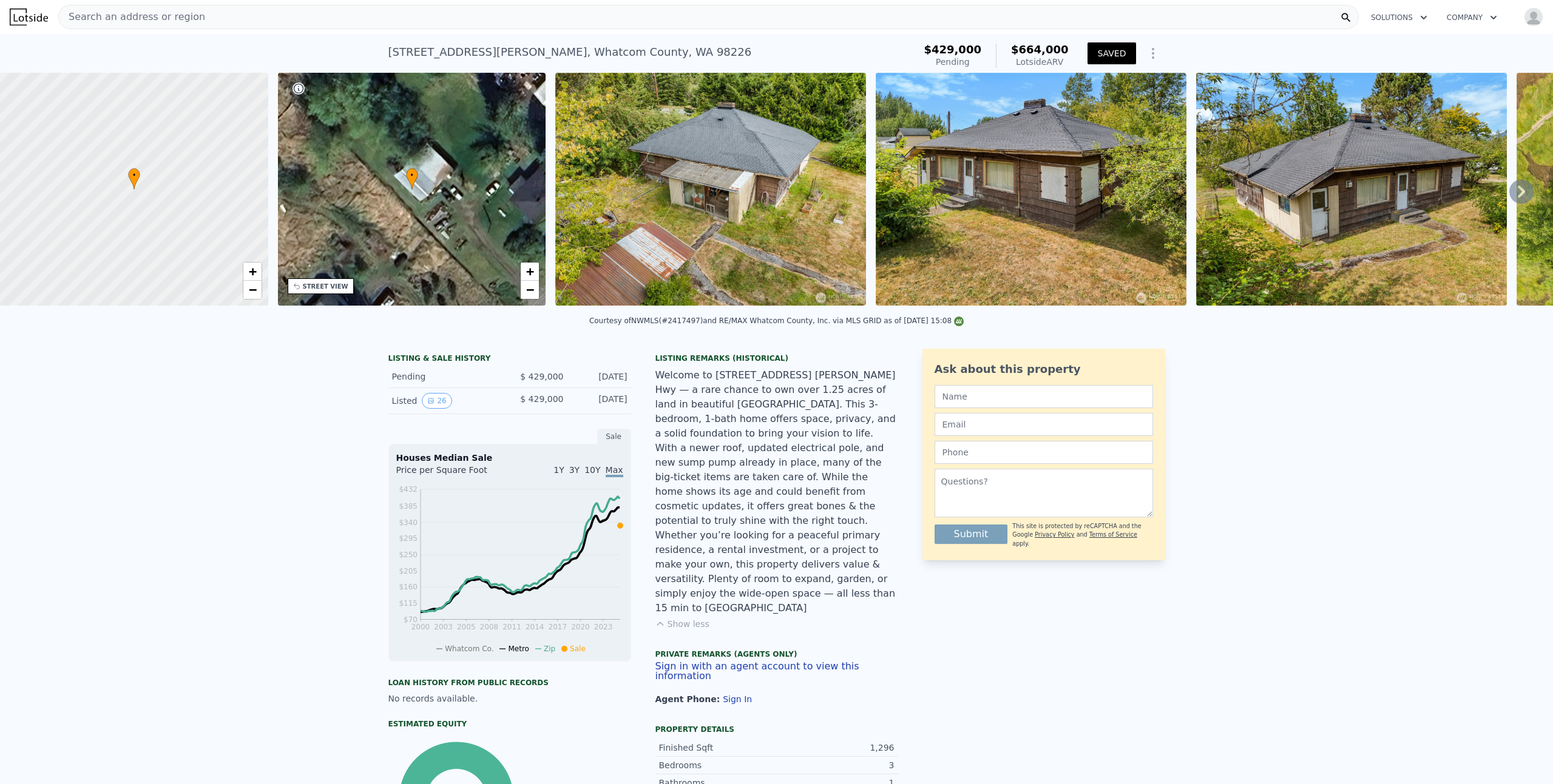
click at [1109, 50] on button "SAVED" at bounding box center [1111, 53] width 48 height 22
click at [429, 405] on icon "View historical data" at bounding box center [431, 401] width 7 height 7
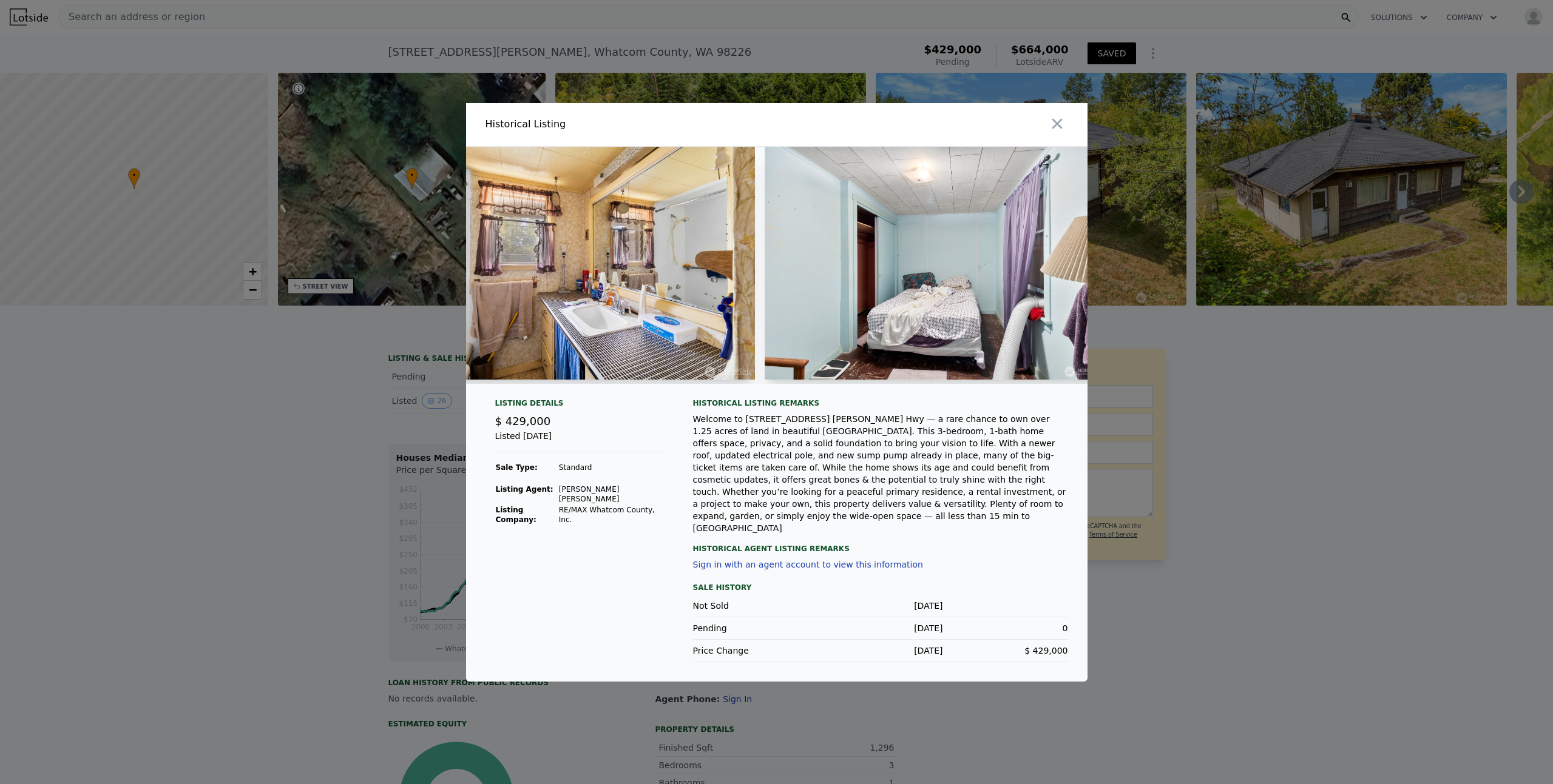
scroll to position [0, 6807]
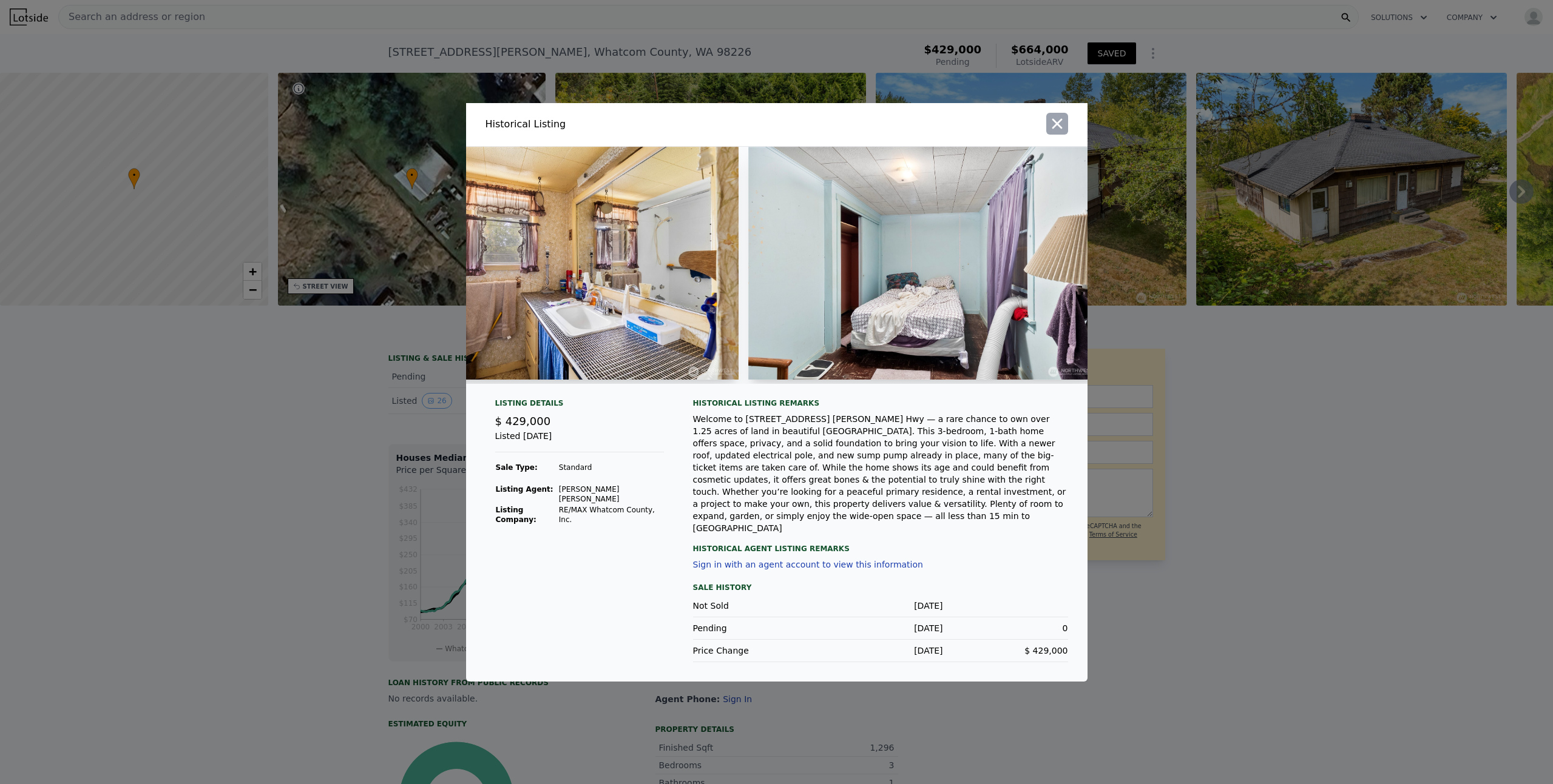
click at [1061, 130] on icon "button" at bounding box center [1058, 124] width 17 height 17
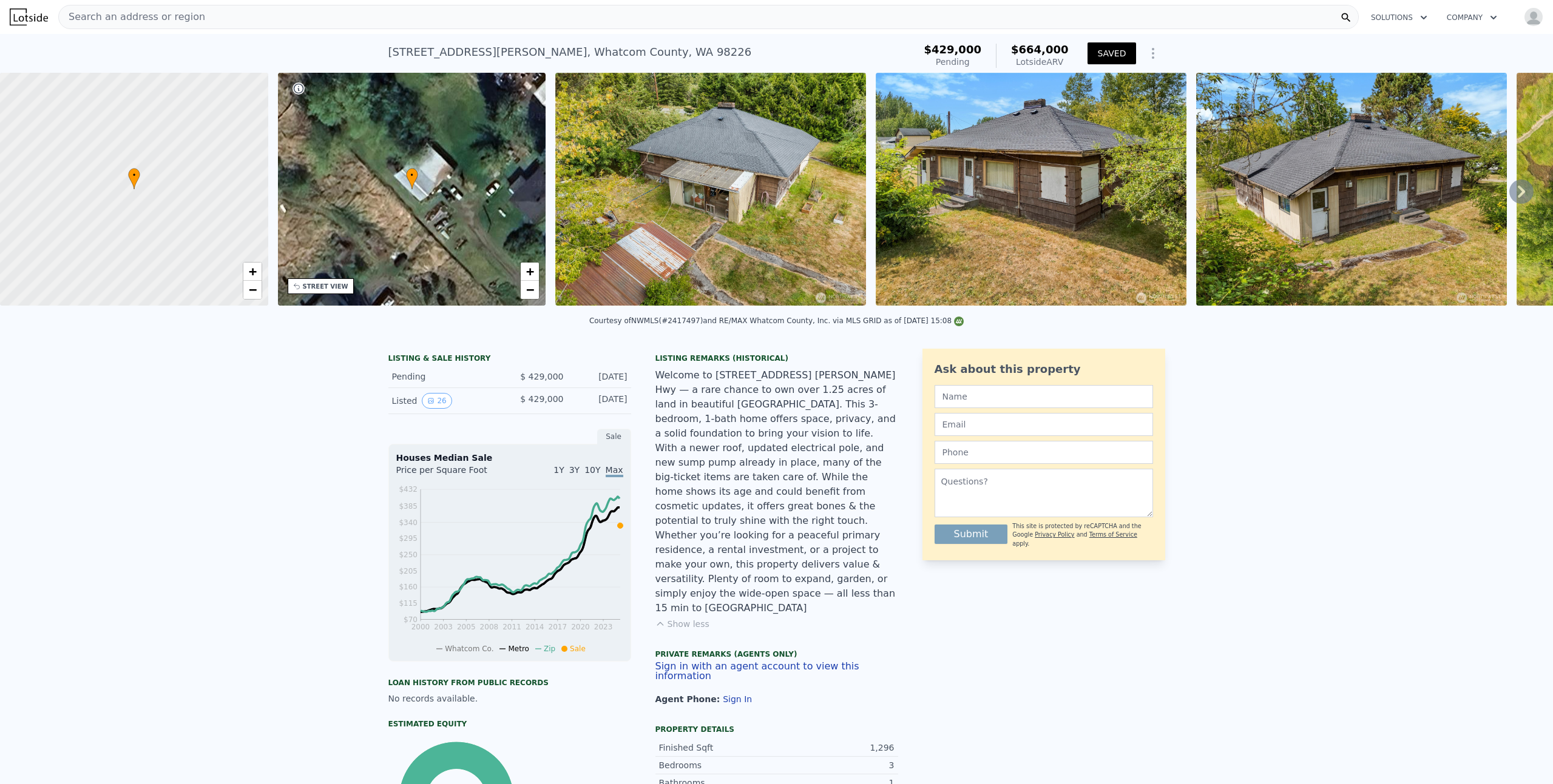
drag, startPoint x: 1352, startPoint y: 488, endPoint x: 1348, endPoint y: 467, distance: 21.4
click at [1352, 487] on div "LISTING & SALE HISTORY Pending $ 429,000 [DATE] Listed 26 $ 429,000 [DATE] Sale…" at bounding box center [776, 744] width 1553 height 811
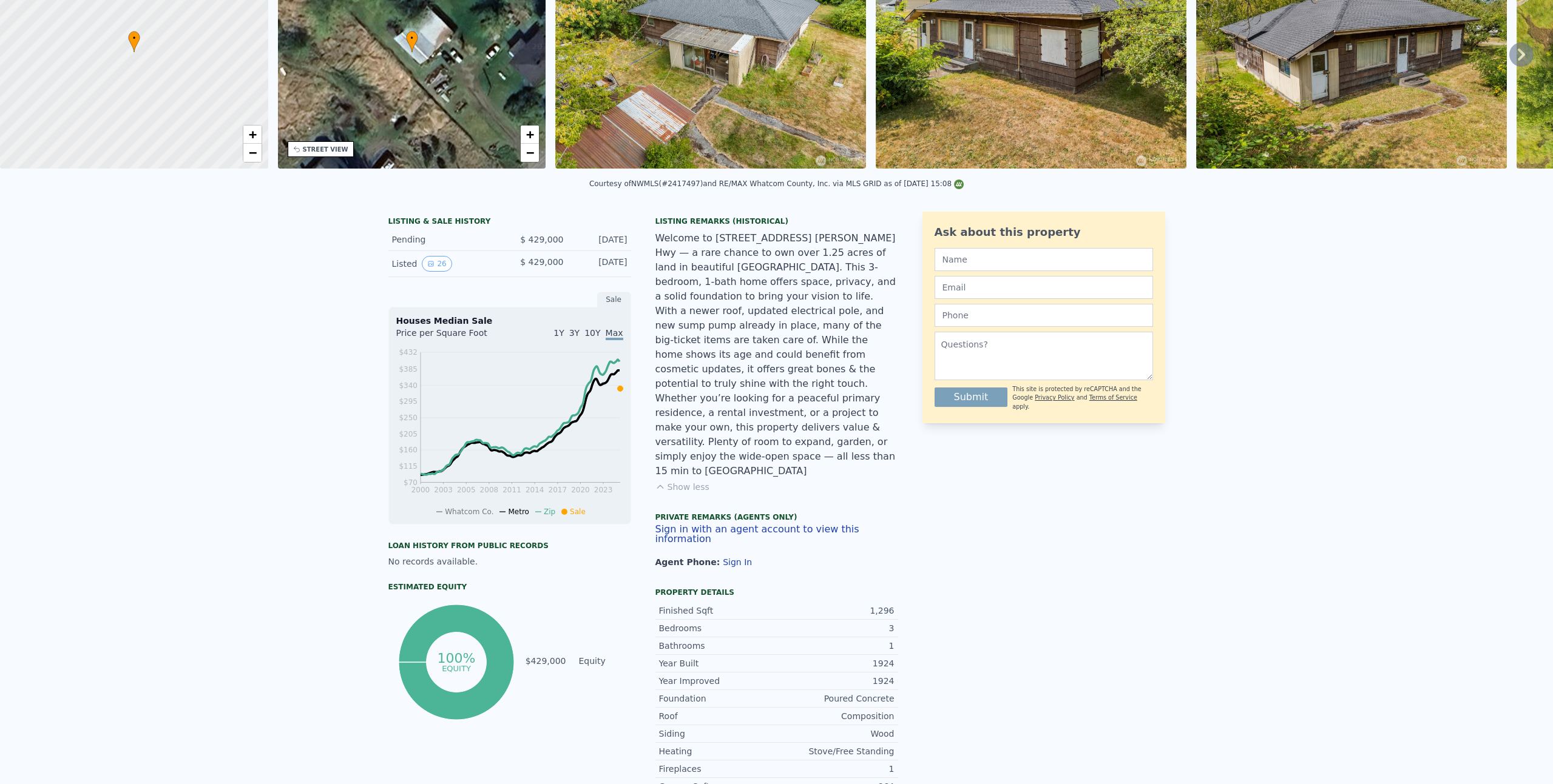
scroll to position [0, 0]
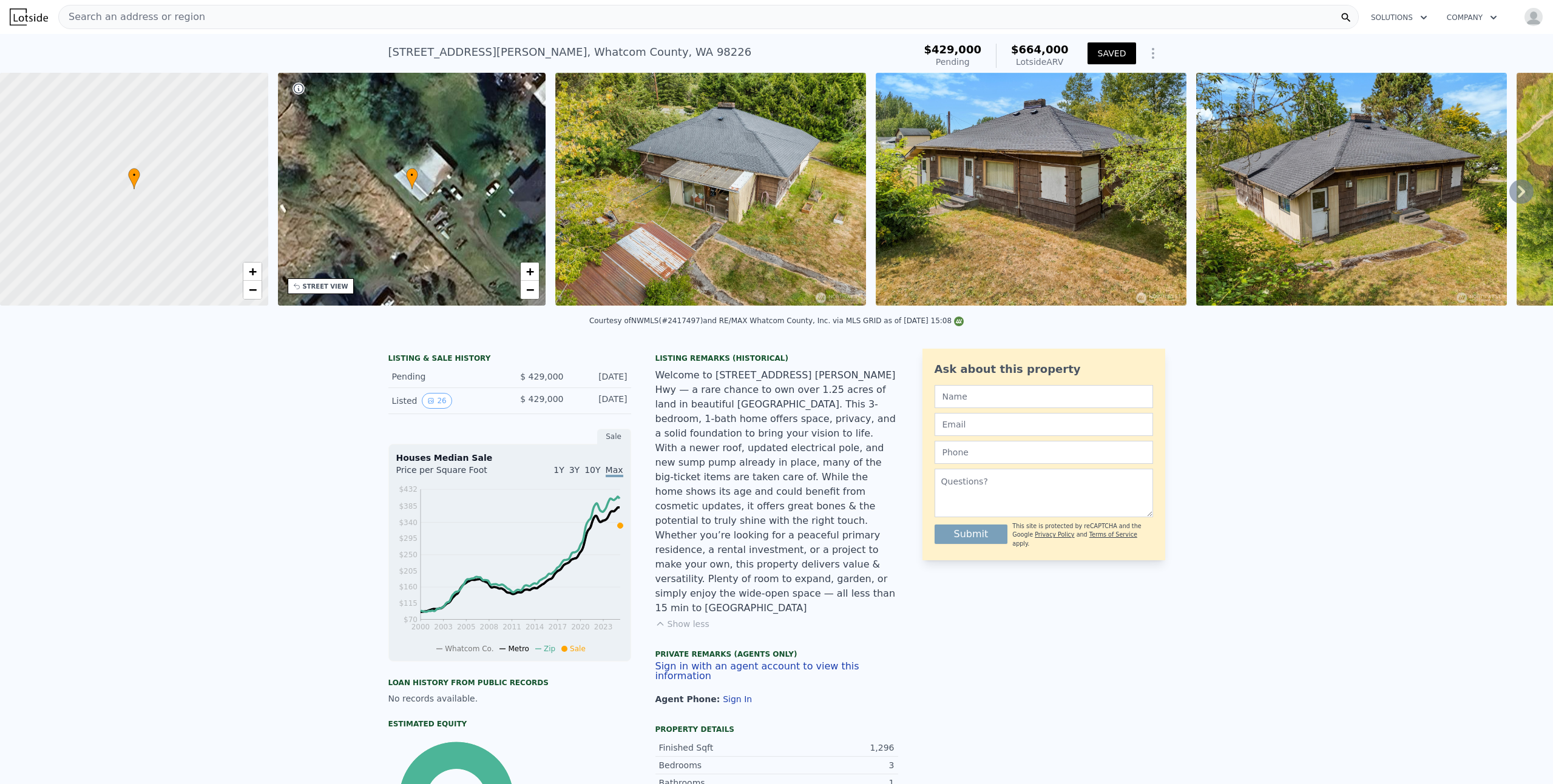
click at [1113, 53] on button "SAVED" at bounding box center [1111, 53] width 48 height 22
click at [1152, 58] on icon "Show Options" at bounding box center [1153, 53] width 1 height 9
click at [1113, 79] on div "Edit Structure" at bounding box center [1098, 85] width 136 height 25
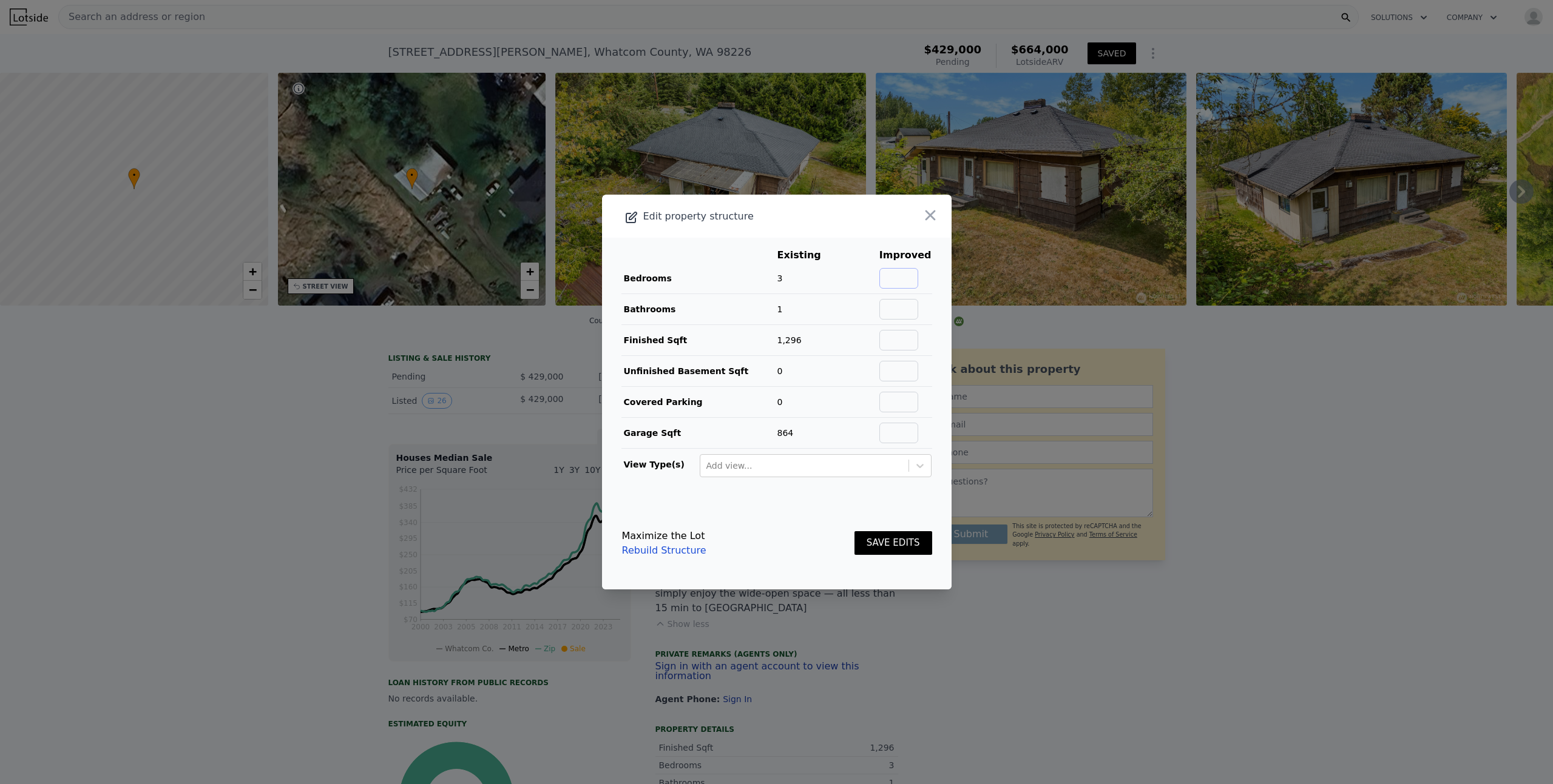
click at [892, 279] on input "text" at bounding box center [899, 278] width 39 height 21
type input "4"
click at [902, 304] on input "text" at bounding box center [899, 309] width 39 height 21
type input "2"
click at [857, 233] on header "Edit property structure" at bounding box center [777, 216] width 350 height 43
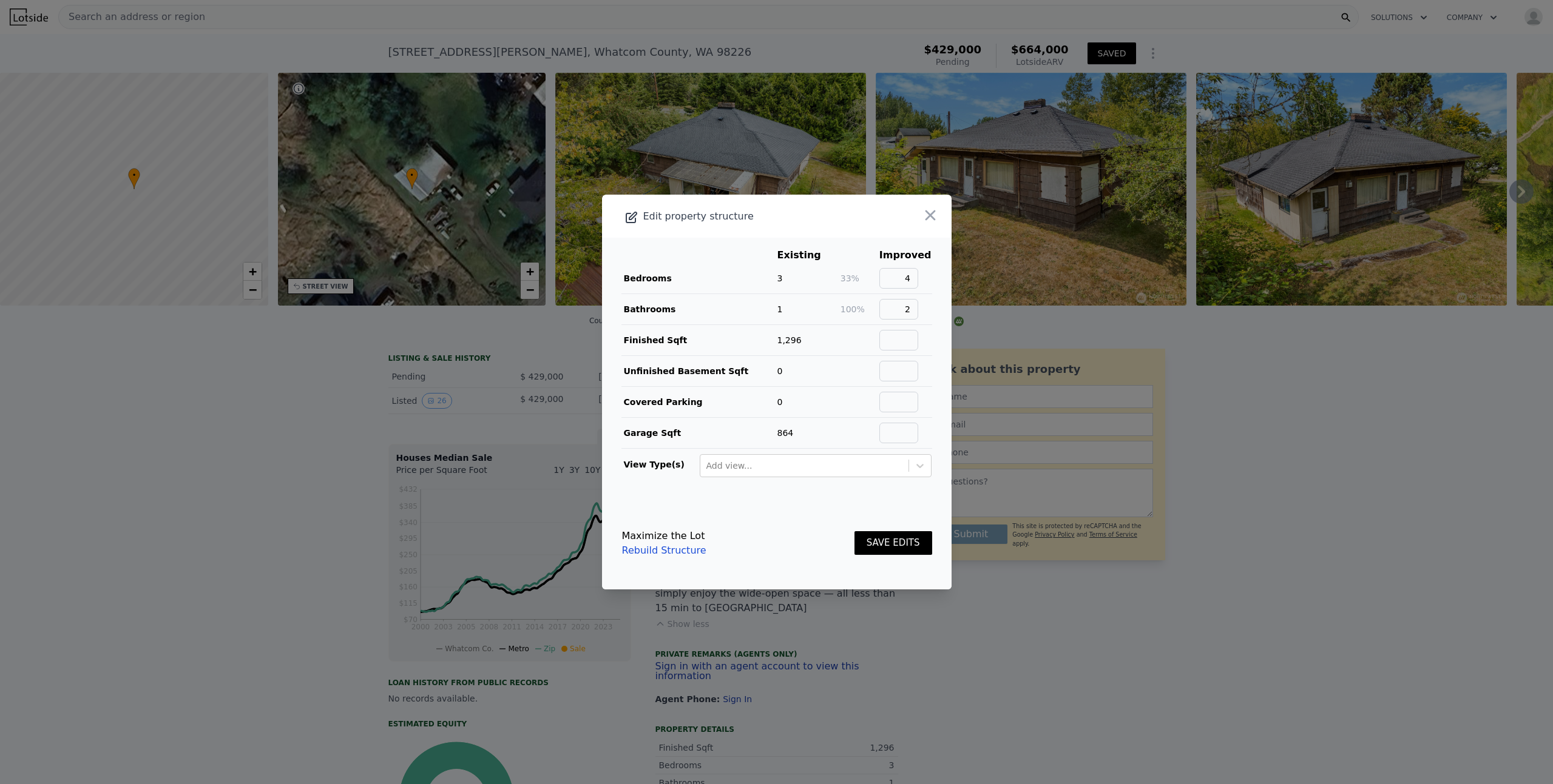
click at [899, 533] on button "SAVE EDITS" at bounding box center [893, 543] width 77 height 24
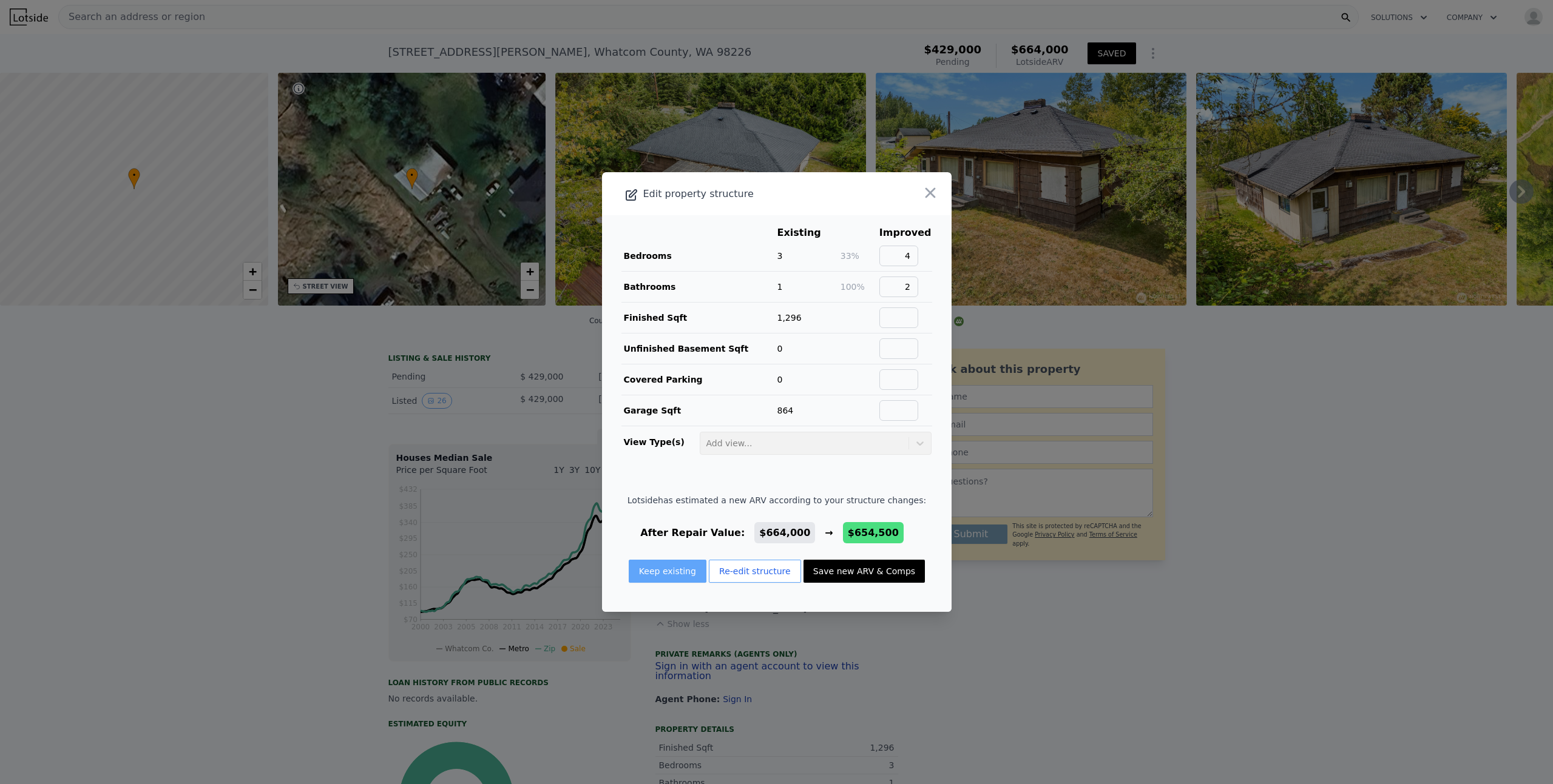
click at [674, 573] on button "Keep existing" at bounding box center [667, 572] width 77 height 23
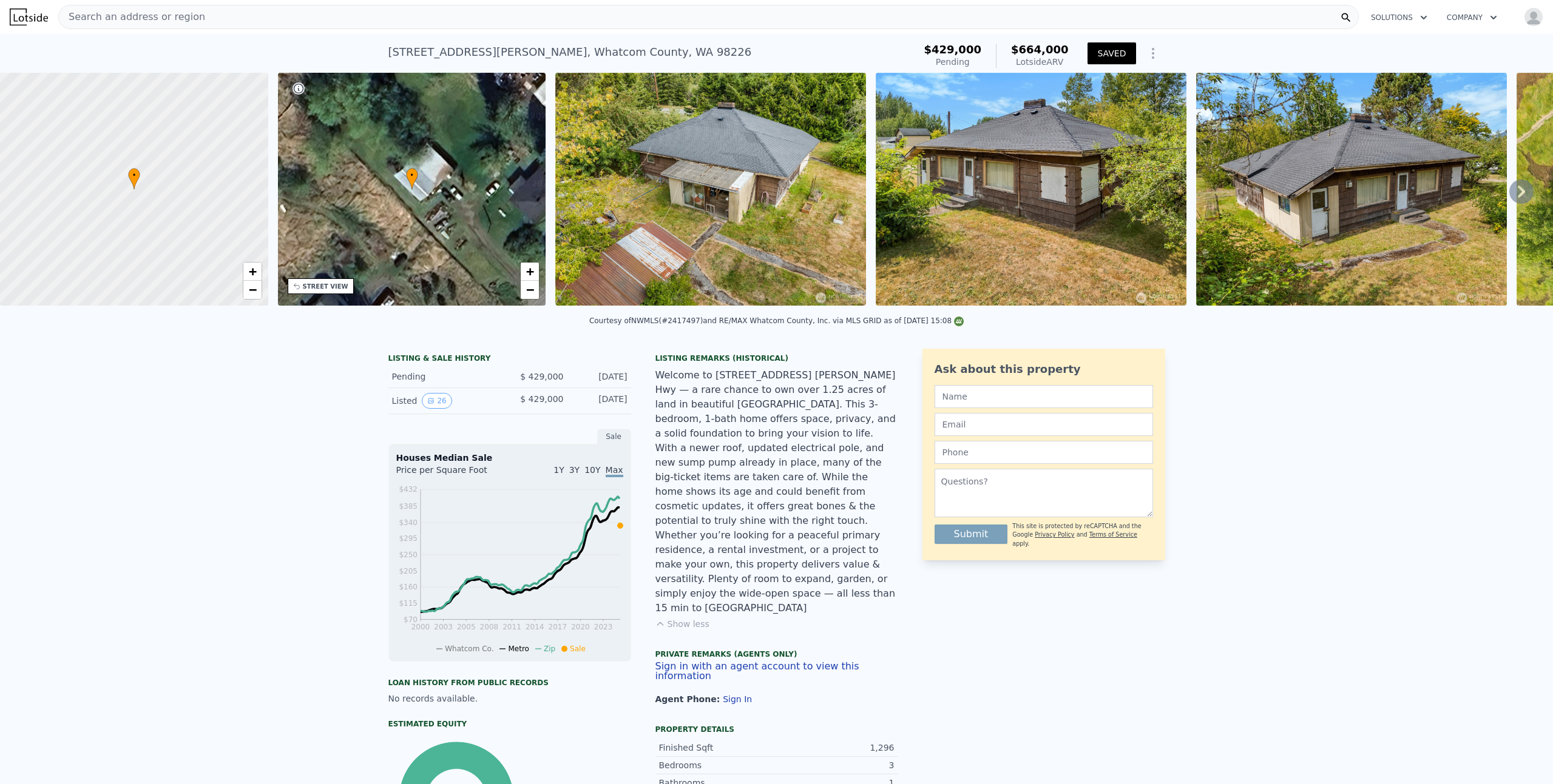
click at [1115, 53] on button "SAVED" at bounding box center [1111, 53] width 48 height 22
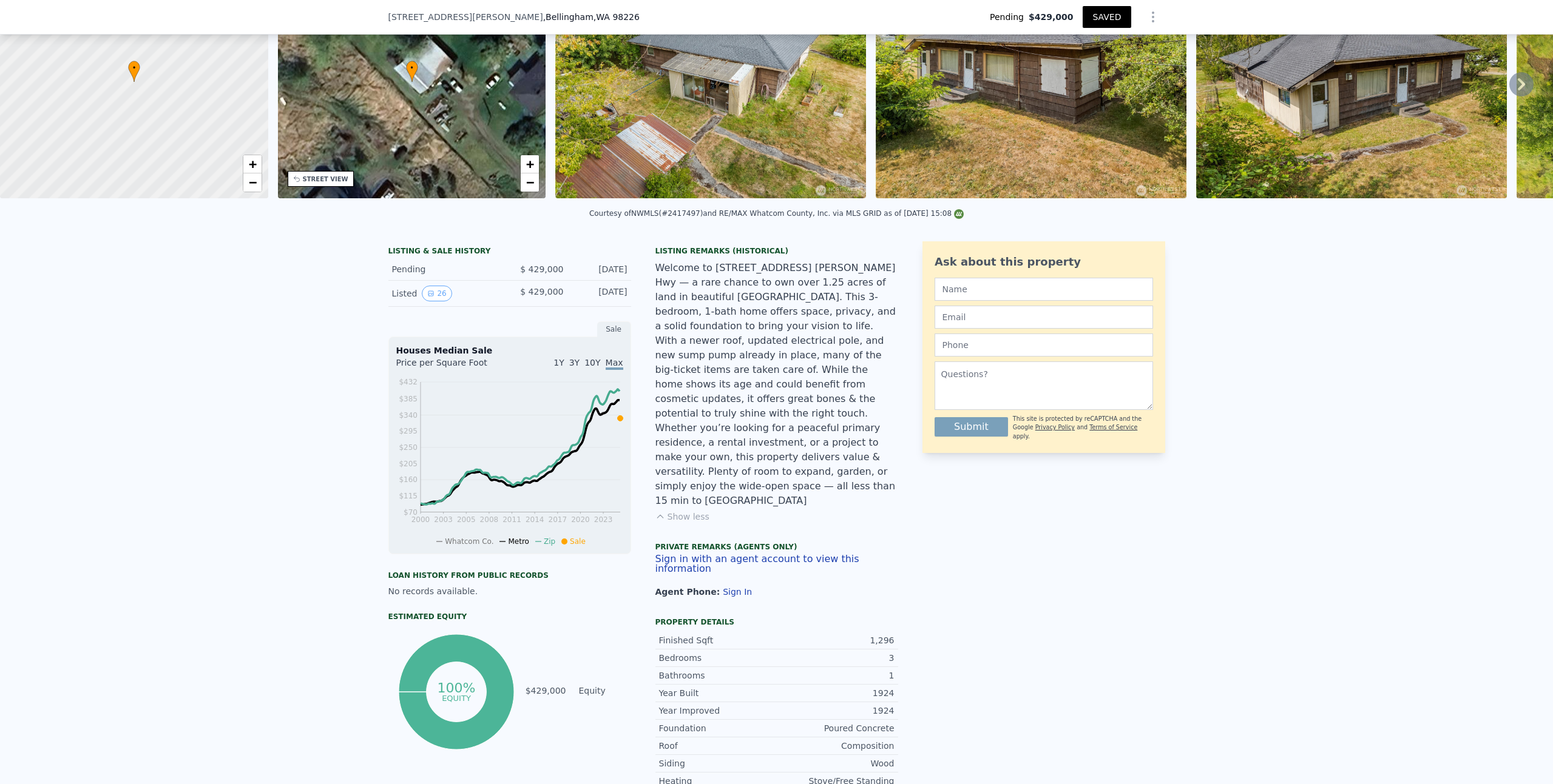
drag, startPoint x: 1542, startPoint y: 145, endPoint x: 1544, endPoint y: 182, distance: 37.1
click at [1544, 182] on div "Search an address or region Solutions Company Open main menu Open user menu [ST…" at bounding box center [776, 392] width 1553 height 784
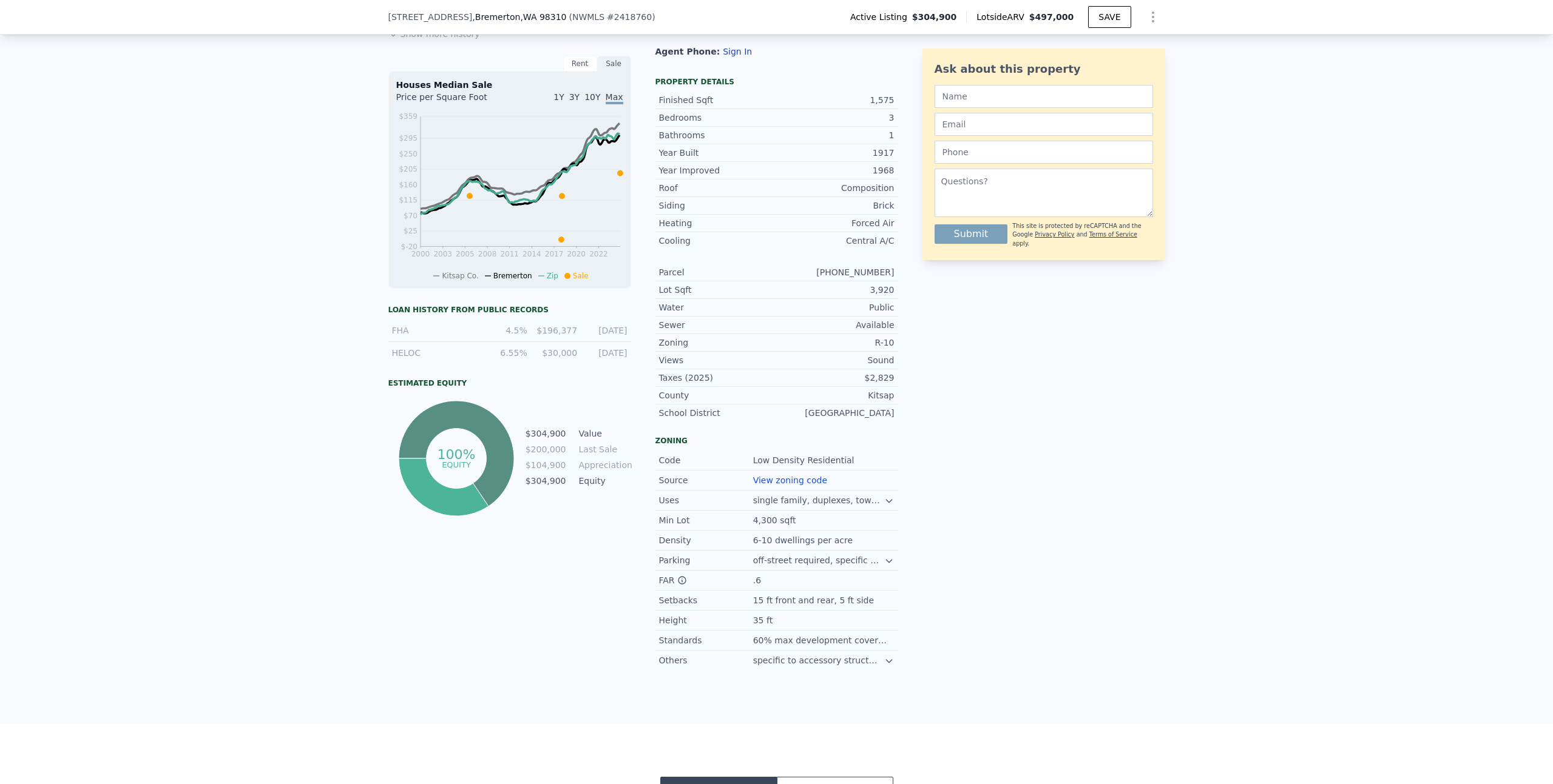
scroll to position [478, 0]
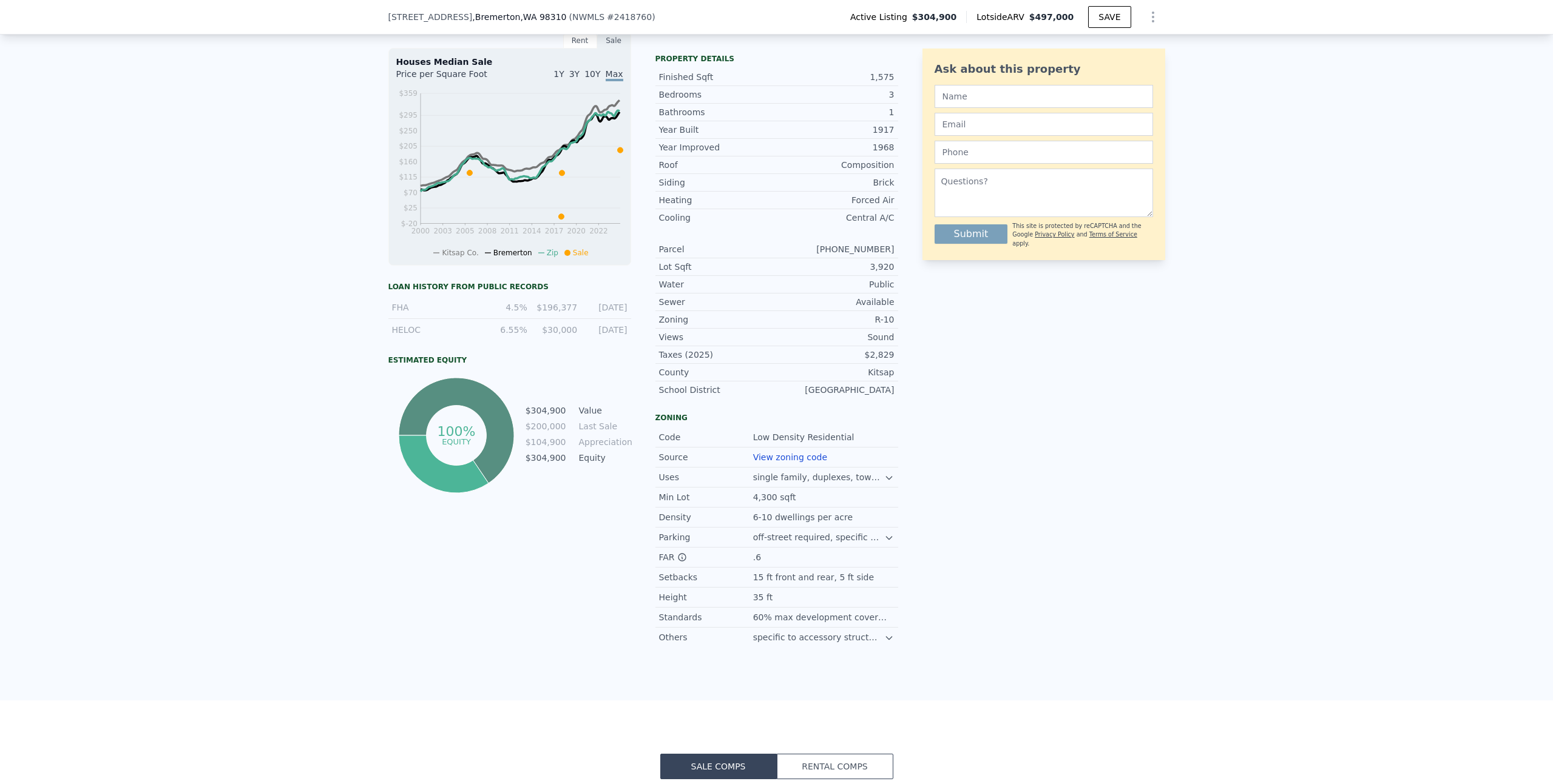
click at [576, 418] on td "Value" at bounding box center [604, 410] width 55 height 13
click at [576, 465] on td "Equity" at bounding box center [604, 458] width 55 height 13
